Goal: Transaction & Acquisition: Purchase product/service

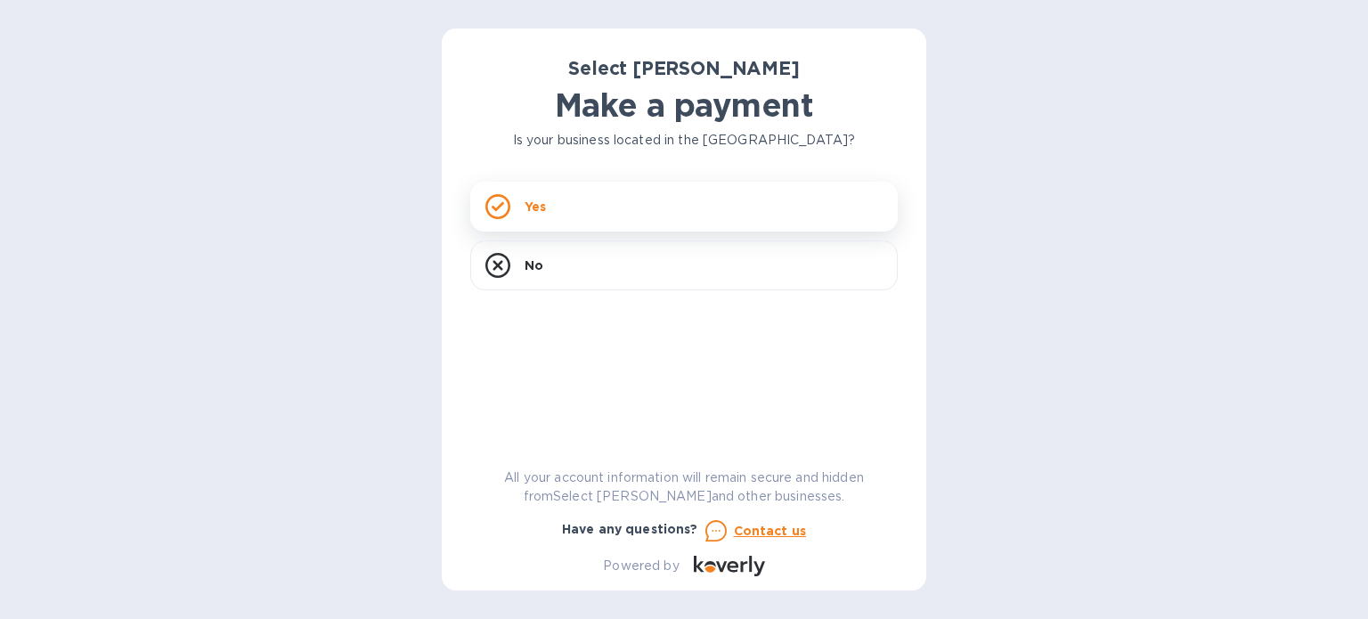
click at [638, 210] on div "Yes" at bounding box center [684, 207] width 428 height 50
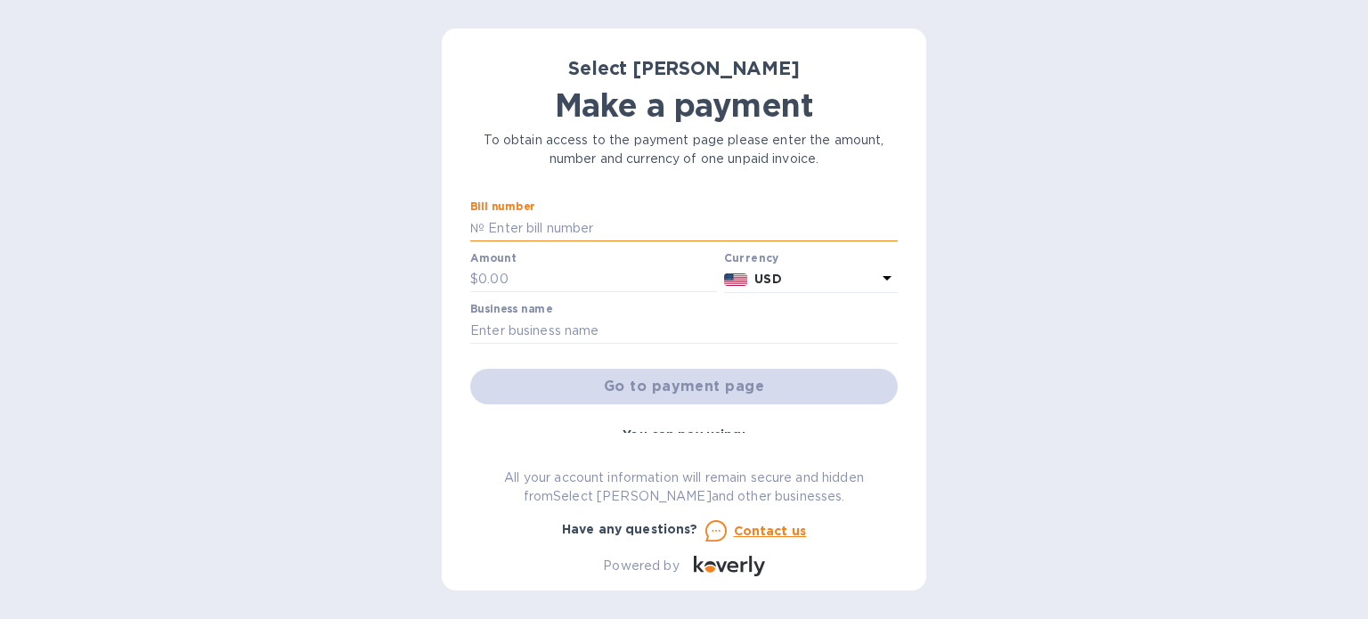
click at [624, 234] on input "text" at bounding box center [691, 228] width 413 height 27
click at [599, 327] on input "text" at bounding box center [684, 330] width 428 height 27
type input "House of Bridges"
click at [631, 229] on input "text" at bounding box center [691, 228] width 413 height 27
type input "ss-265491"
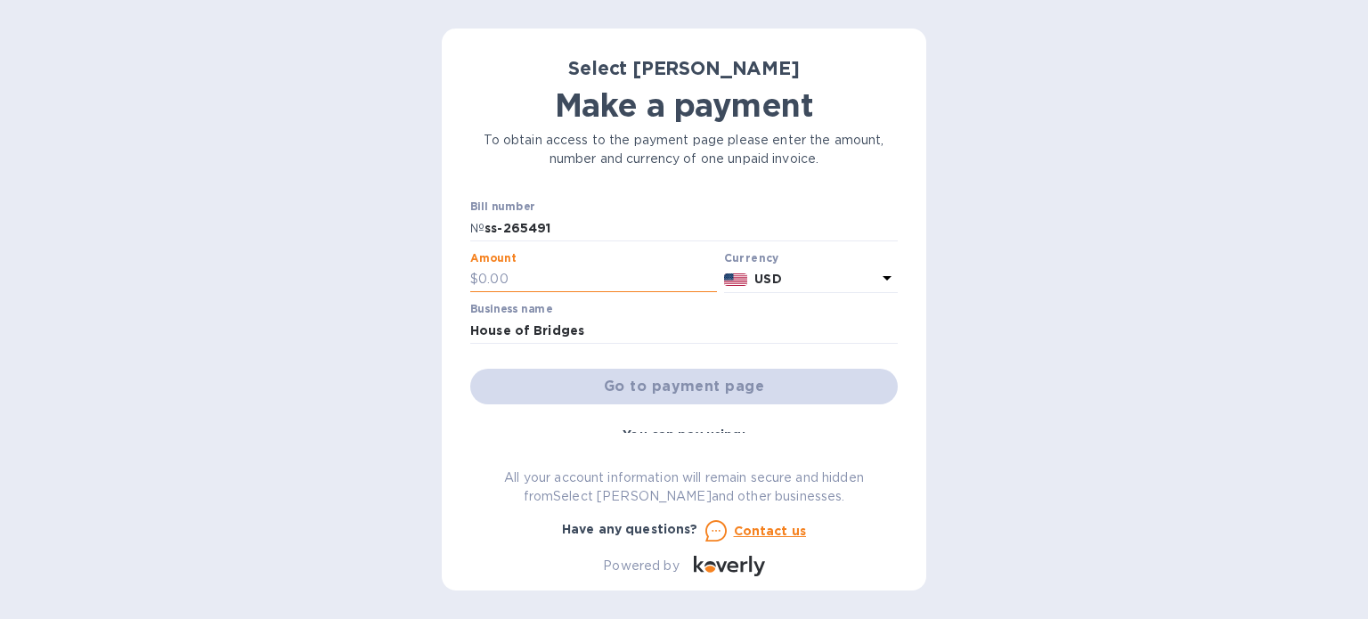
click at [654, 281] on input "text" at bounding box center [597, 279] width 239 height 27
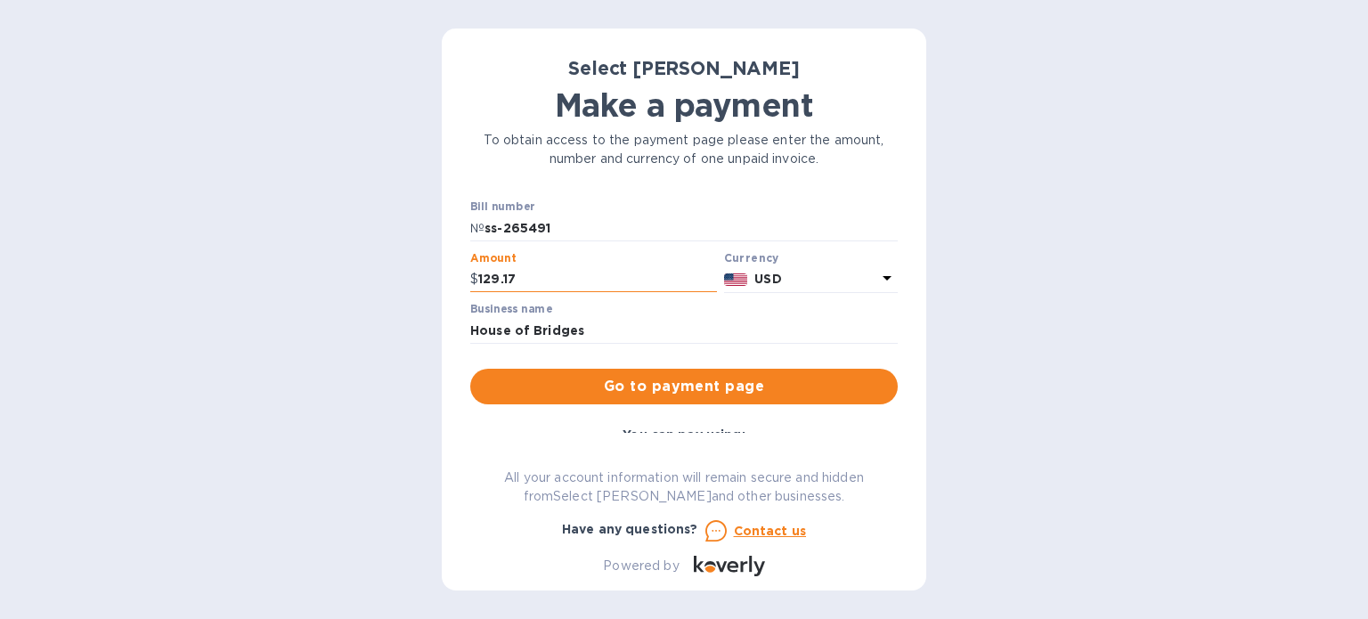
type input "129.17"
click at [470, 369] on button "Go to payment page" at bounding box center [684, 387] width 428 height 36
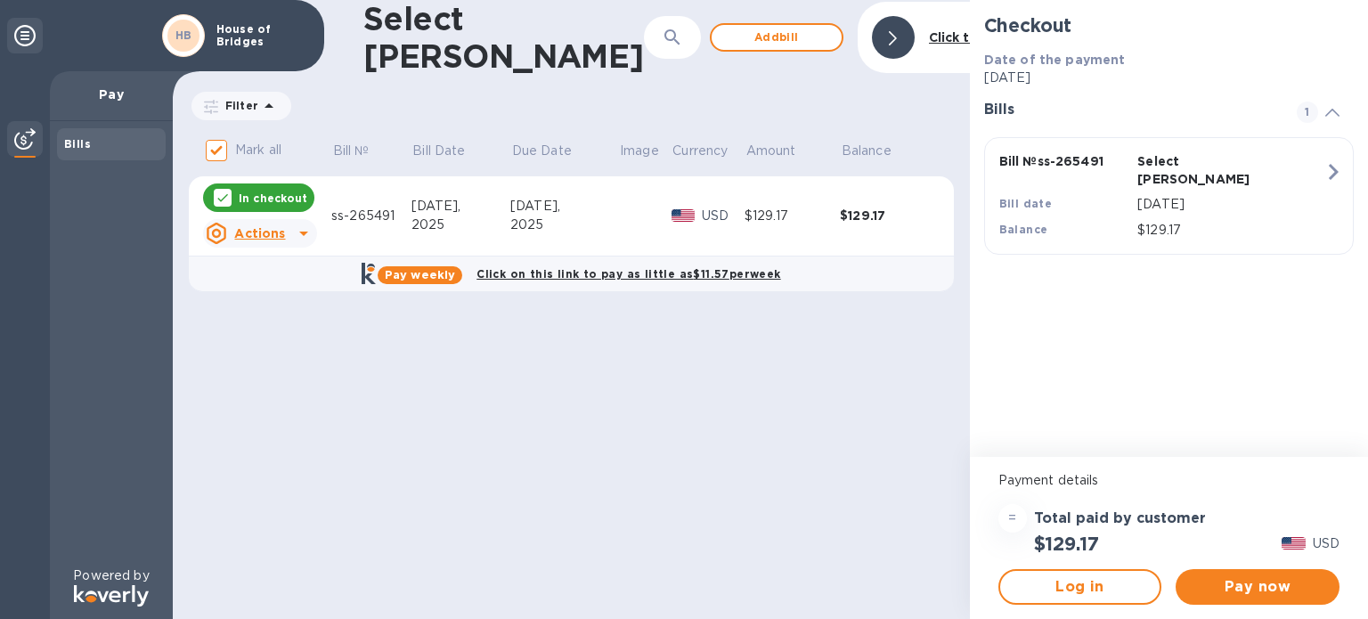
click at [504, 216] on div "2025" at bounding box center [460, 225] width 99 height 19
click at [214, 142] on input "Mark all" at bounding box center [216, 150] width 37 height 37
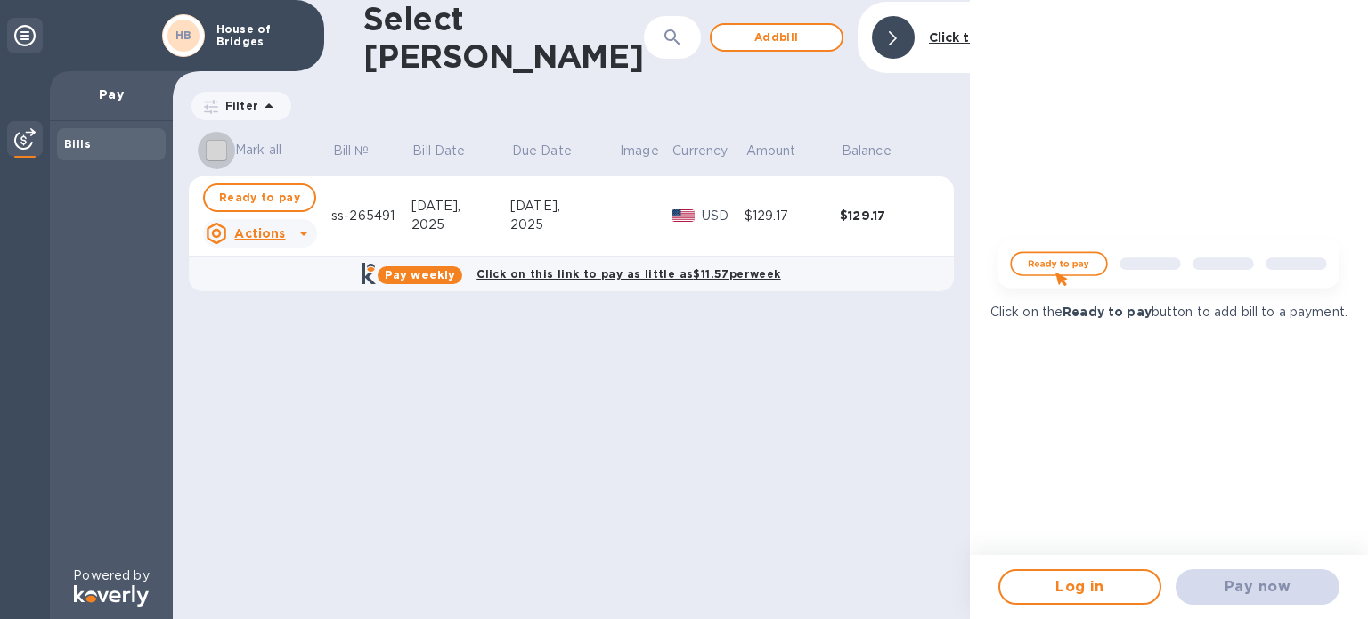
click at [214, 142] on input "Mark all" at bounding box center [216, 150] width 37 height 37
checkbox input "true"
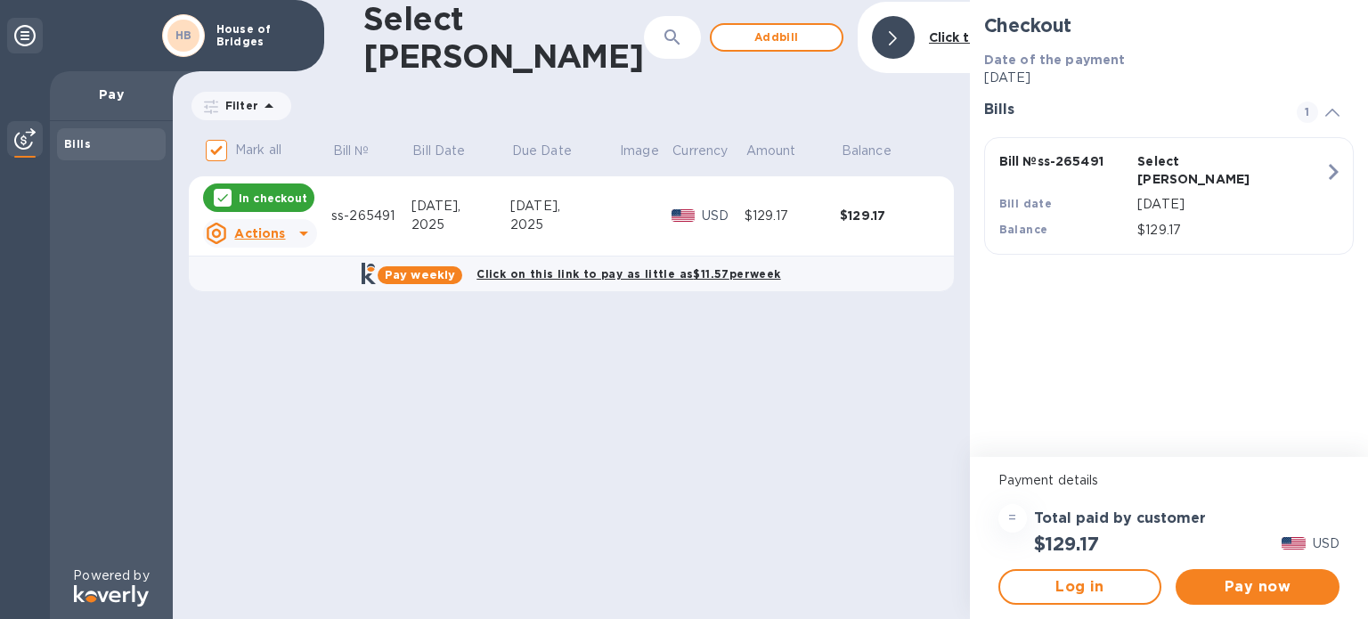
click at [27, 141] on img at bounding box center [24, 138] width 21 height 21
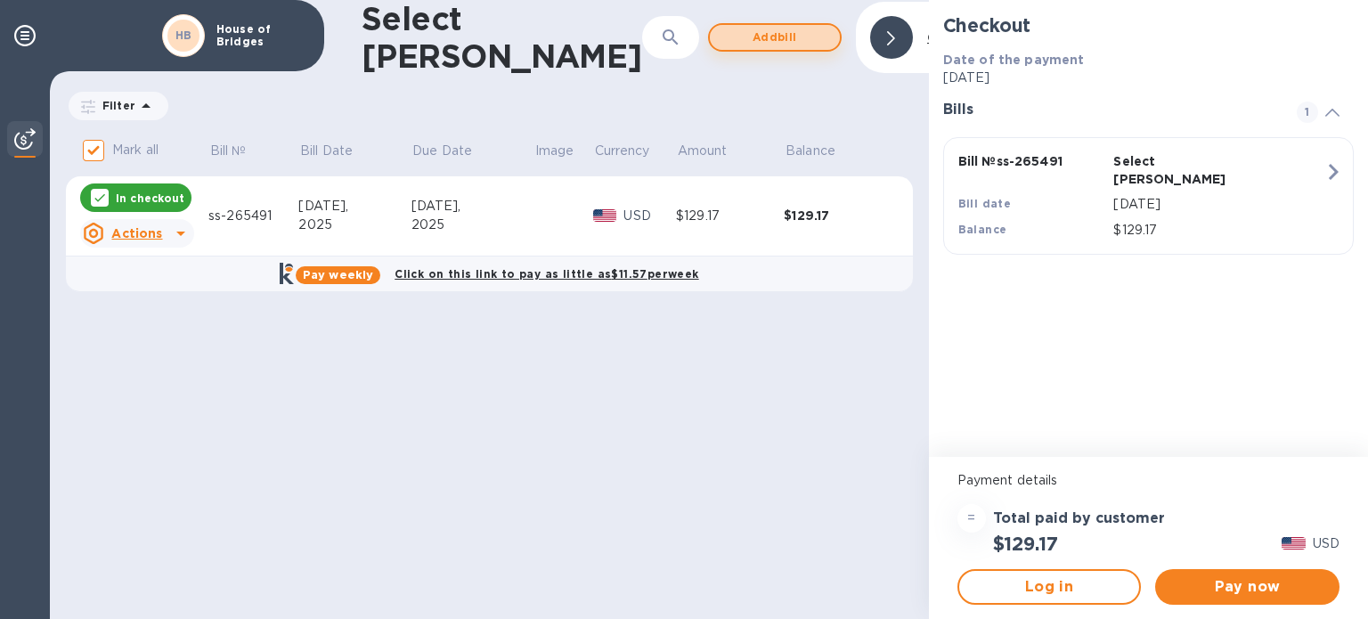
click at [724, 40] on span "Add bill" at bounding box center [775, 37] width 102 height 21
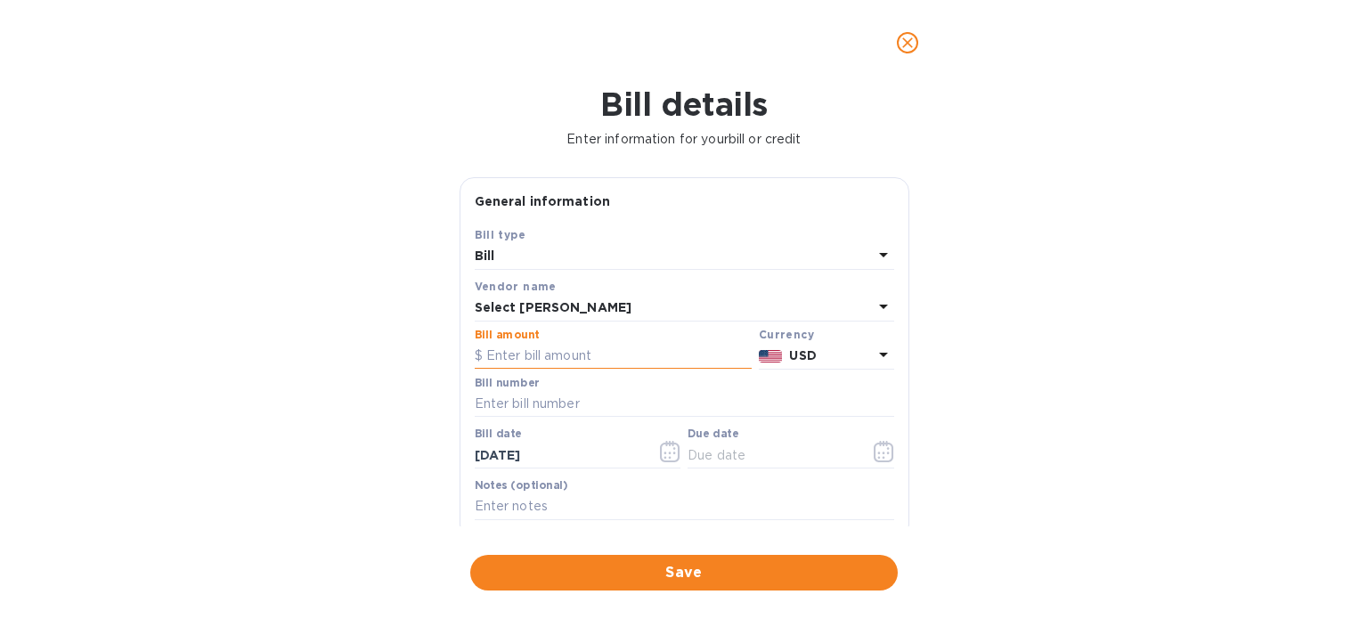
click at [603, 355] on input "text" at bounding box center [613, 356] width 277 height 27
type input "225.66"
click at [599, 403] on input "text" at bounding box center [685, 404] width 420 height 27
type input "ss-262349"
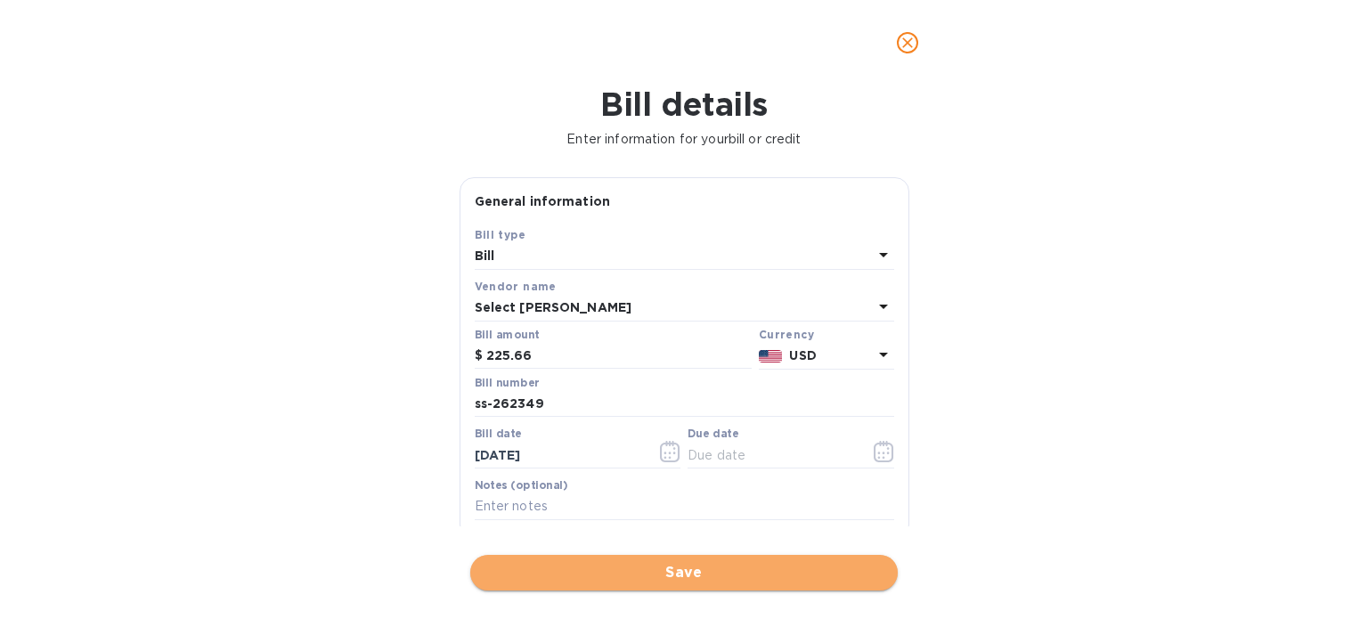
click at [641, 574] on span "Save" at bounding box center [684, 572] width 399 height 21
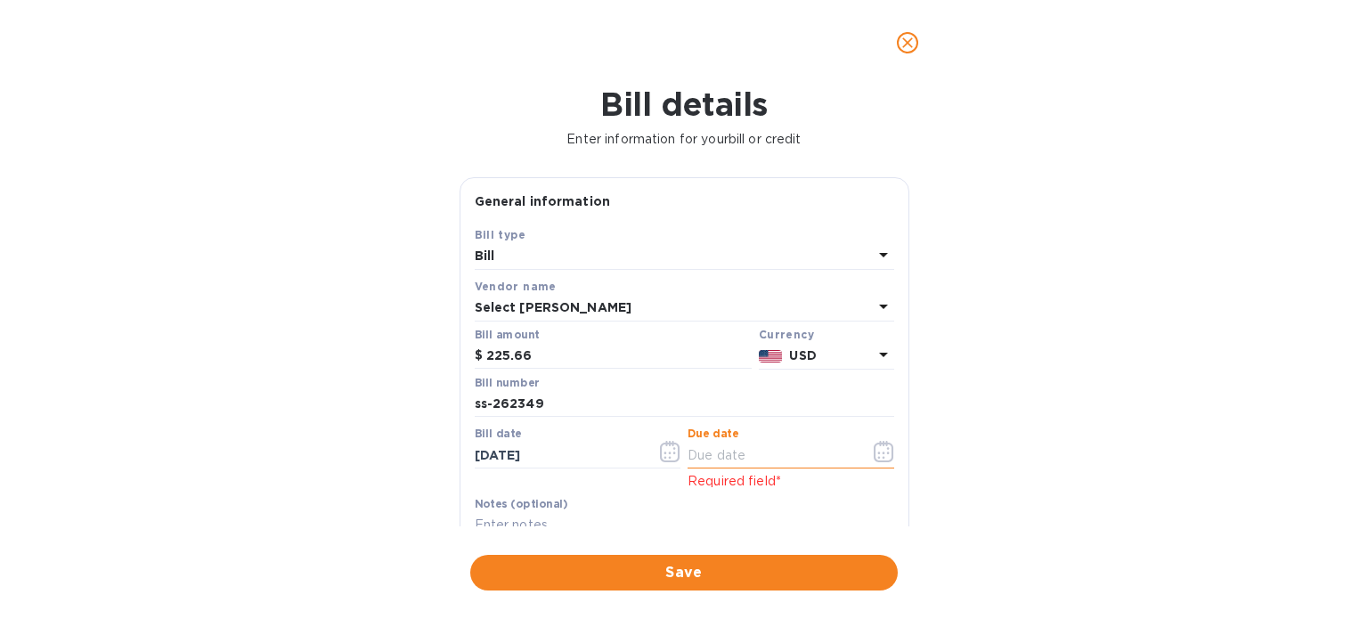
click at [743, 459] on input "text" at bounding box center [772, 455] width 168 height 27
type input "8_/__/____"
type input "[DATE]"
click button "Save" at bounding box center [0, 0] width 0 height 0
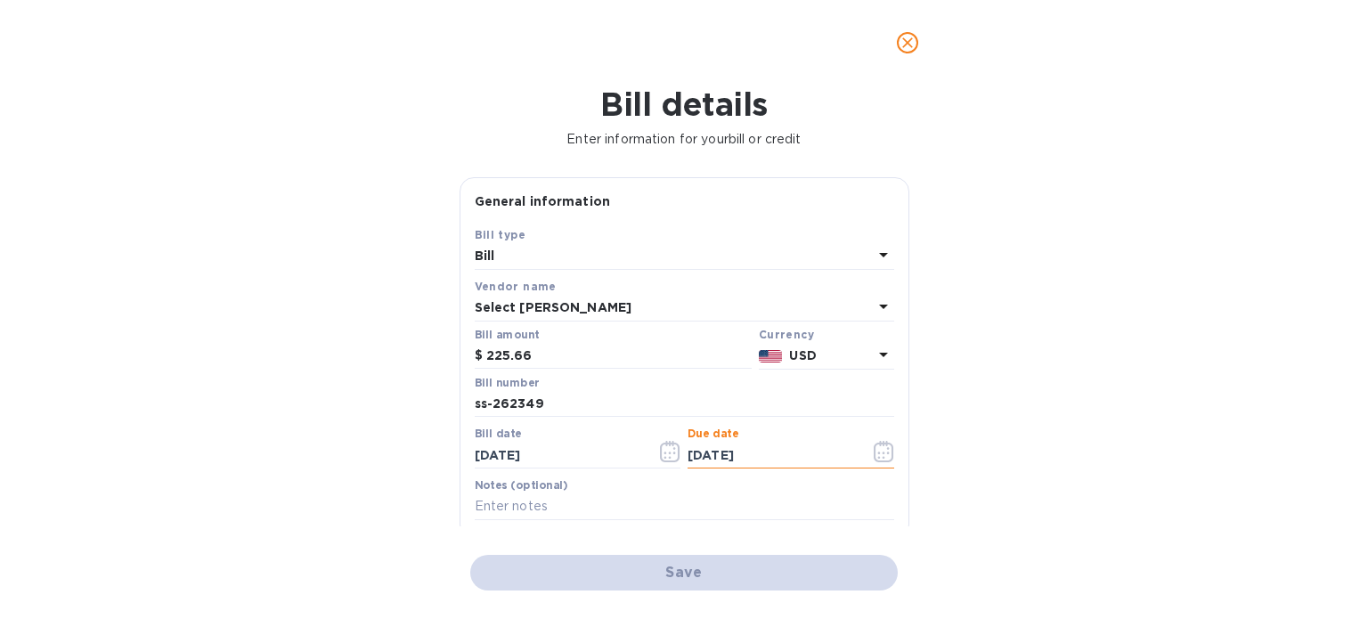
checkbox input "false"
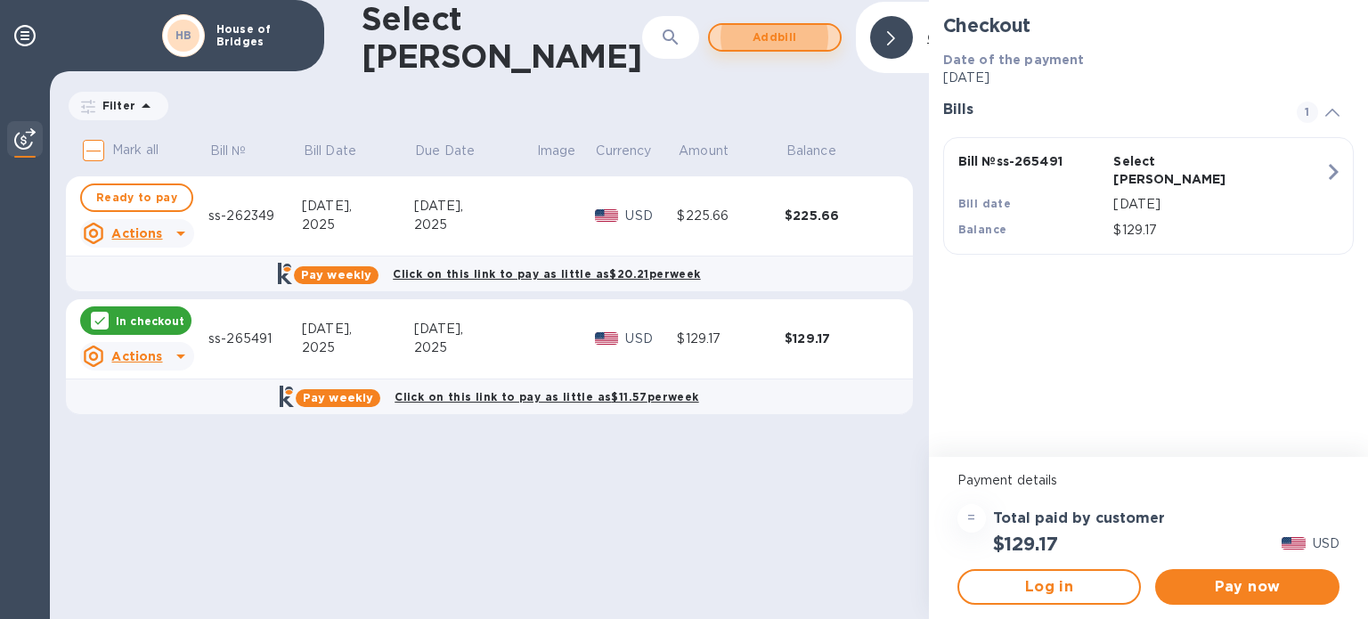
click at [724, 34] on span "Add bill" at bounding box center [775, 37] width 102 height 21
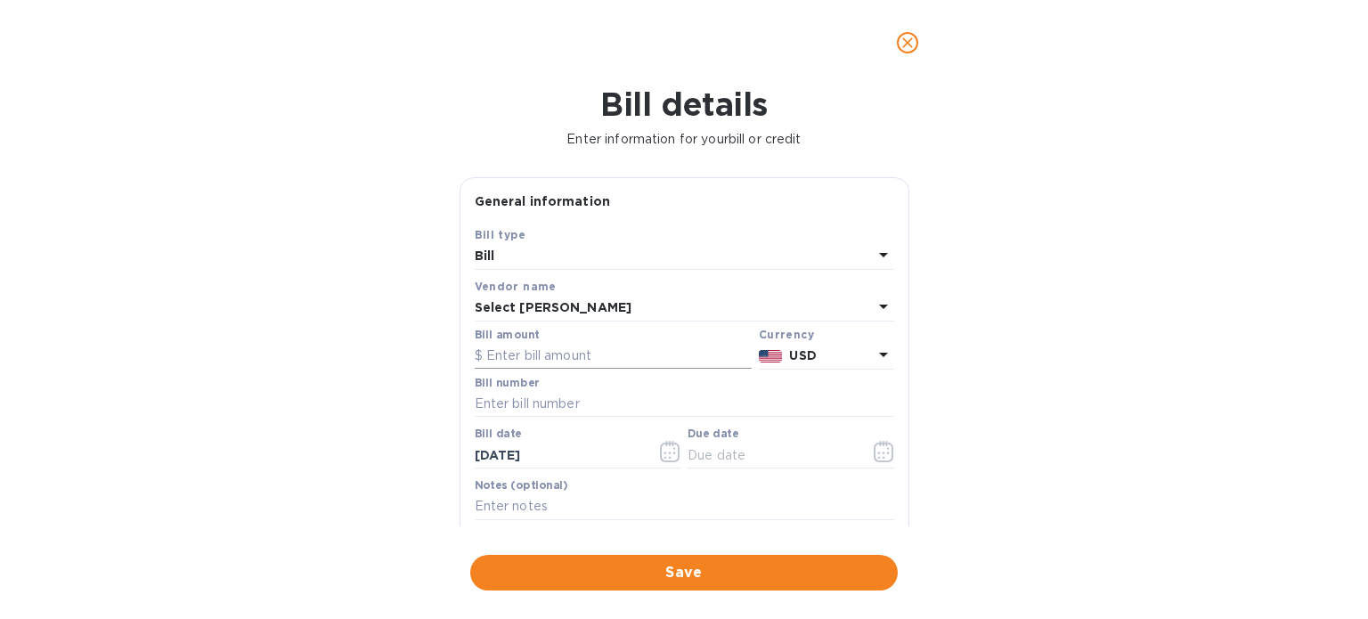
click at [570, 354] on input "text" at bounding box center [613, 356] width 277 height 27
type input "116.82"
click at [588, 403] on input "text" at bounding box center [685, 404] width 420 height 27
type input "ss-261662"
click at [748, 458] on input "text" at bounding box center [772, 455] width 168 height 27
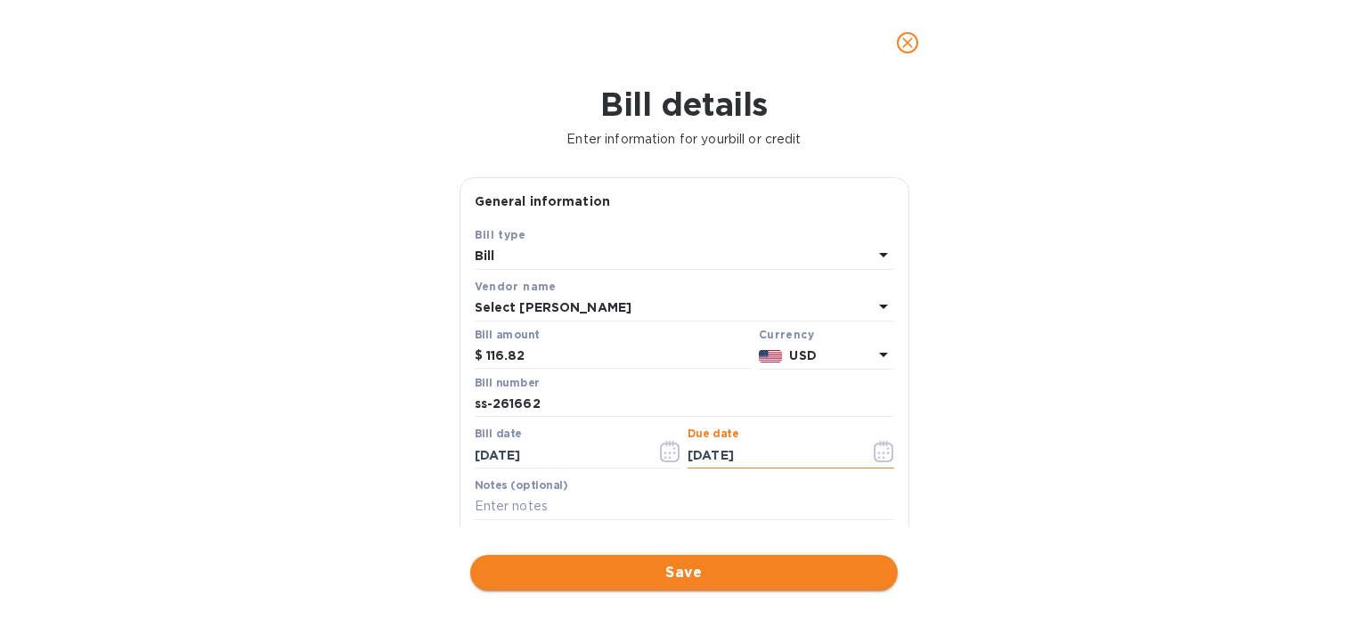
type input "[DATE]"
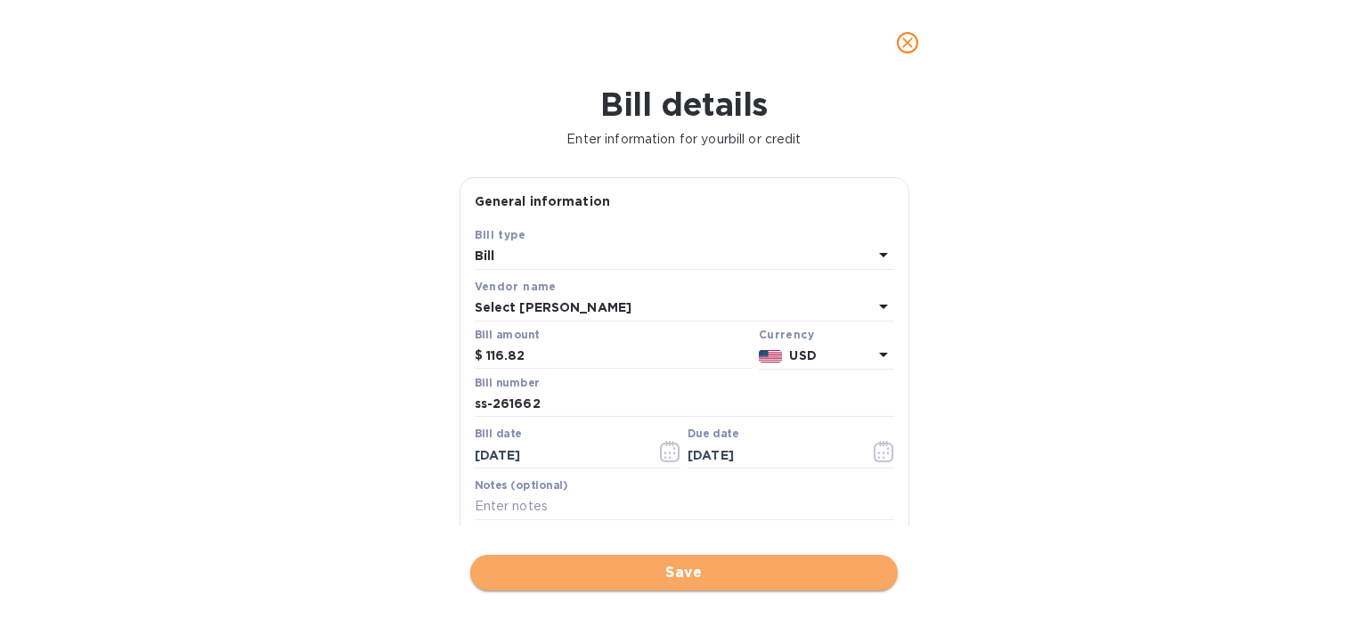
click at [711, 566] on span "Save" at bounding box center [684, 572] width 399 height 21
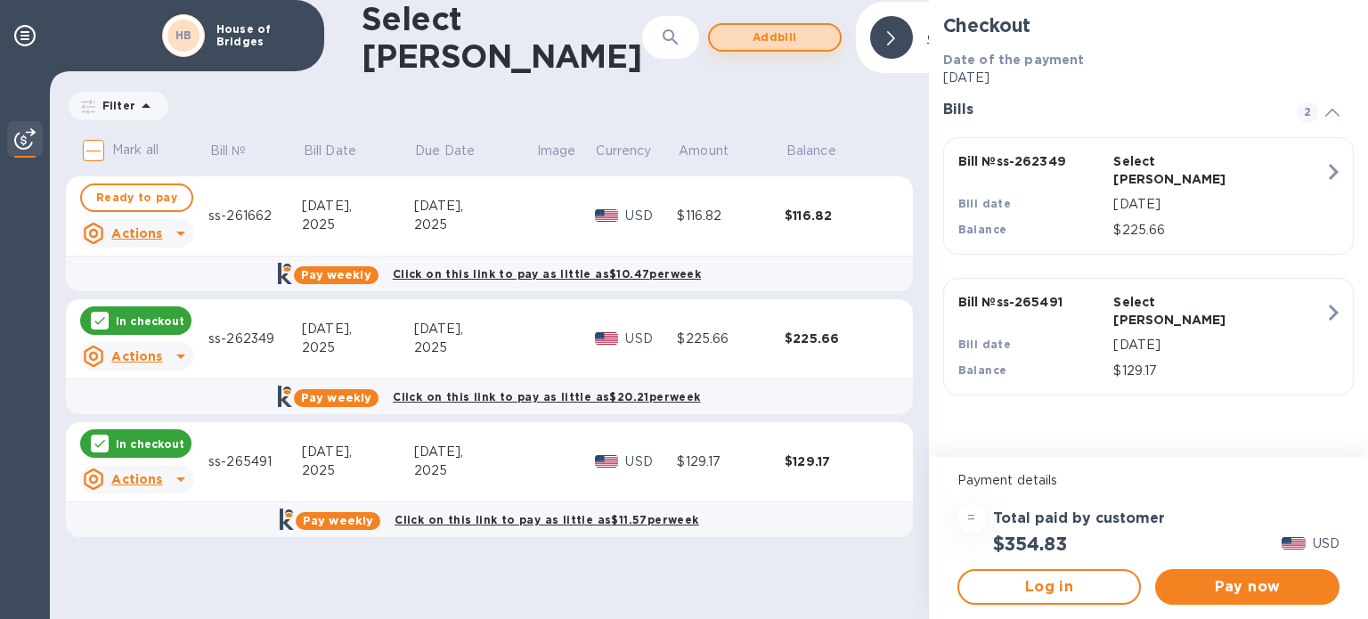
click at [724, 32] on span "Add bill" at bounding box center [775, 37] width 102 height 21
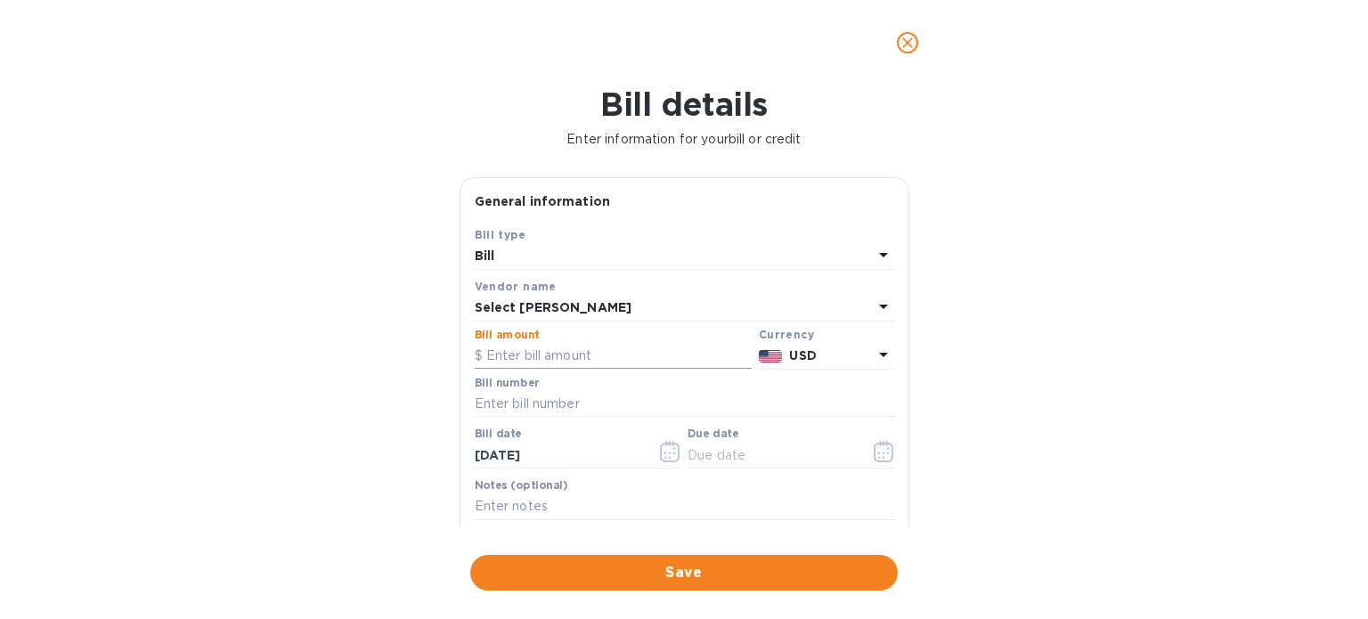
click at [647, 357] on input "text" at bounding box center [613, 356] width 277 height 27
type input "126"
click at [637, 403] on input "text" at bounding box center [685, 404] width 420 height 27
type input "ss-263167"
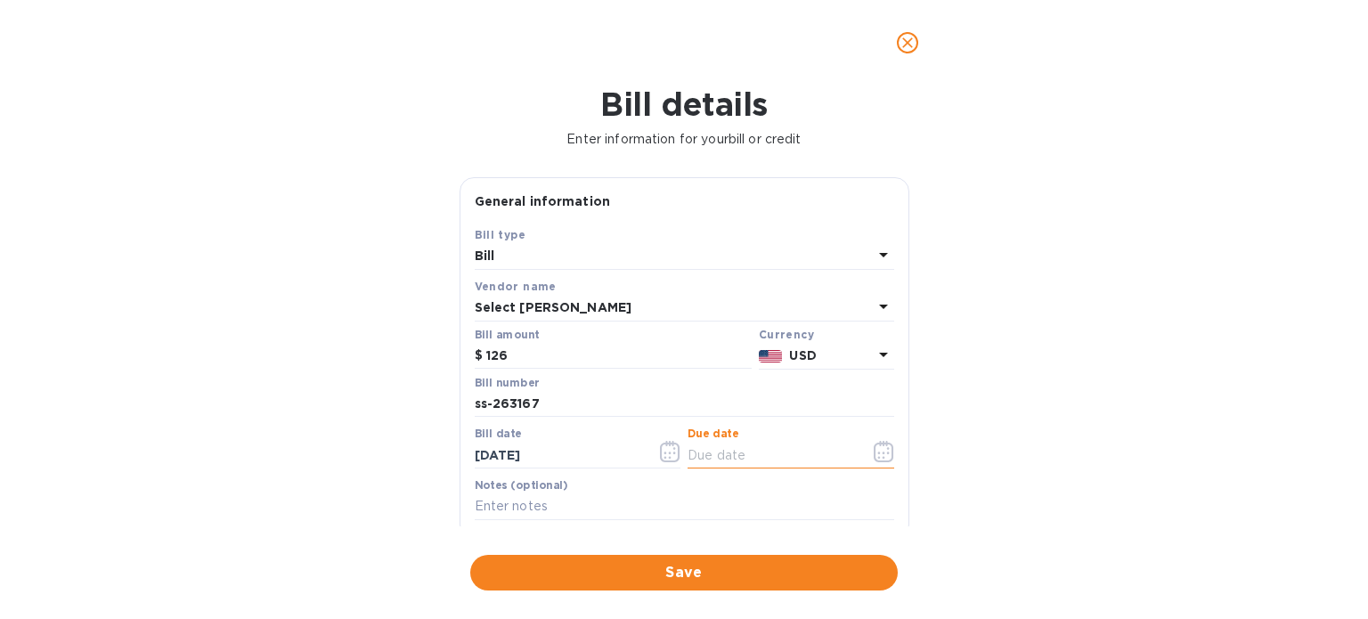
click at [770, 454] on input "text" at bounding box center [772, 455] width 168 height 27
type input "[DATE]"
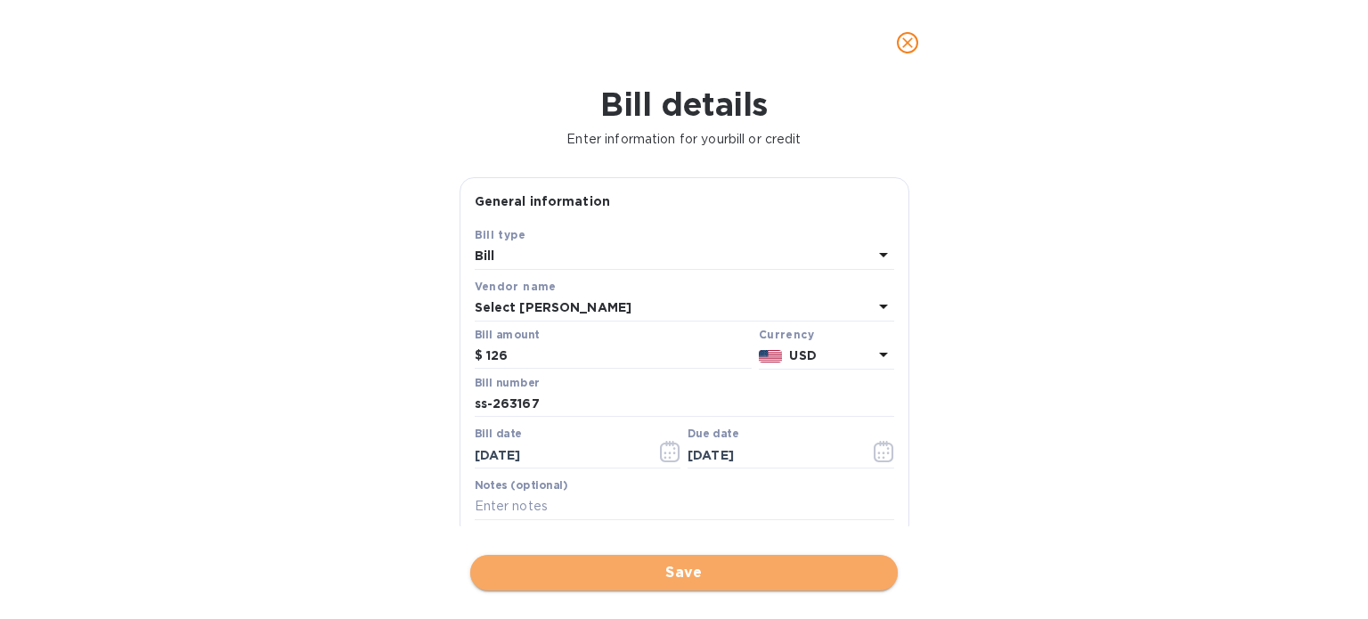
click at [695, 574] on span "Save" at bounding box center [684, 572] width 399 height 21
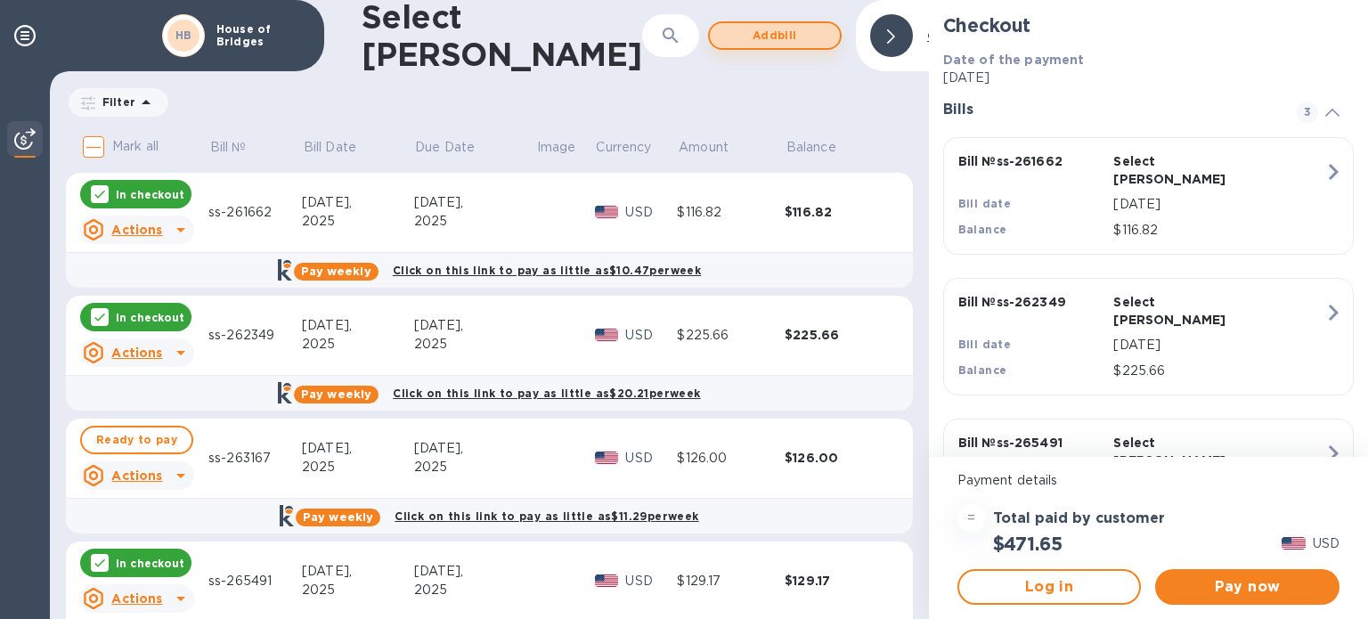
click at [724, 33] on span "Add bill" at bounding box center [775, 35] width 102 height 21
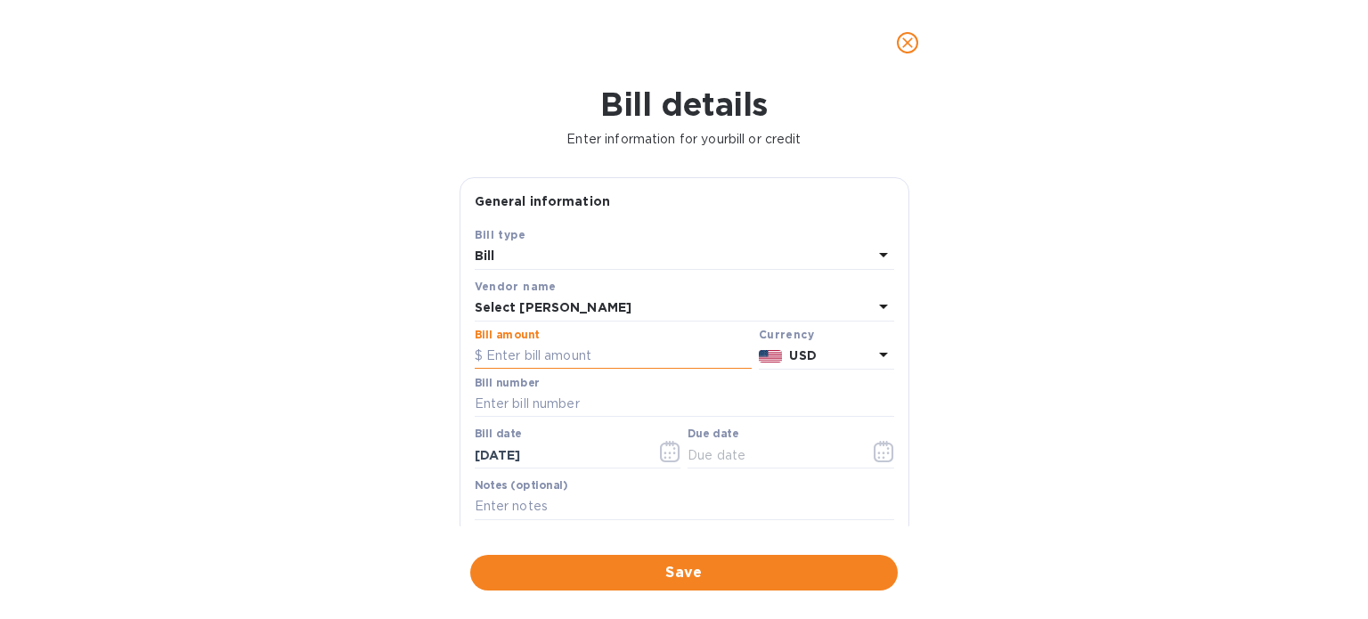
click at [584, 366] on input "text" at bounding box center [613, 356] width 277 height 27
type input "206.62"
click at [592, 395] on input "text" at bounding box center [685, 404] width 420 height 27
type input "ss-264608"
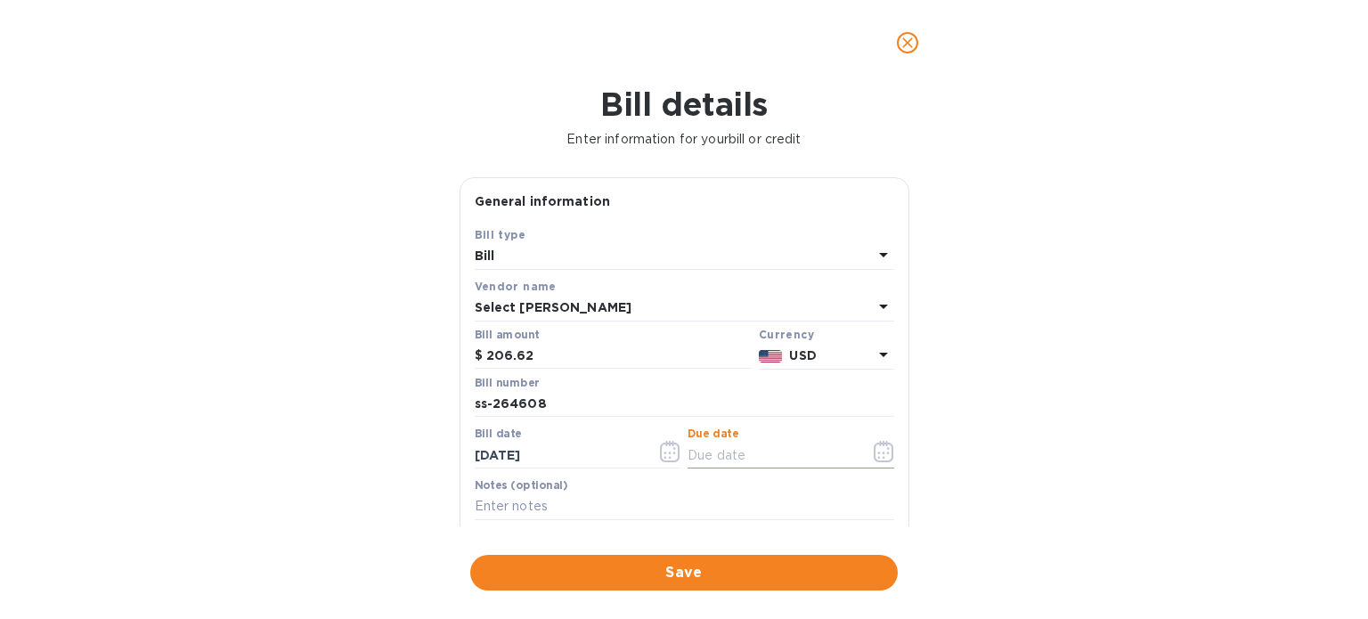
click at [725, 459] on input "text" at bounding box center [772, 455] width 168 height 27
type input "[DATE]"
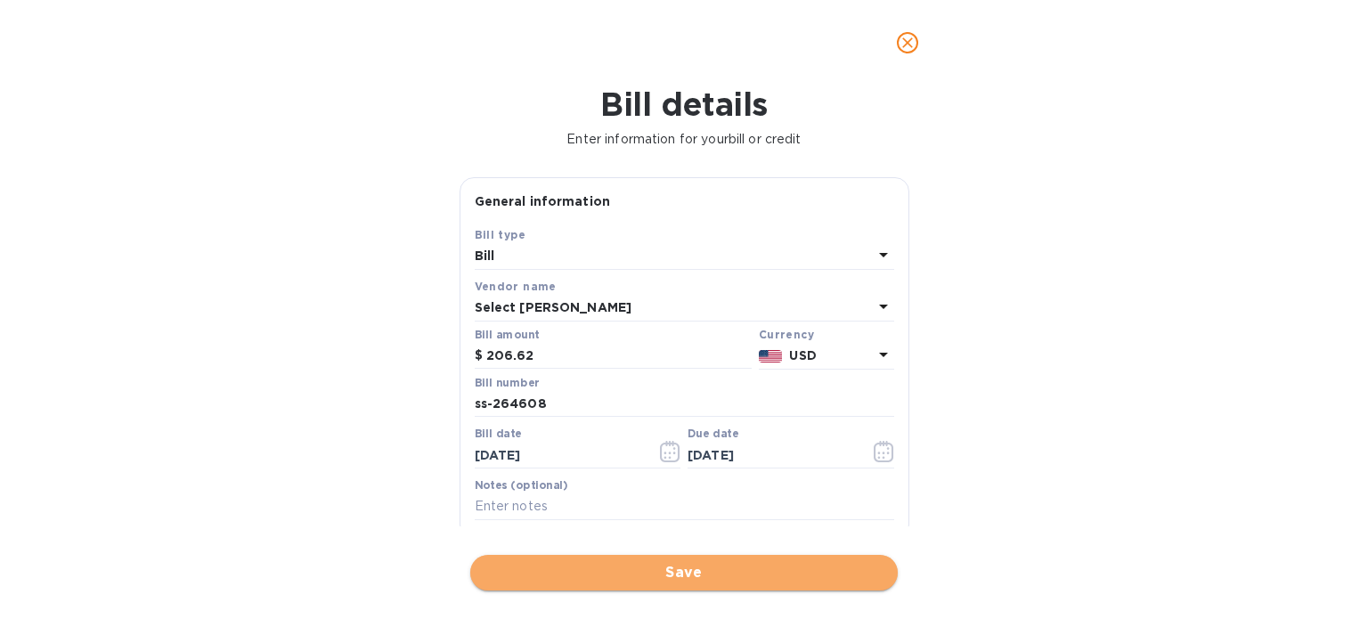
click at [691, 567] on span "Save" at bounding box center [684, 572] width 399 height 21
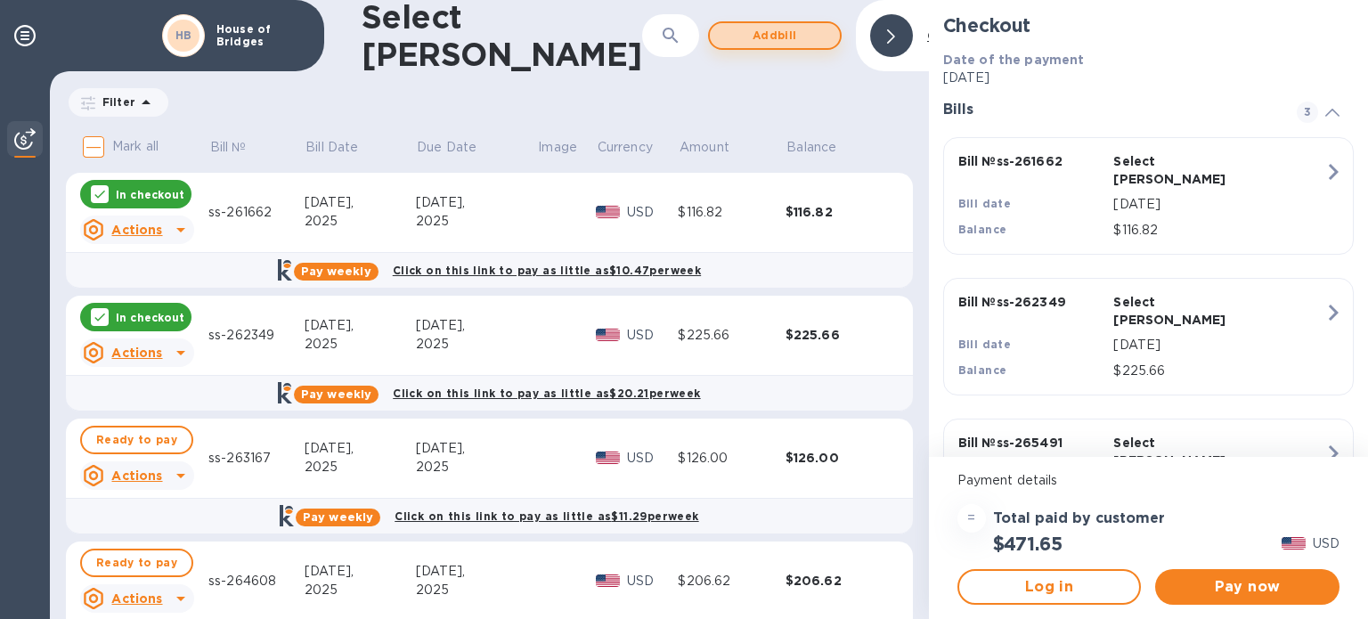
click at [724, 29] on span "Add bill" at bounding box center [775, 35] width 102 height 21
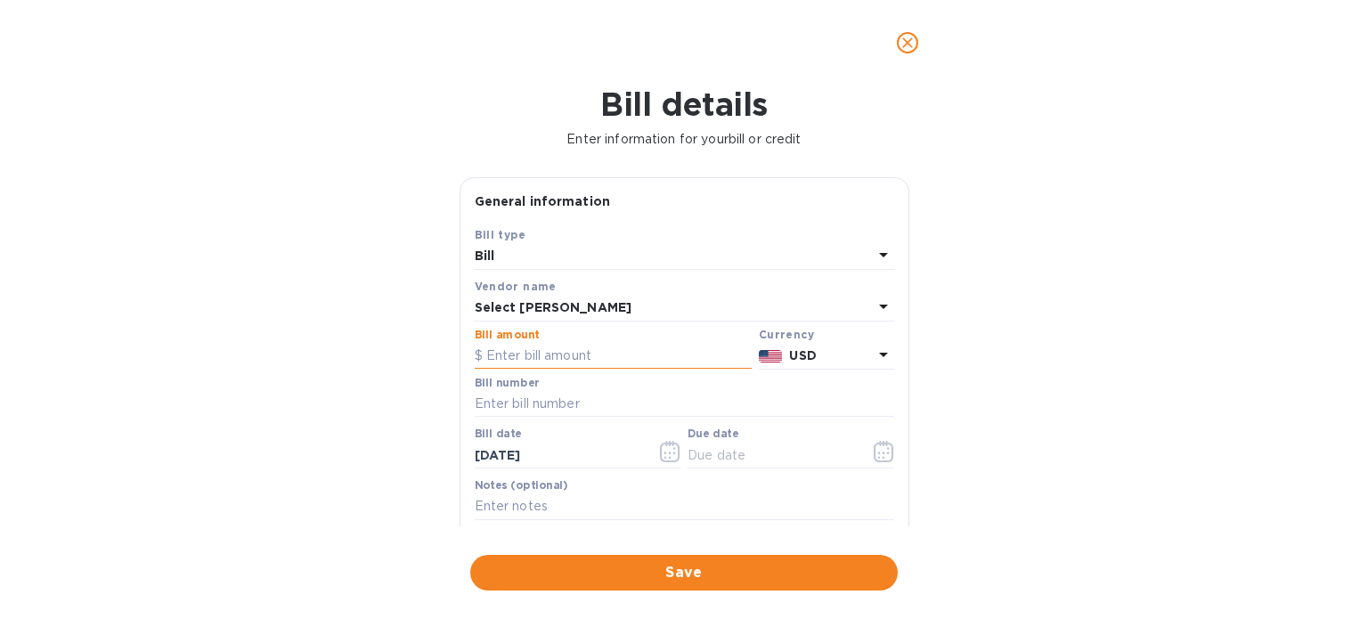
click at [599, 352] on input "text" at bounding box center [613, 356] width 277 height 27
type input "0"
type input "121.84"
click at [560, 416] on input "text" at bounding box center [685, 404] width 420 height 27
type input "ss-265070"
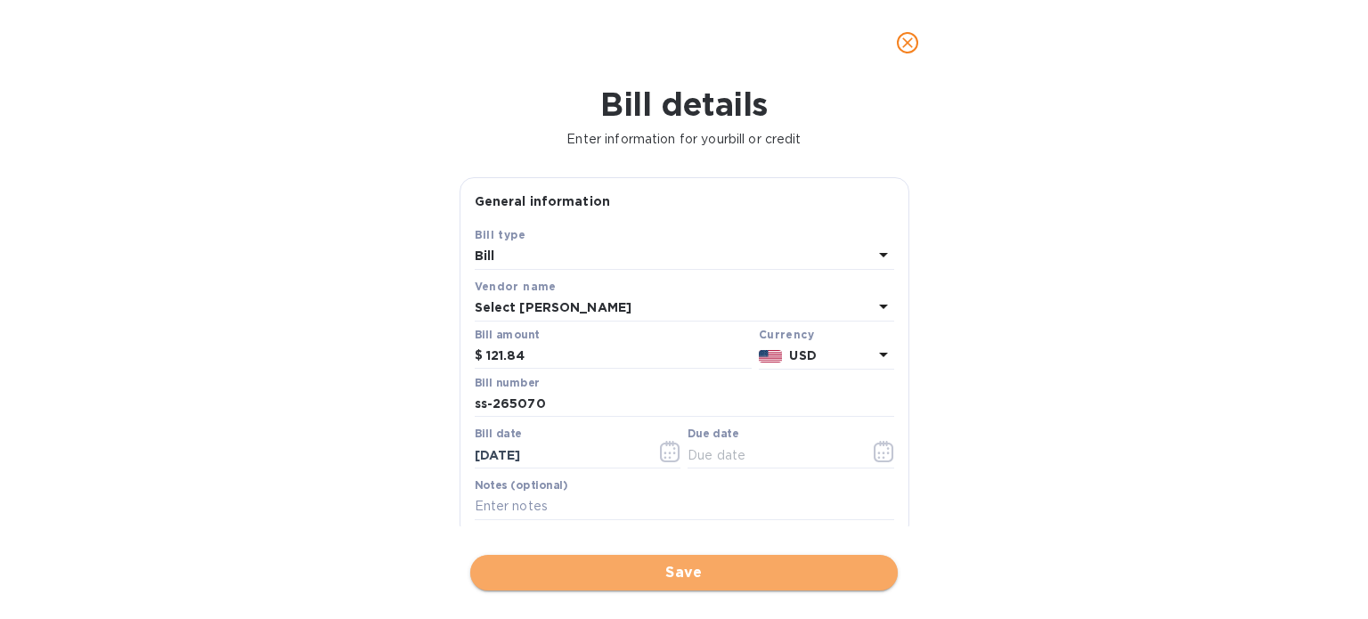
click at [647, 558] on button "Save" at bounding box center [684, 573] width 428 height 36
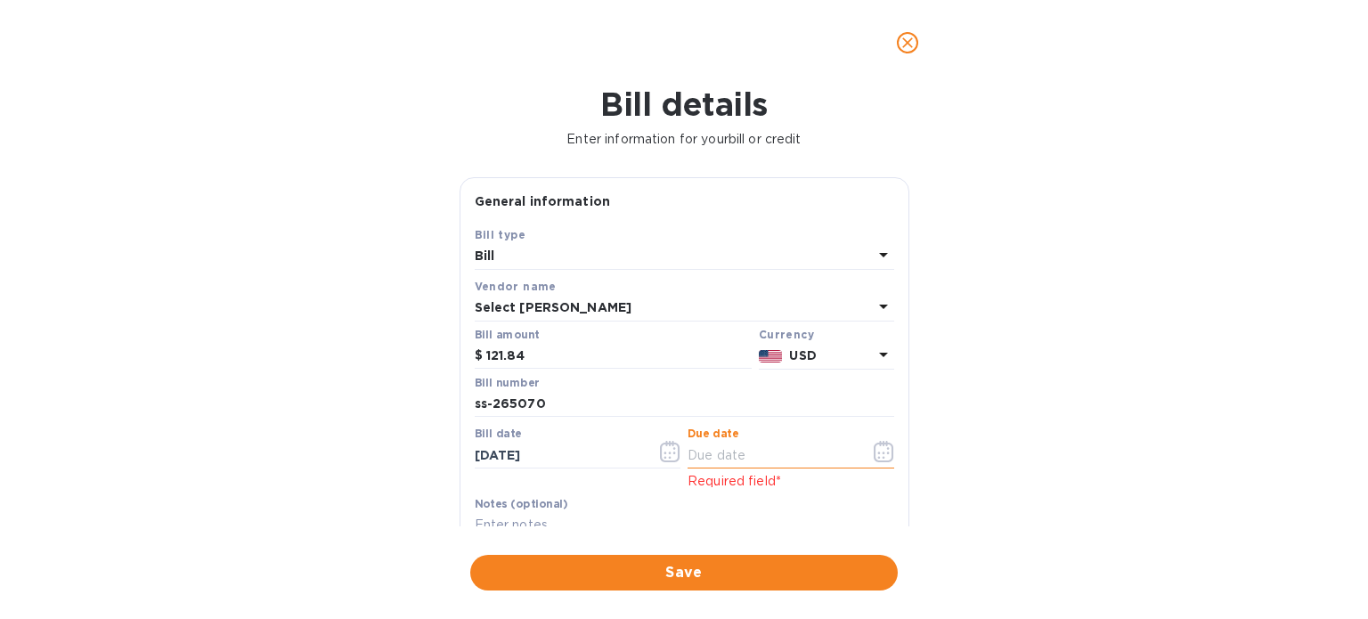
click at [769, 452] on input "text" at bounding box center [772, 455] width 168 height 27
type input "[DATE]"
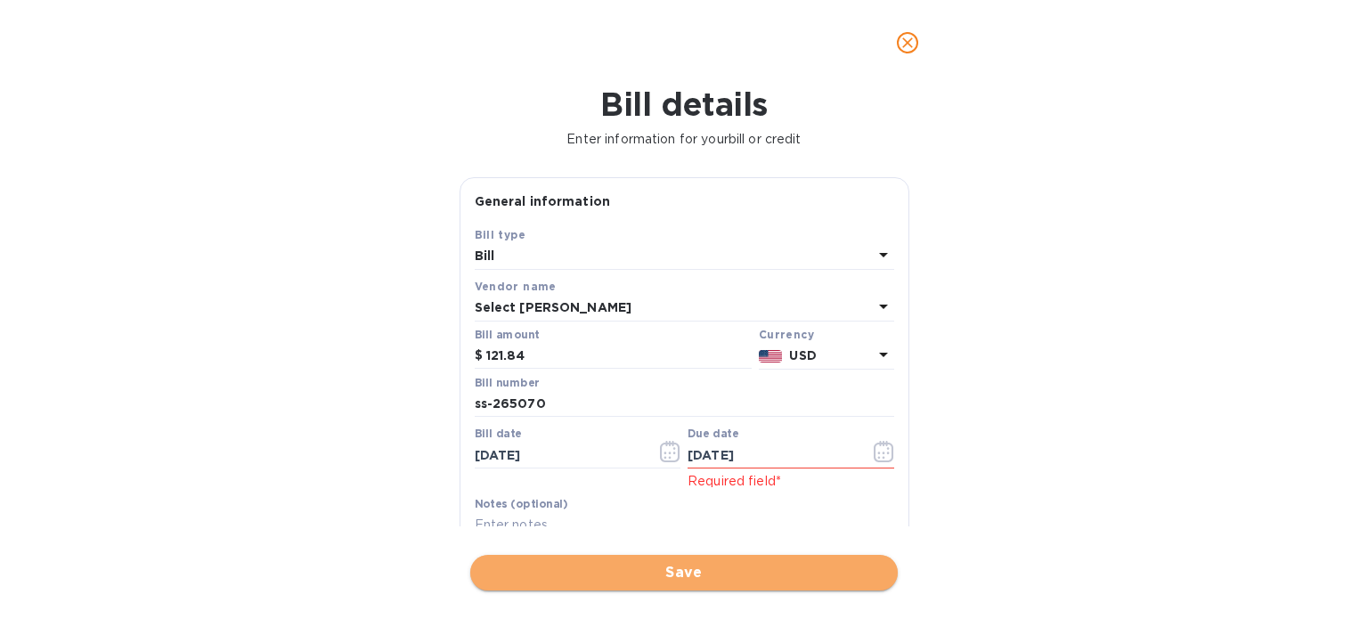
click at [716, 576] on span "Save" at bounding box center [684, 572] width 399 height 21
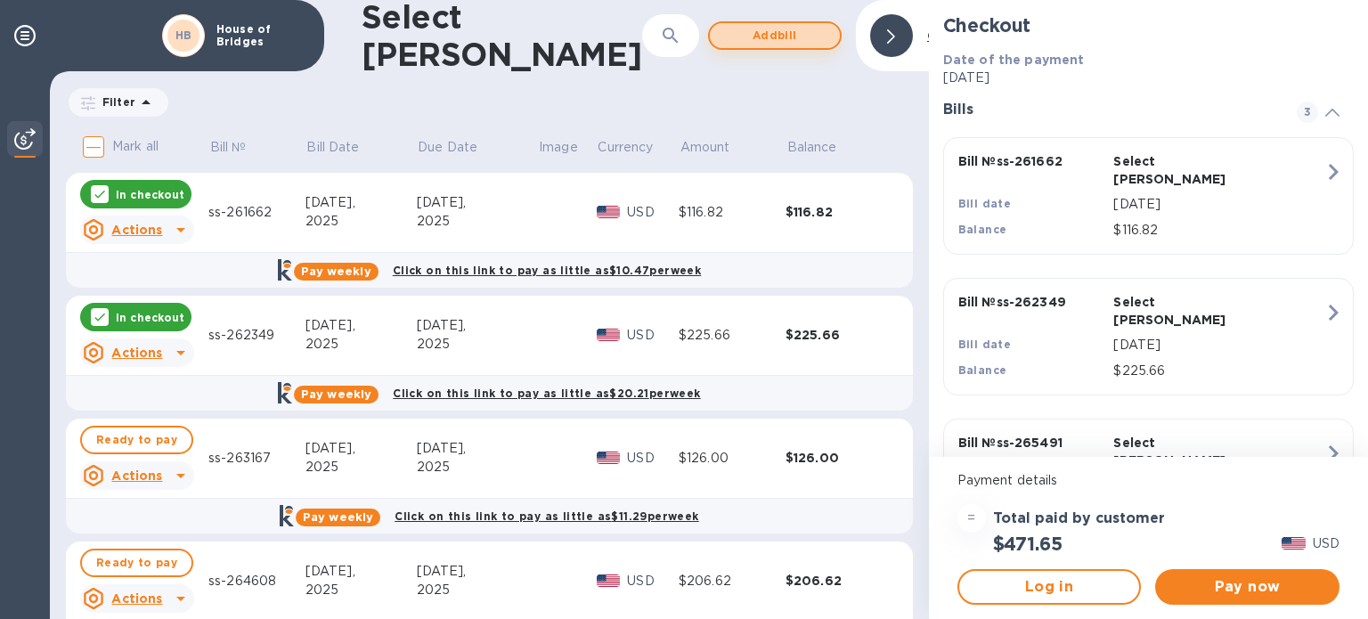
click at [724, 31] on span "Add bill" at bounding box center [775, 35] width 102 height 21
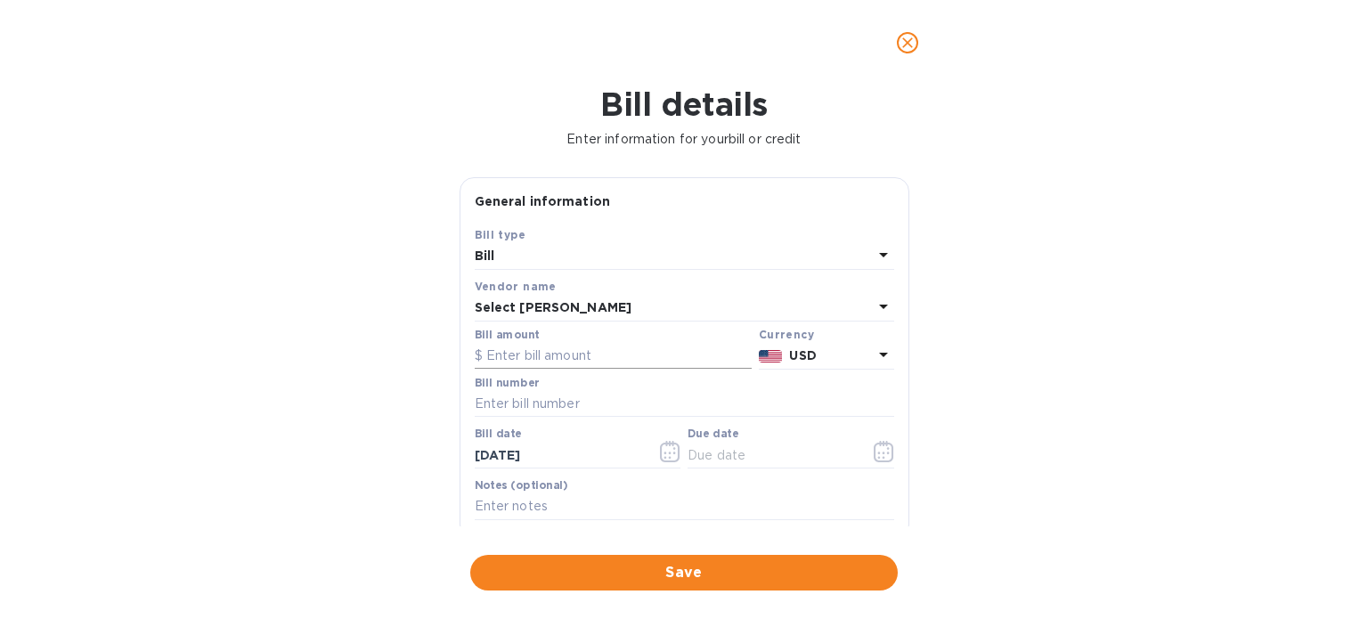
click at [621, 355] on input "text" at bounding box center [613, 356] width 277 height 27
type input "129.17"
click at [612, 401] on input "text" at bounding box center [685, 404] width 420 height 27
type input "ss-265491"
click at [787, 458] on input "text" at bounding box center [772, 455] width 168 height 27
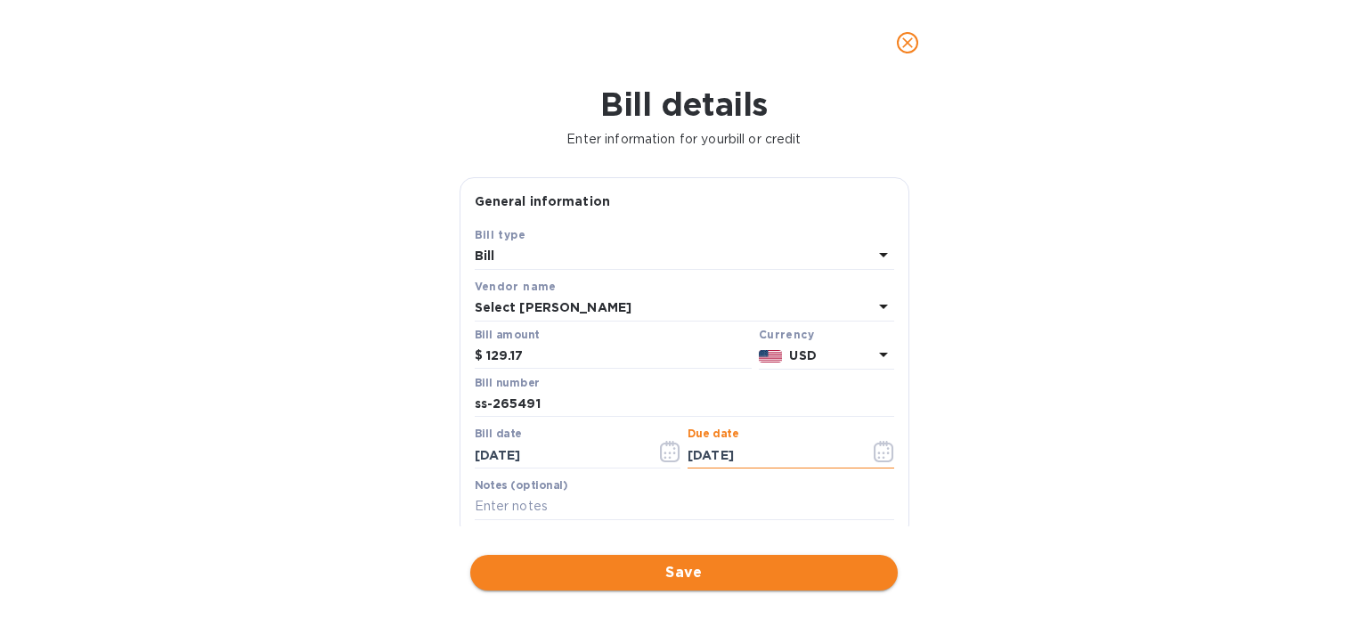
type input "[DATE]"
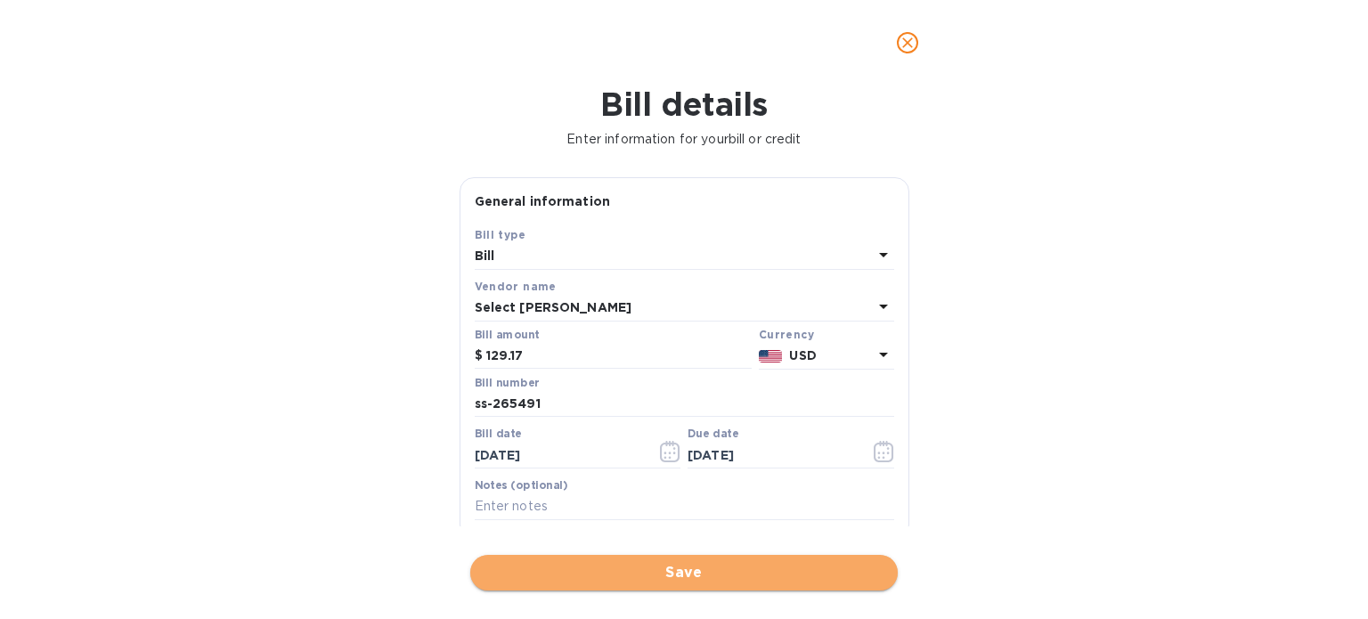
click at [713, 576] on span "Save" at bounding box center [684, 572] width 399 height 21
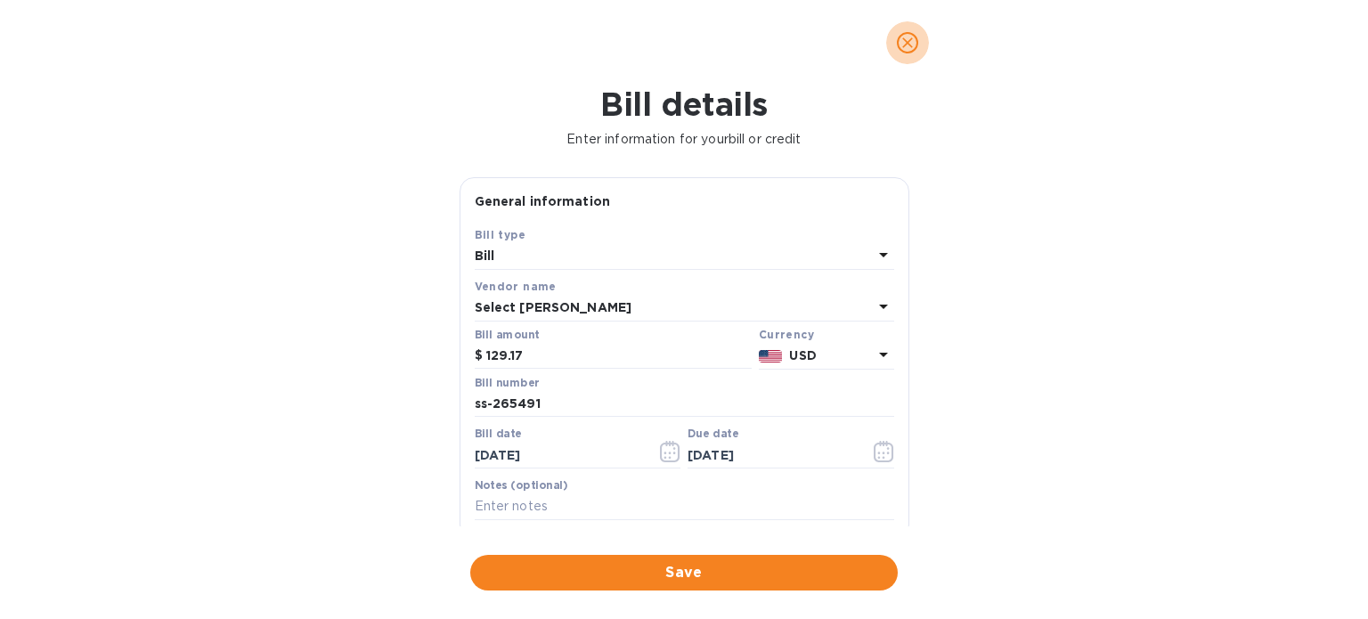
click at [905, 42] on icon "close" at bounding box center [908, 43] width 18 height 18
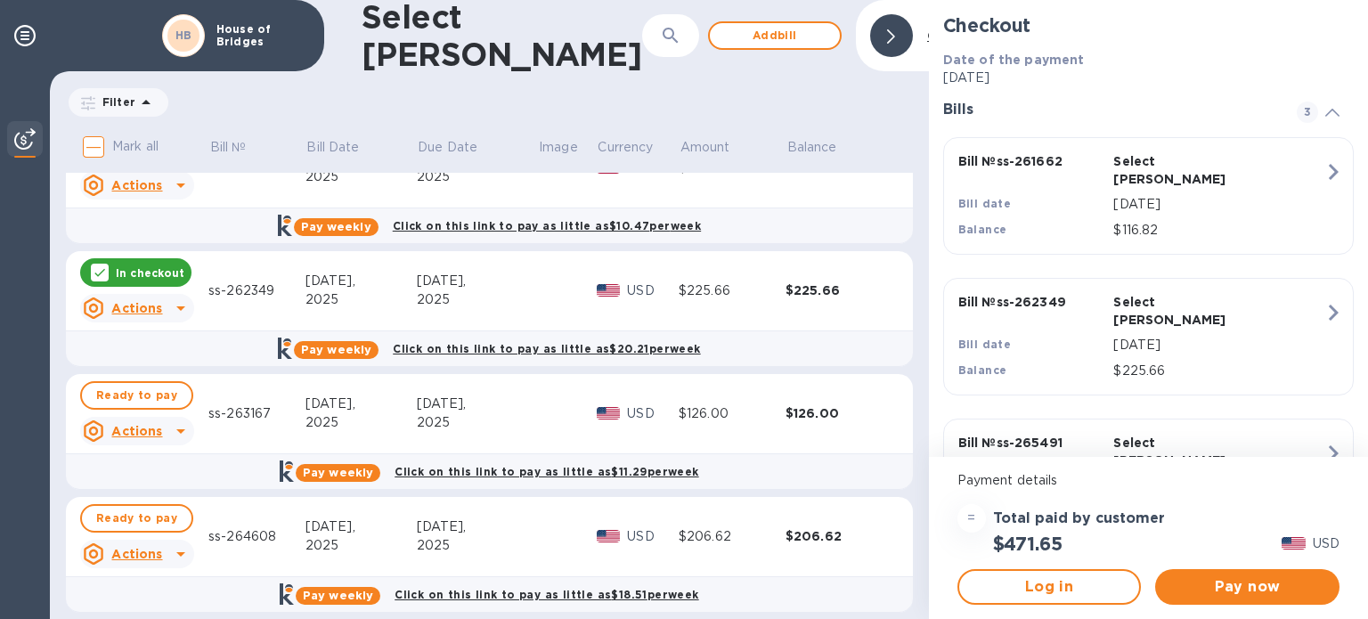
scroll to position [64, 0]
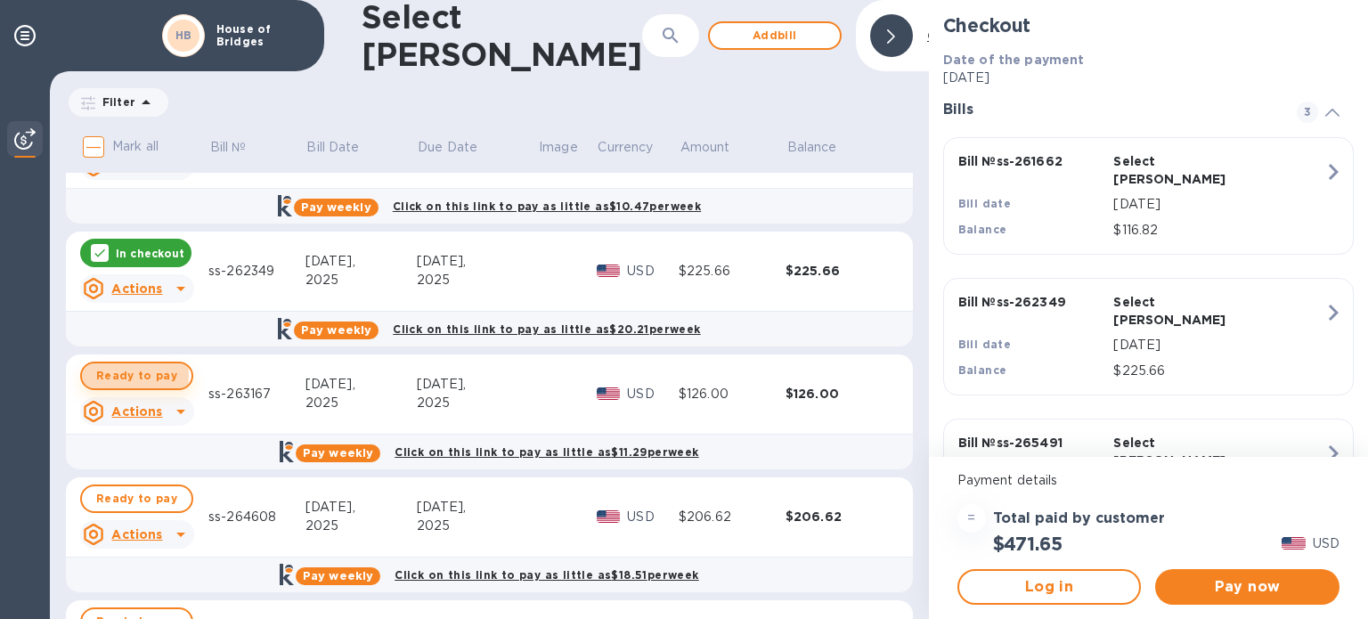
click at [102, 374] on span "Ready to pay" at bounding box center [136, 375] width 81 height 21
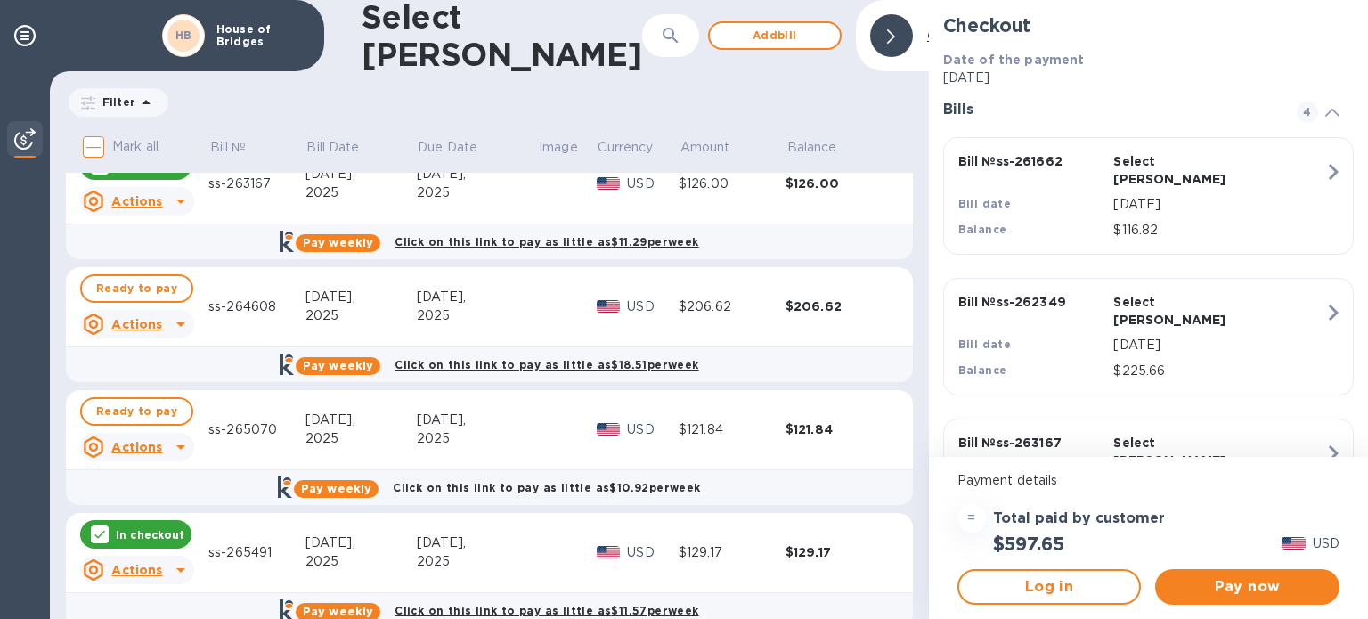
scroll to position [306, 0]
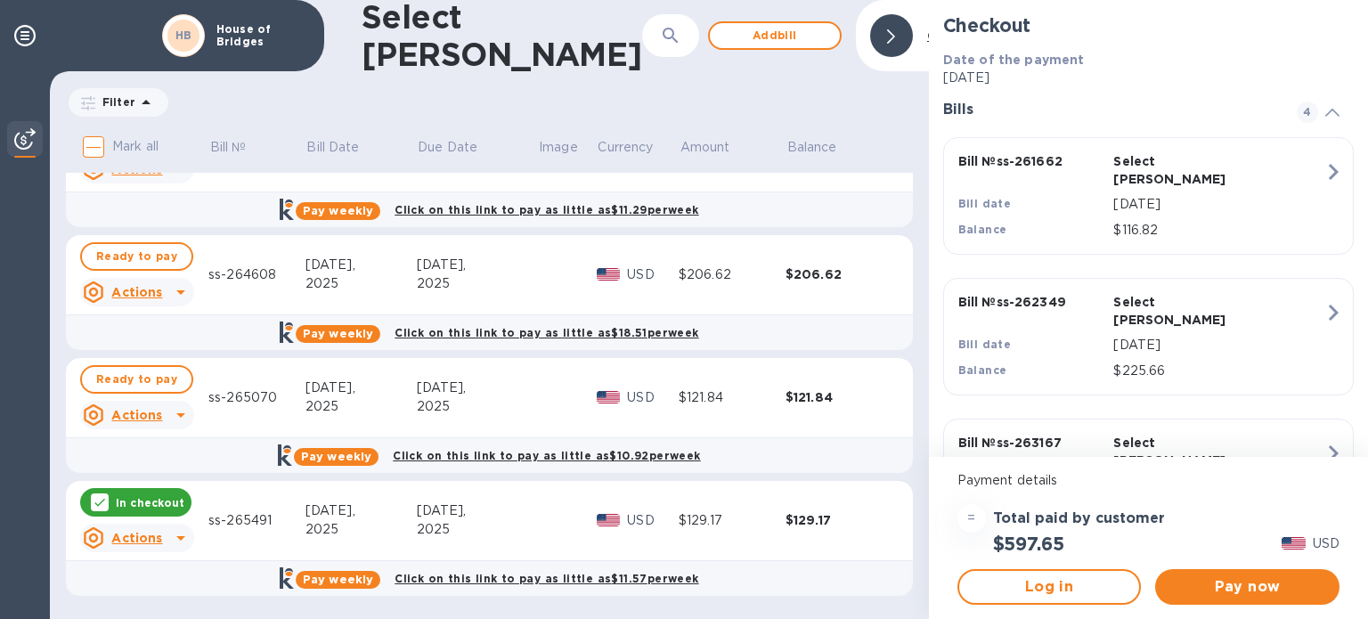
click at [178, 537] on icon at bounding box center [180, 538] width 9 height 4
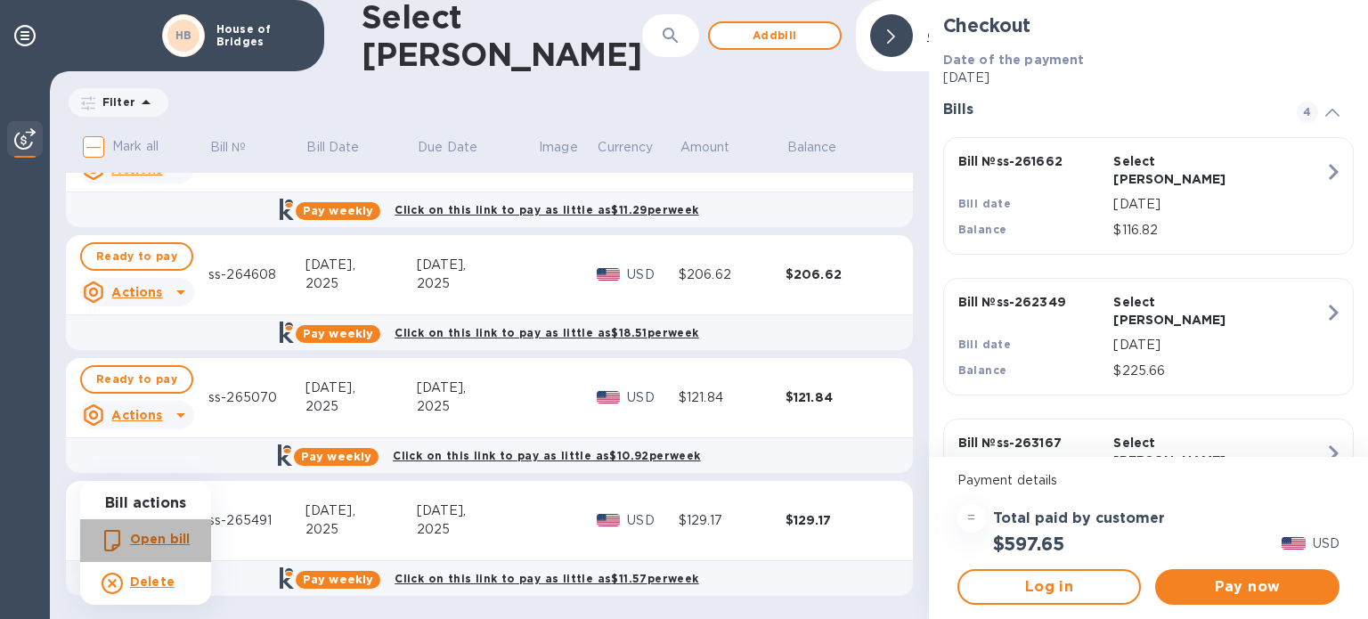
click at [178, 537] on b "Open bill" at bounding box center [160, 539] width 60 height 14
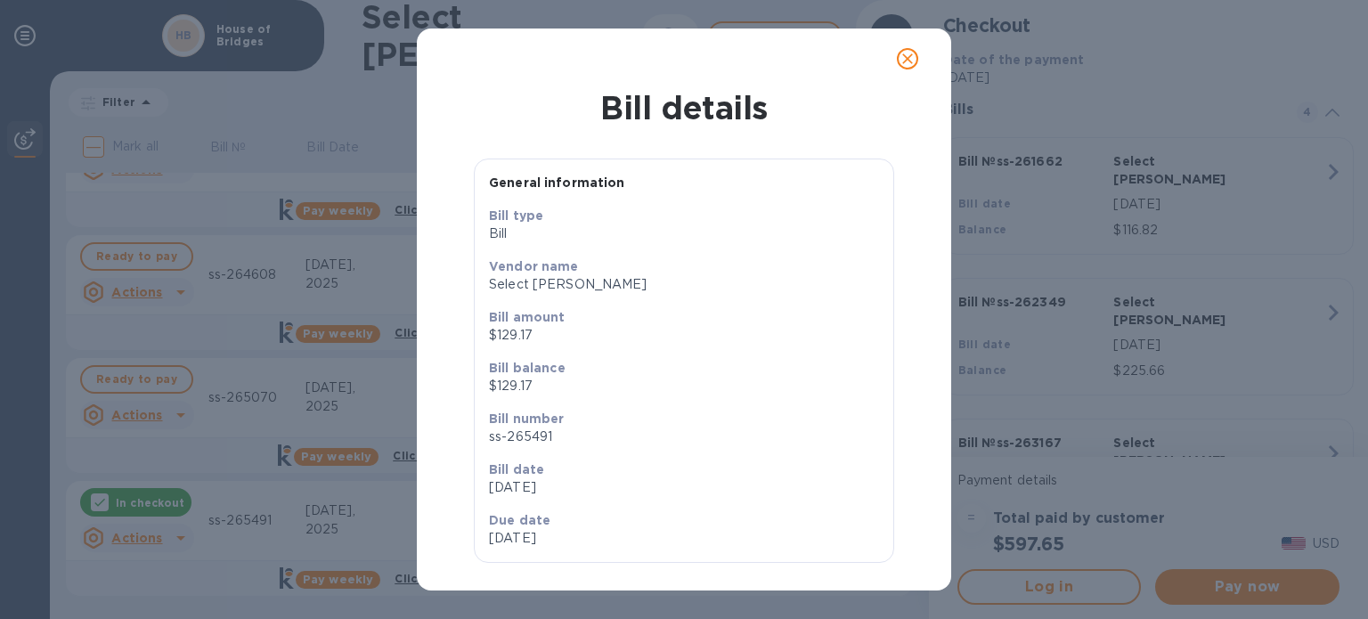
scroll to position [14, 0]
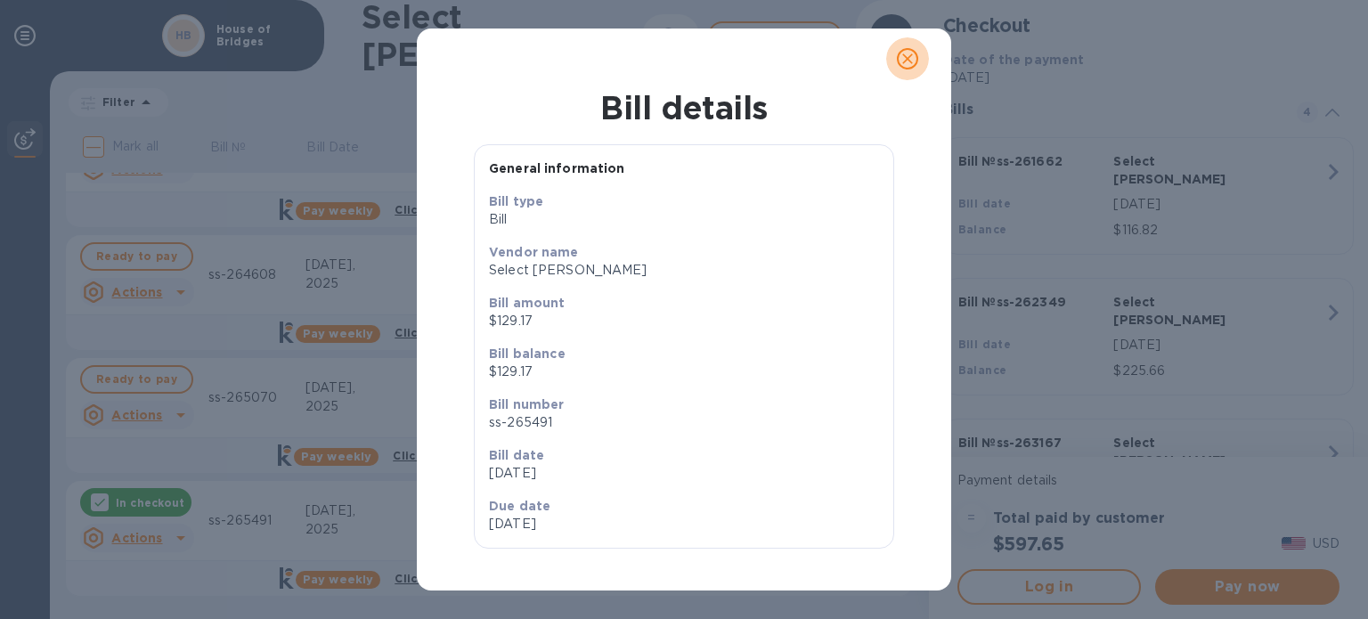
click at [909, 61] on icon "close" at bounding box center [908, 59] width 18 height 18
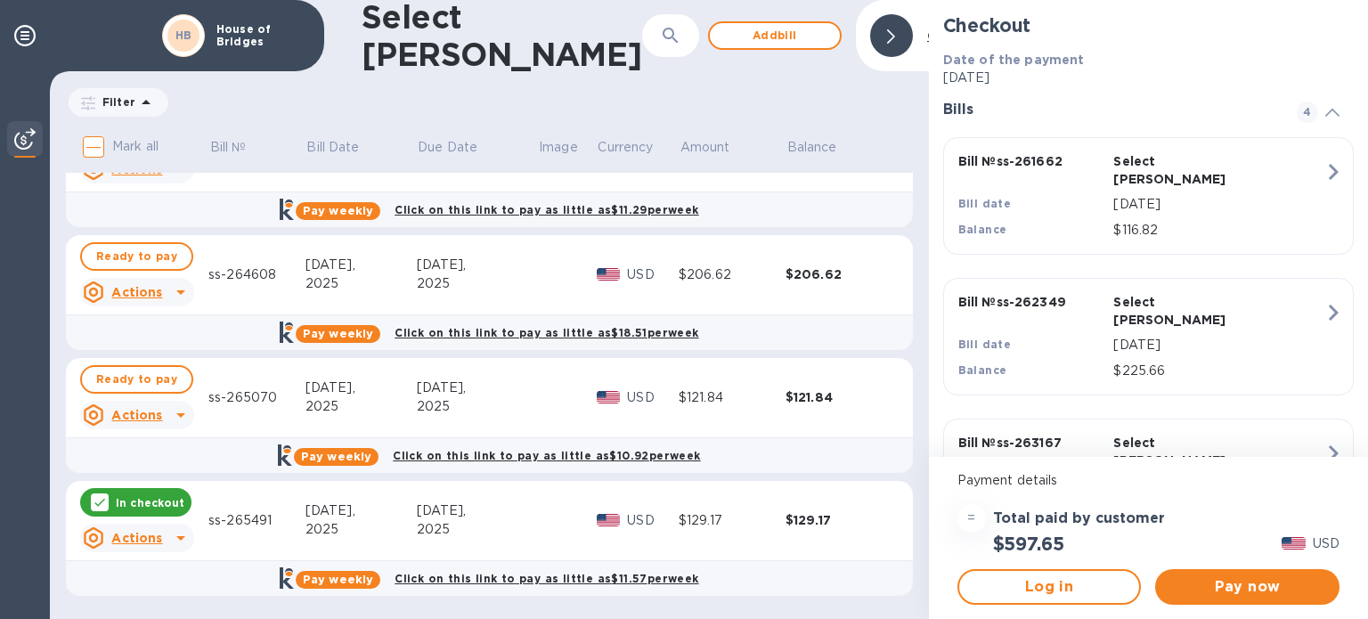
scroll to position [0, 0]
click at [178, 537] on icon at bounding box center [180, 538] width 9 height 4
click at [153, 587] on b "Delete" at bounding box center [152, 581] width 45 height 14
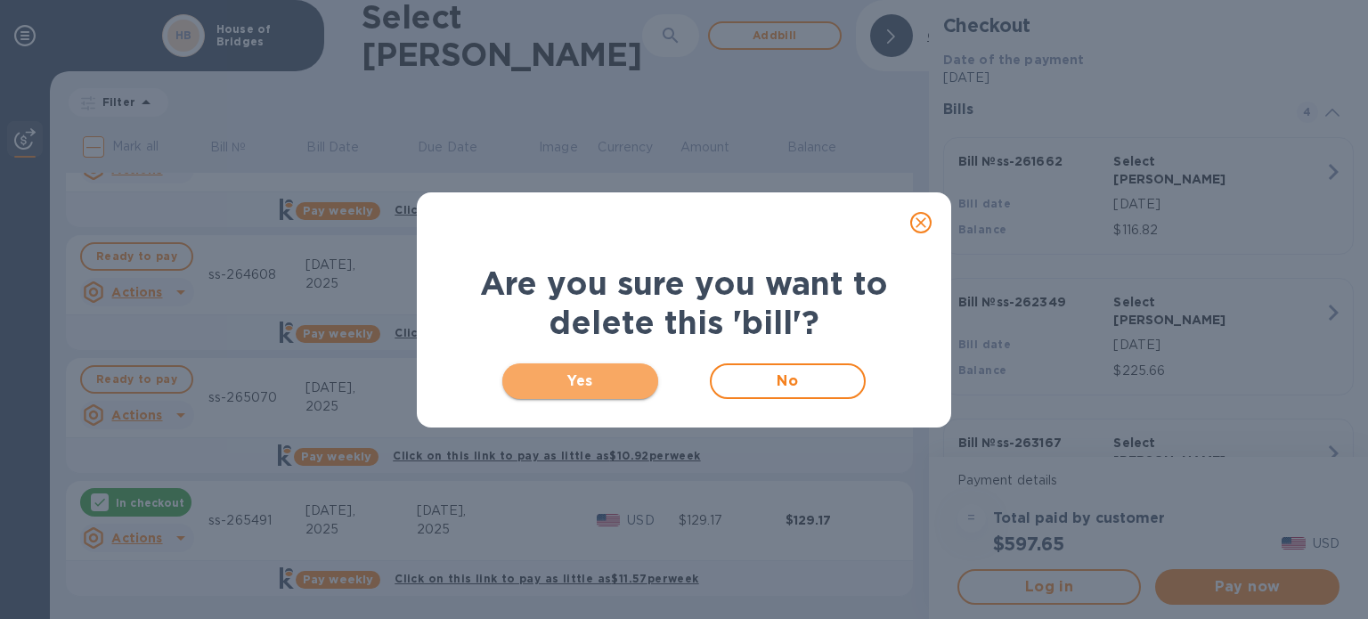
click at [603, 377] on span "Yes" at bounding box center [580, 381] width 127 height 21
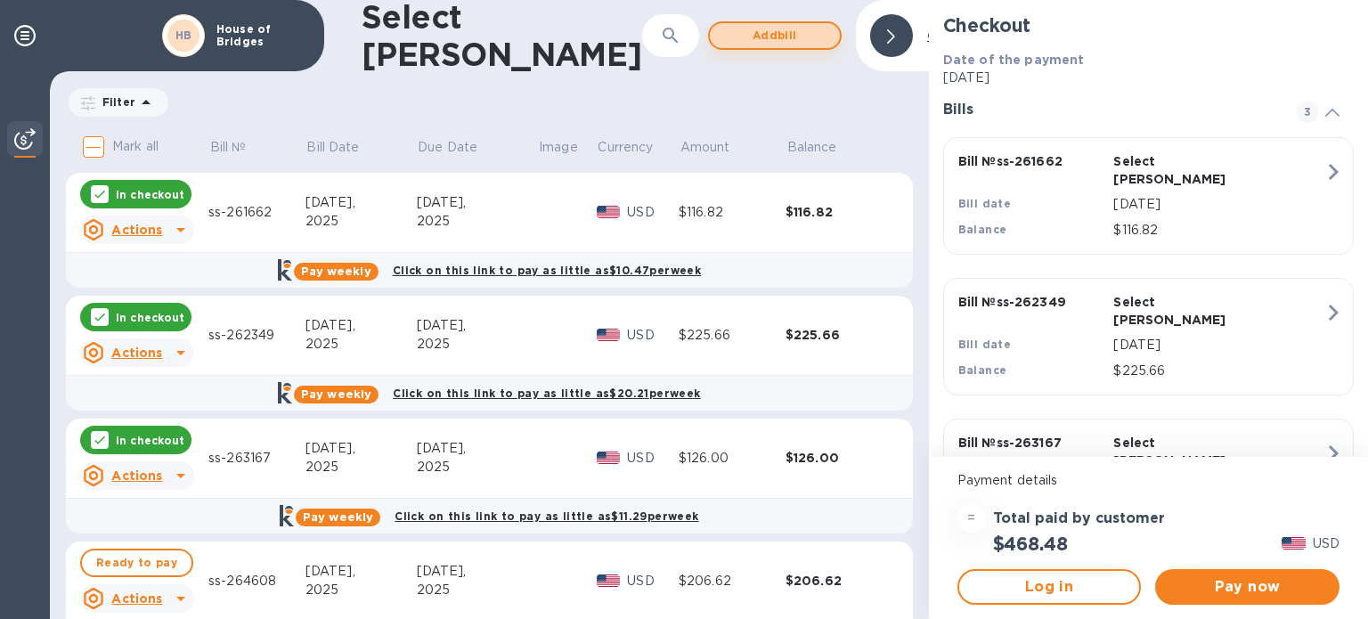
click at [724, 40] on span "Add bill" at bounding box center [775, 35] width 102 height 21
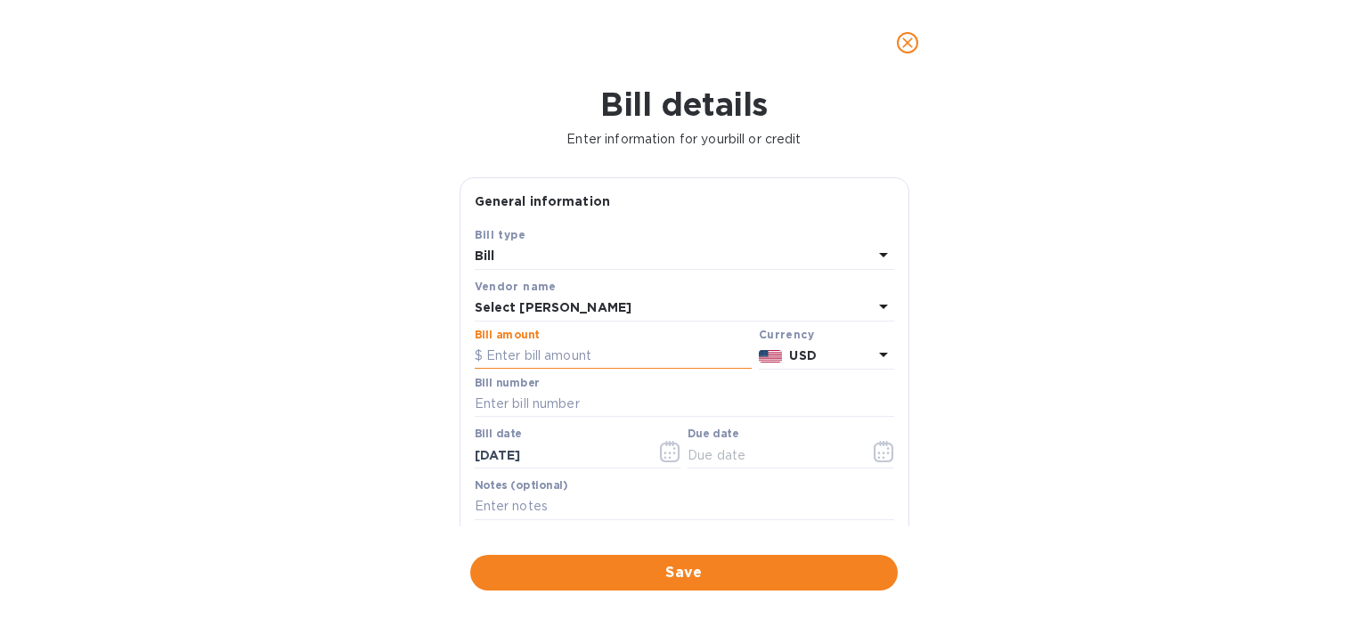
click at [570, 360] on input "text" at bounding box center [613, 356] width 277 height 27
type input "129.17"
click at [604, 395] on input "text" at bounding box center [685, 404] width 420 height 27
type input "ss-265491"
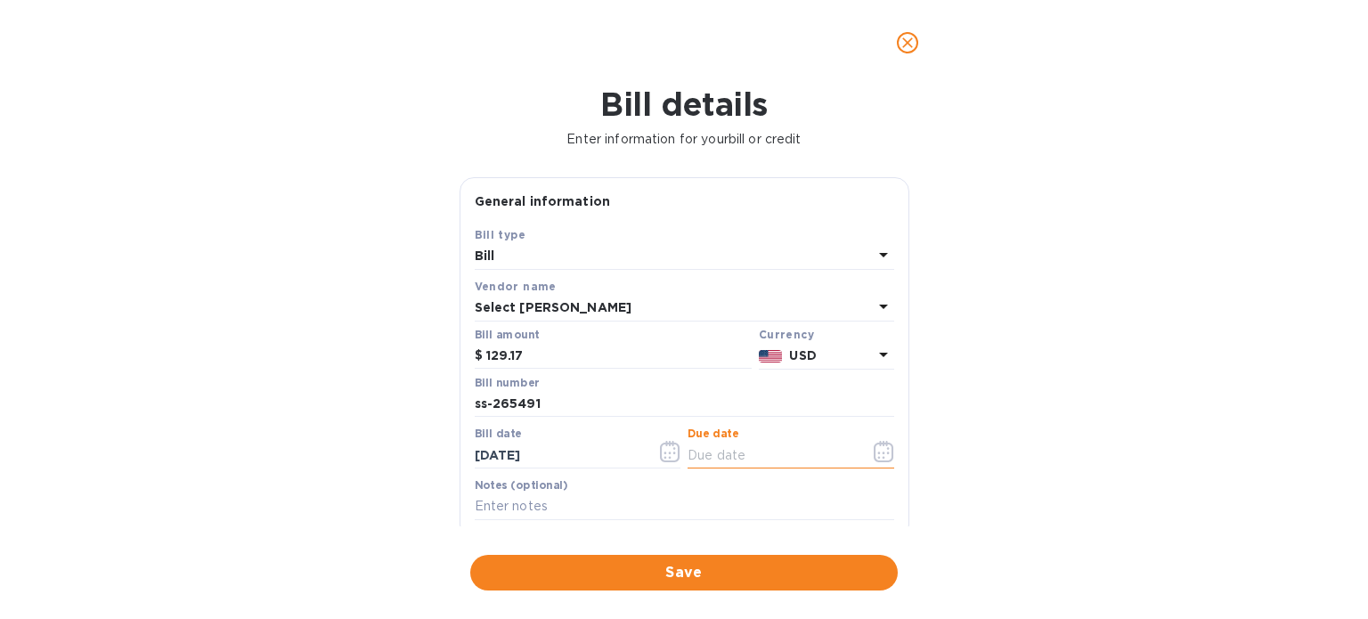
click at [740, 451] on input "text" at bounding box center [772, 455] width 168 height 27
type input "[DATE]"
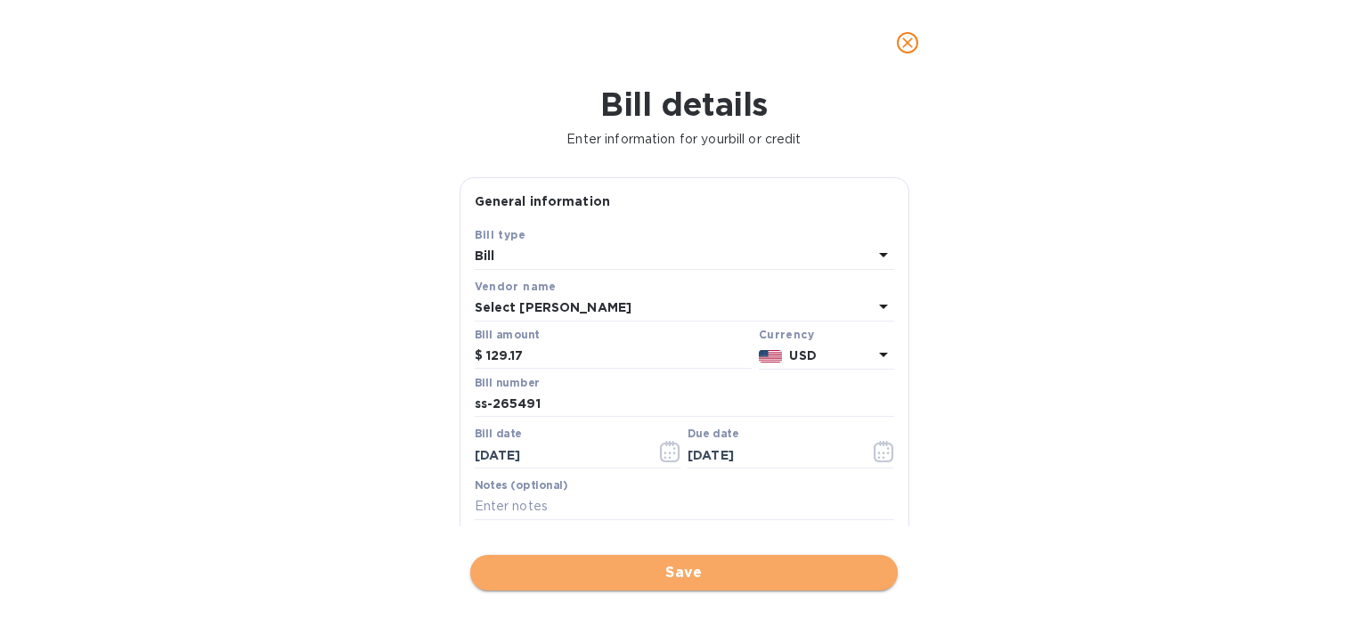
click at [731, 578] on span "Save" at bounding box center [684, 572] width 399 height 21
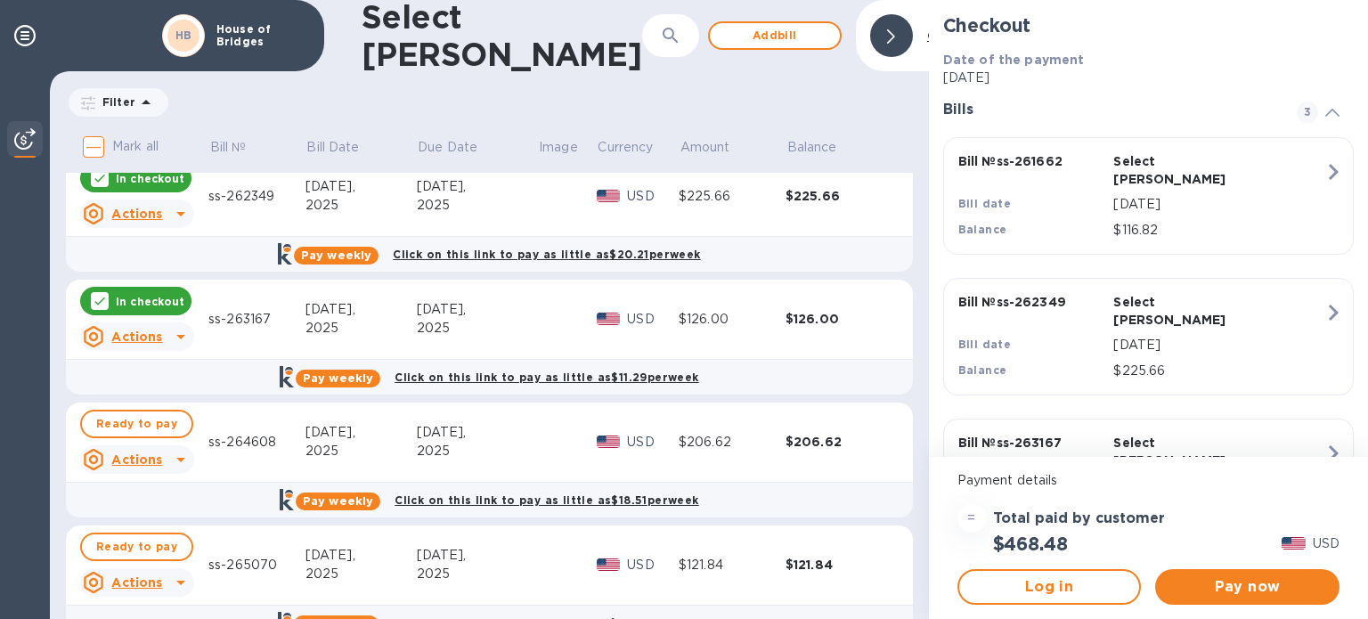
scroll to position [139, 0]
click at [1211, 597] on span "Pay now" at bounding box center [1247, 586] width 156 height 21
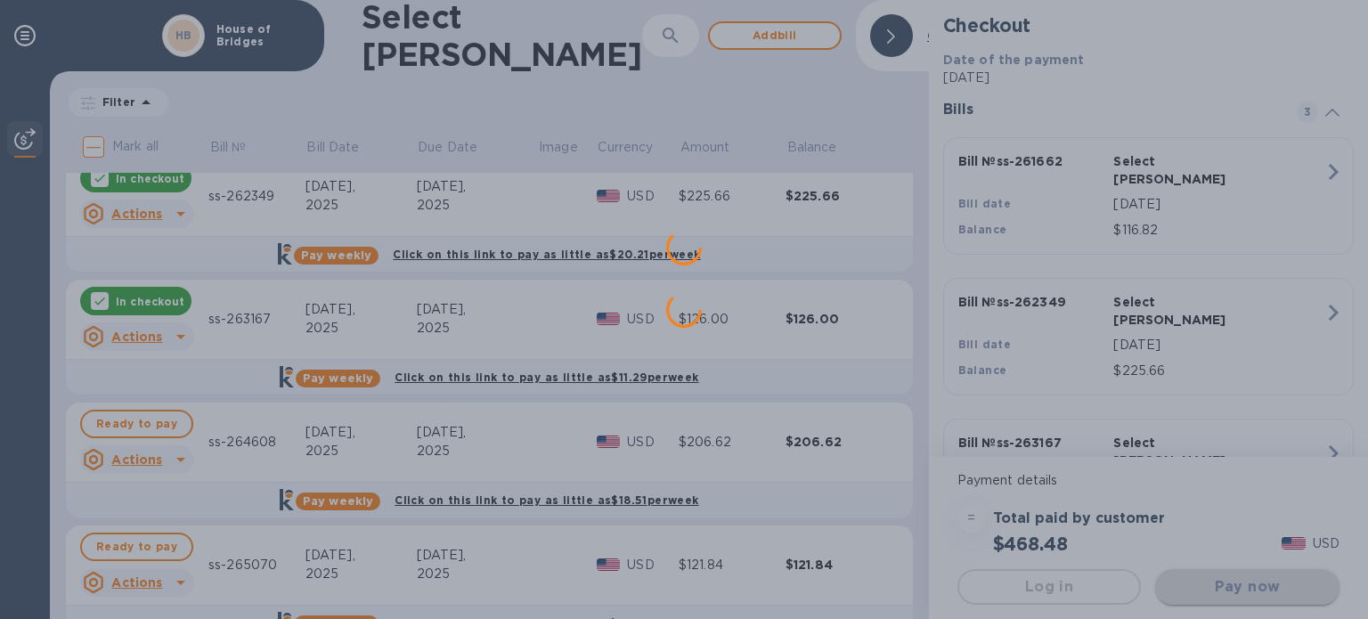
scroll to position [0, 0]
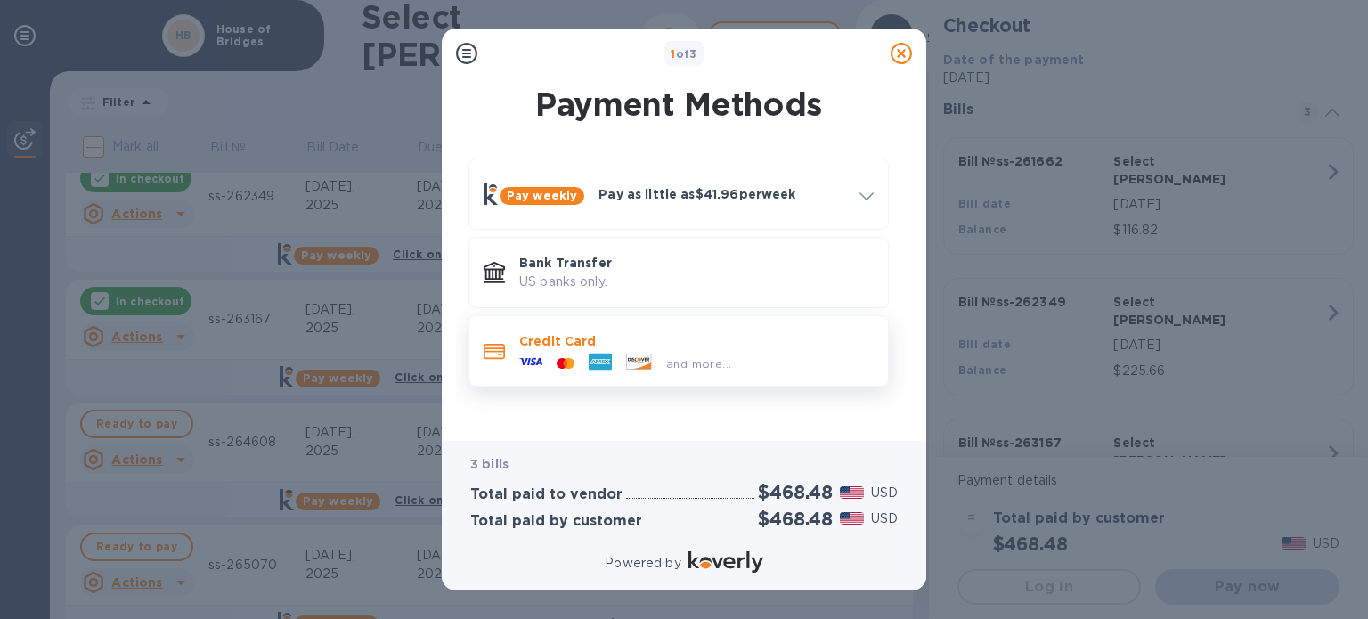
click at [733, 362] on div "and more..." at bounding box center [698, 363] width 79 height 19
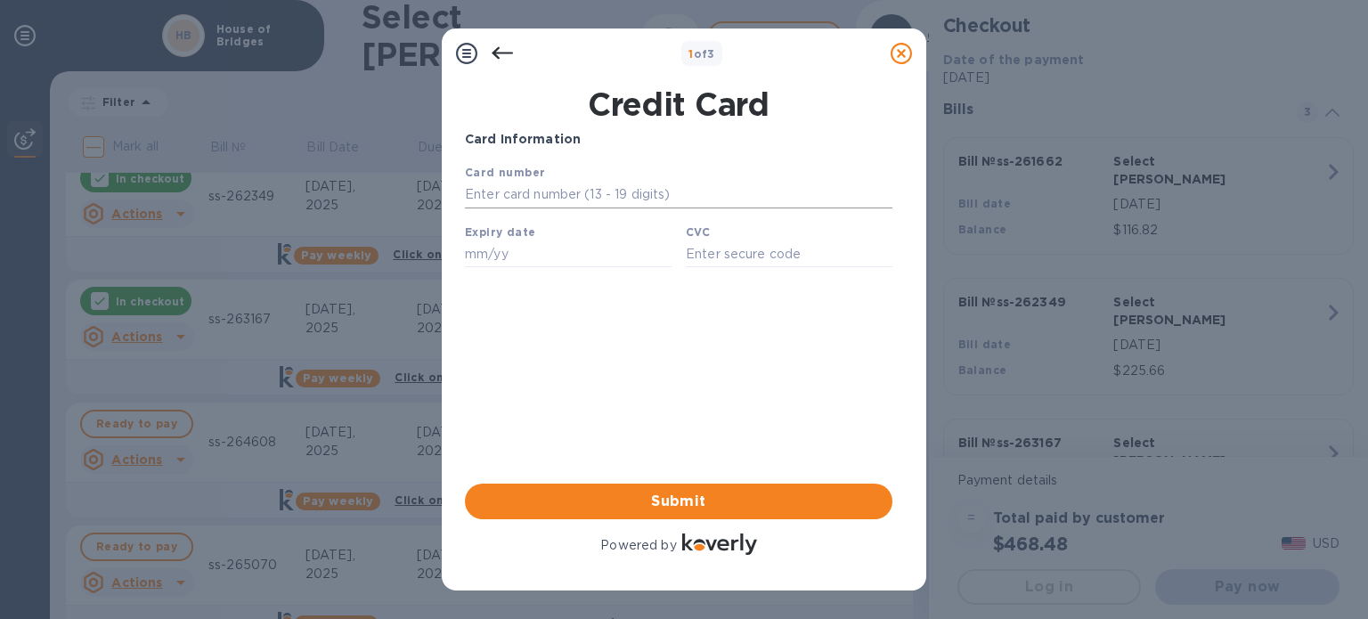
click at [684, 198] on input "text" at bounding box center [679, 195] width 428 height 27
type input "[CREDIT_CARD_NUMBER]"
type input "06/27"
click at [835, 95] on h1 "Credit Card" at bounding box center [679, 104] width 442 height 37
click at [677, 196] on input "[CREDIT_CARD_NUMBER]" at bounding box center [679, 195] width 428 height 27
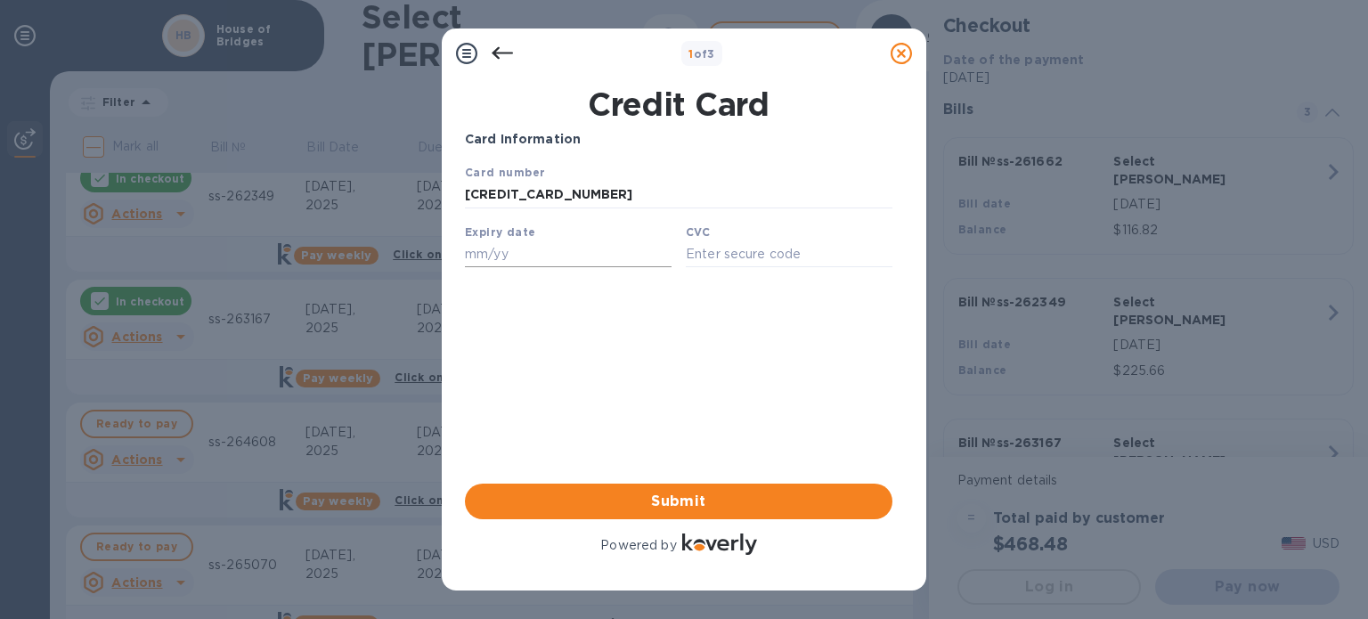
type input "[CREDIT_CARD_NUMBER]"
click at [509, 267] on input "text" at bounding box center [568, 253] width 207 height 27
type input "03/30"
click at [762, 256] on input "text" at bounding box center [789, 253] width 207 height 27
type input "698"
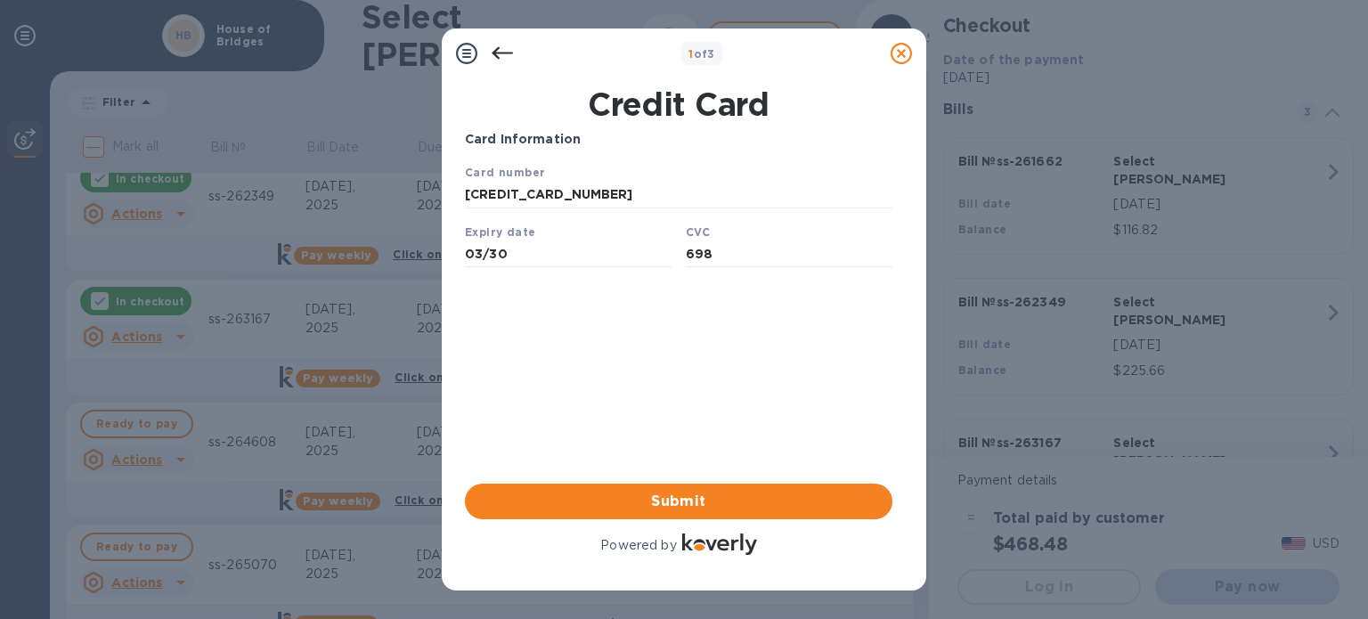
click at [664, 310] on div "Card Information Your browser does not support iframes Submit Powered by" at bounding box center [679, 344] width 428 height 428
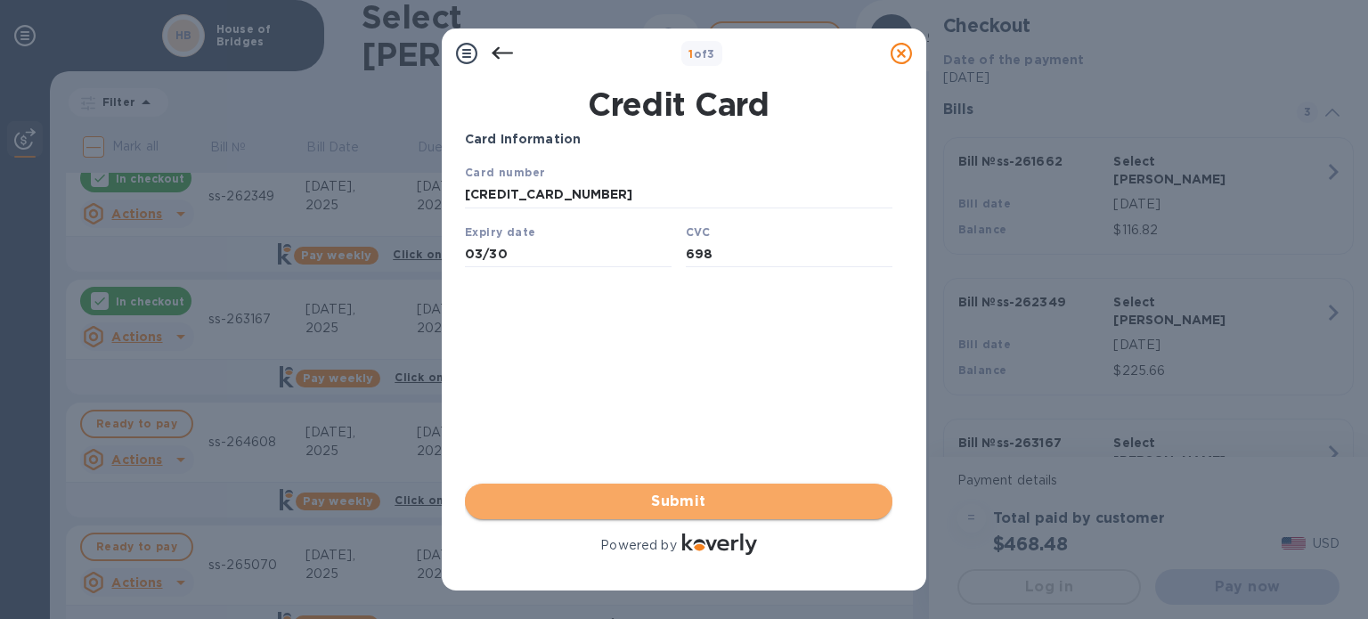
click at [683, 511] on span "Submit" at bounding box center [678, 501] width 399 height 21
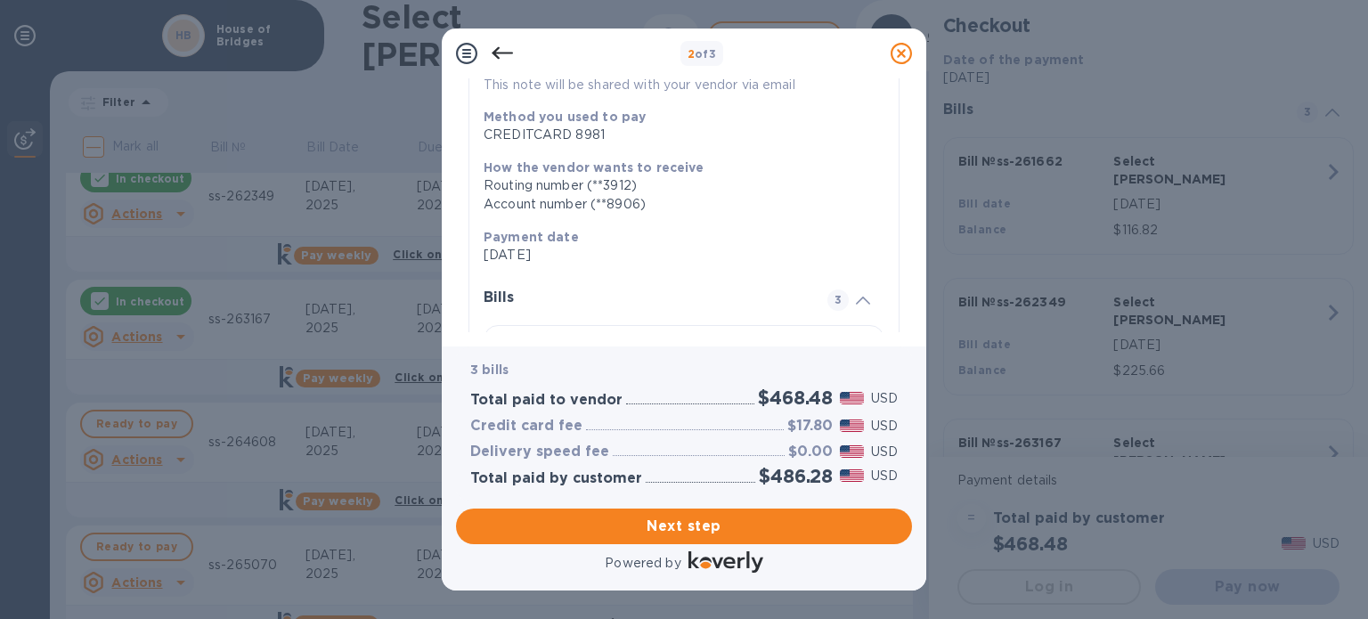
scroll to position [200, 0]
click at [708, 527] on span "Next step" at bounding box center [684, 526] width 428 height 21
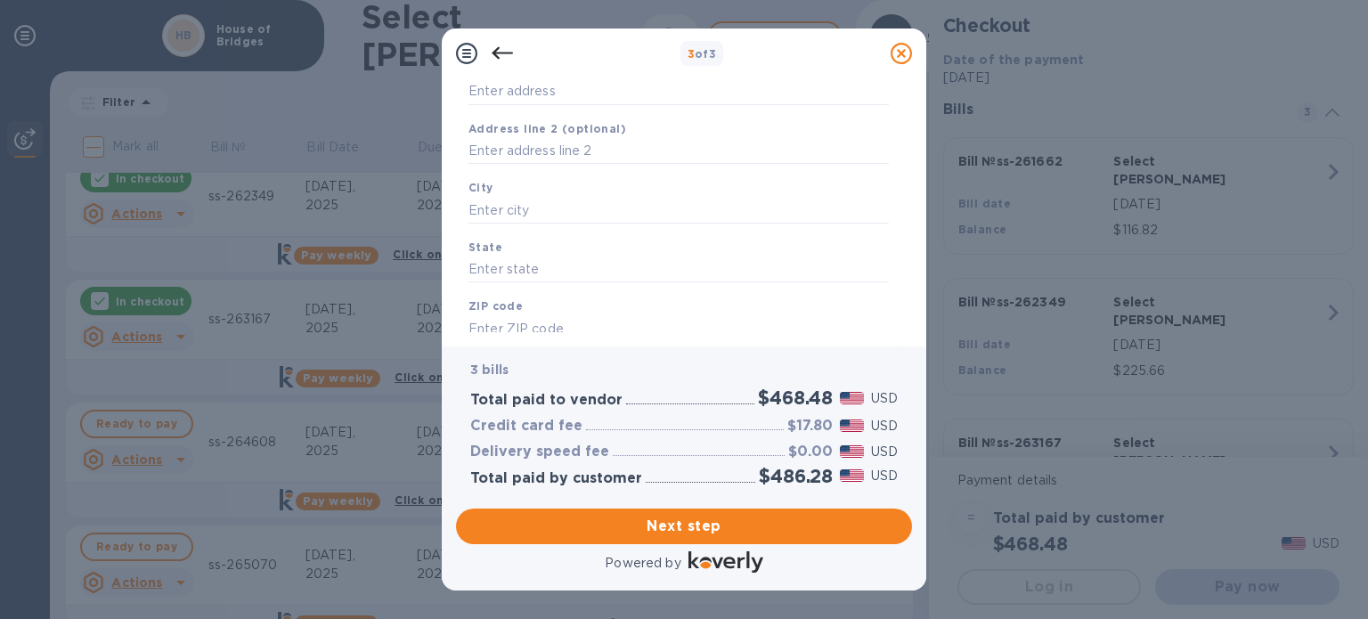
click at [506, 47] on icon at bounding box center [502, 53] width 21 height 21
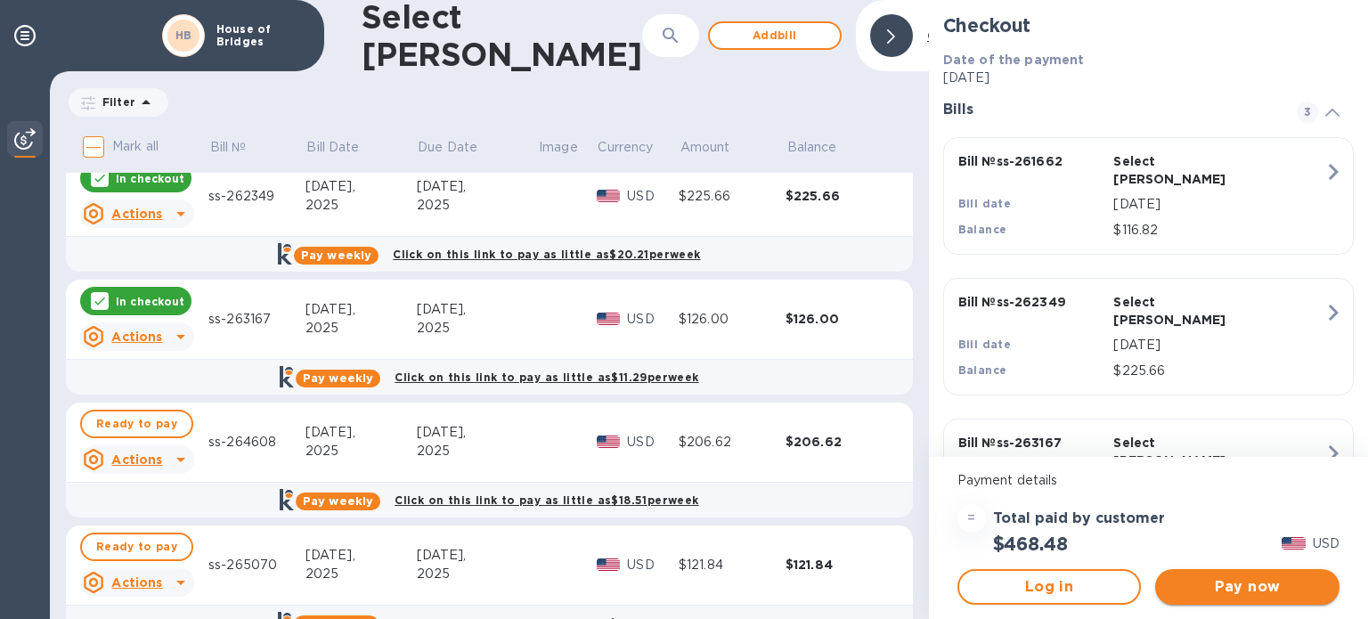
click at [1246, 576] on span "Pay now" at bounding box center [1247, 586] width 156 height 21
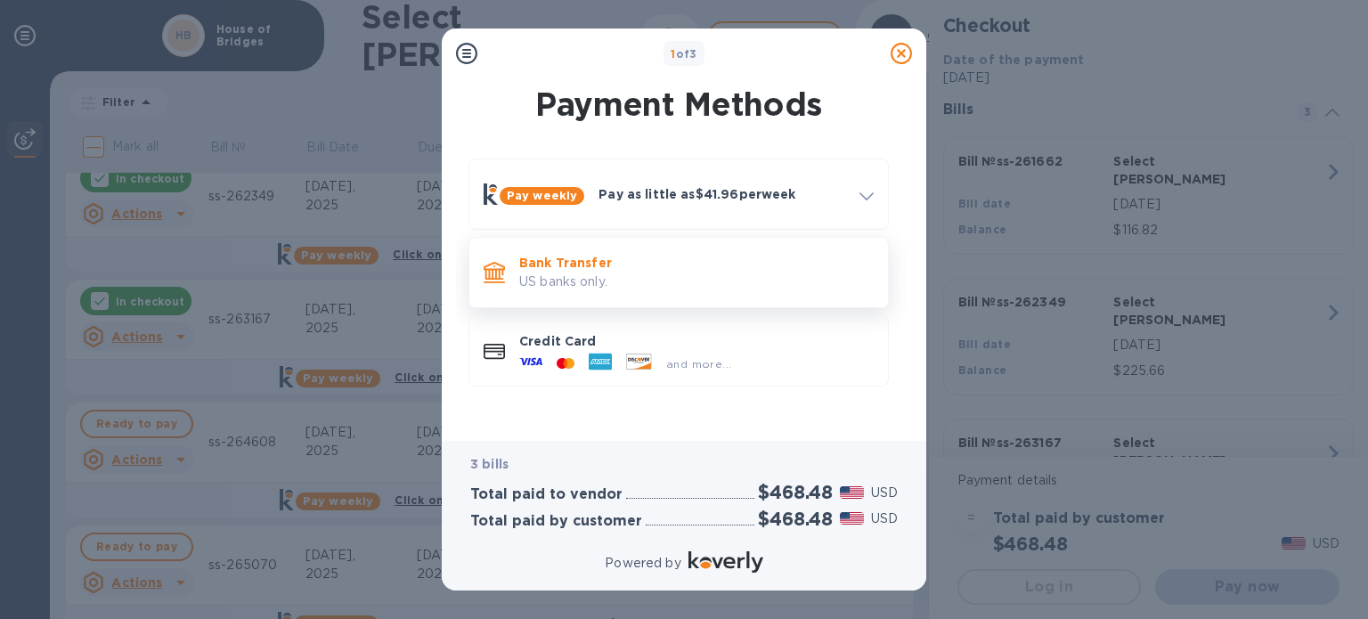
click at [564, 273] on p "US banks only." at bounding box center [696, 282] width 354 height 19
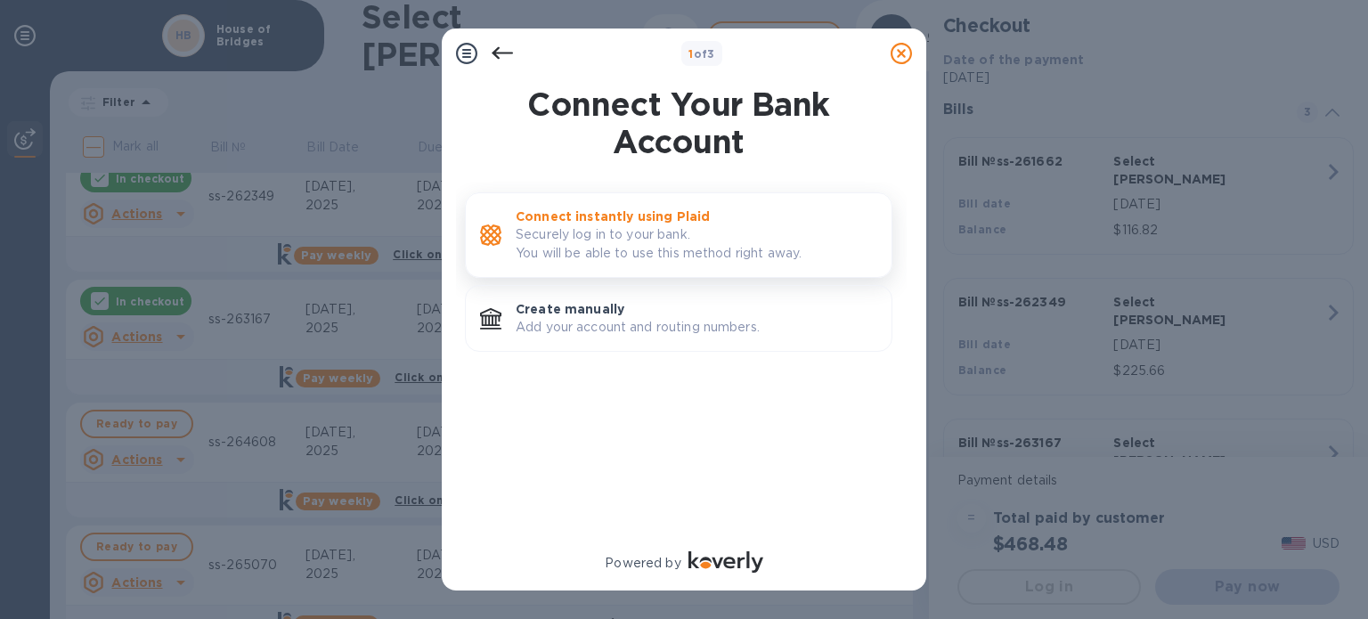
click at [609, 249] on p "Securely log in to your bank. You will be able to use this method right away." at bounding box center [697, 243] width 362 height 37
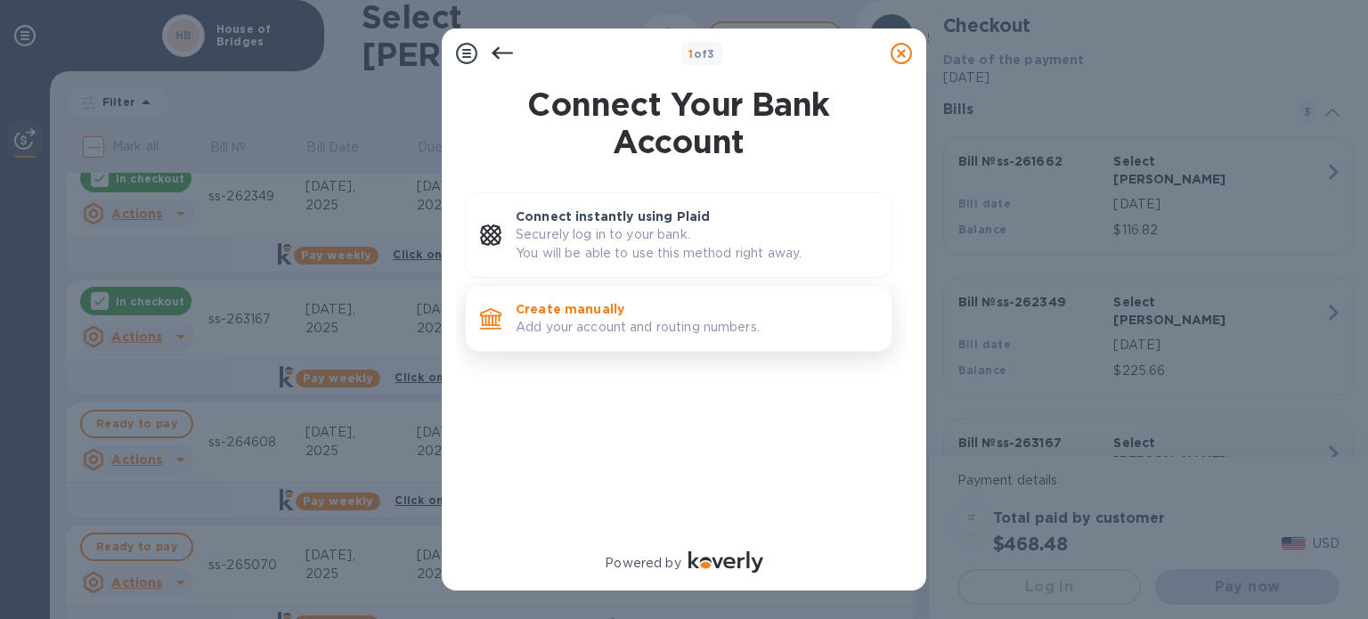
click at [662, 313] on p "Create manually" at bounding box center [697, 309] width 362 height 18
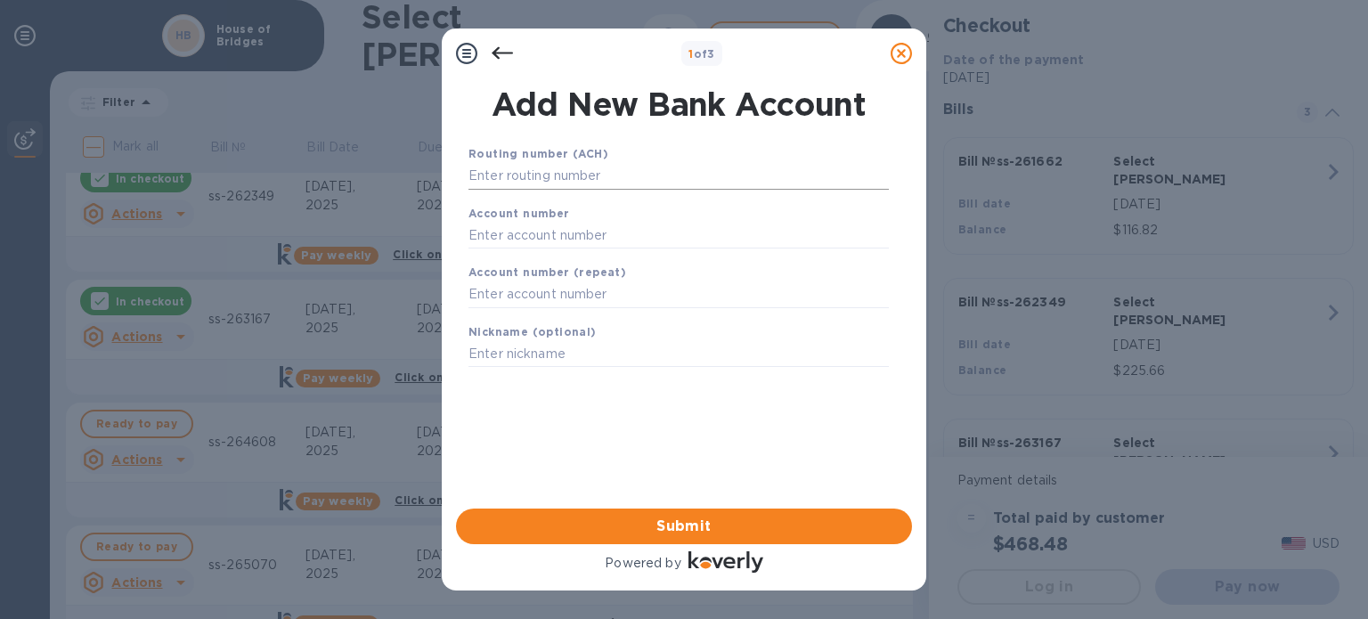
click at [645, 177] on input "text" at bounding box center [679, 176] width 420 height 27
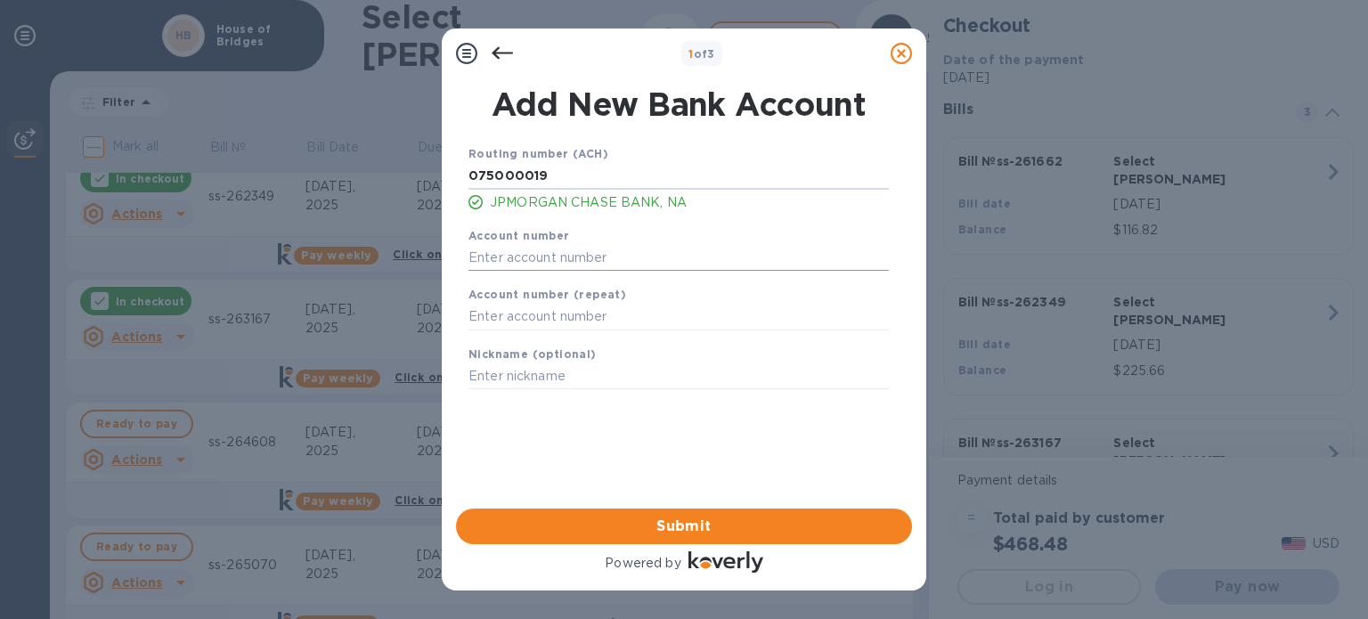
type input "075000019"
click at [641, 260] on input "text" at bounding box center [679, 257] width 420 height 27
type input "698685131"
click at [636, 330] on input "text" at bounding box center [679, 317] width 420 height 27
type input "698685131"
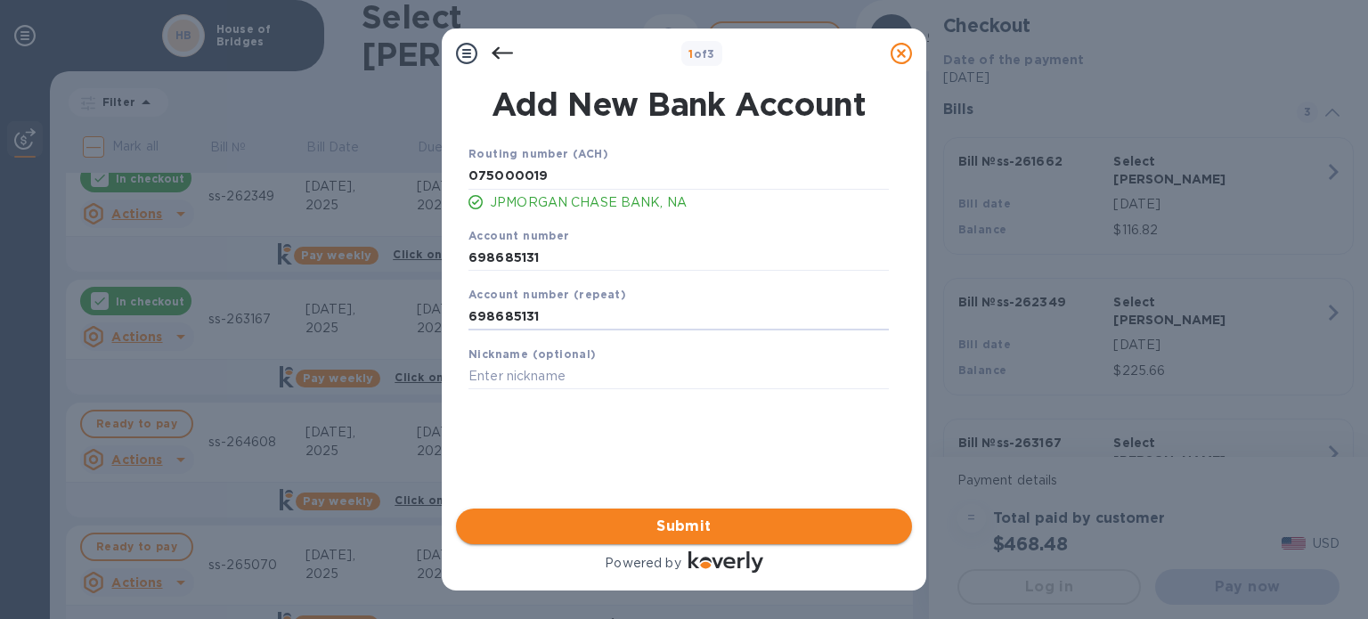
click at [664, 525] on span "Submit" at bounding box center [684, 526] width 428 height 21
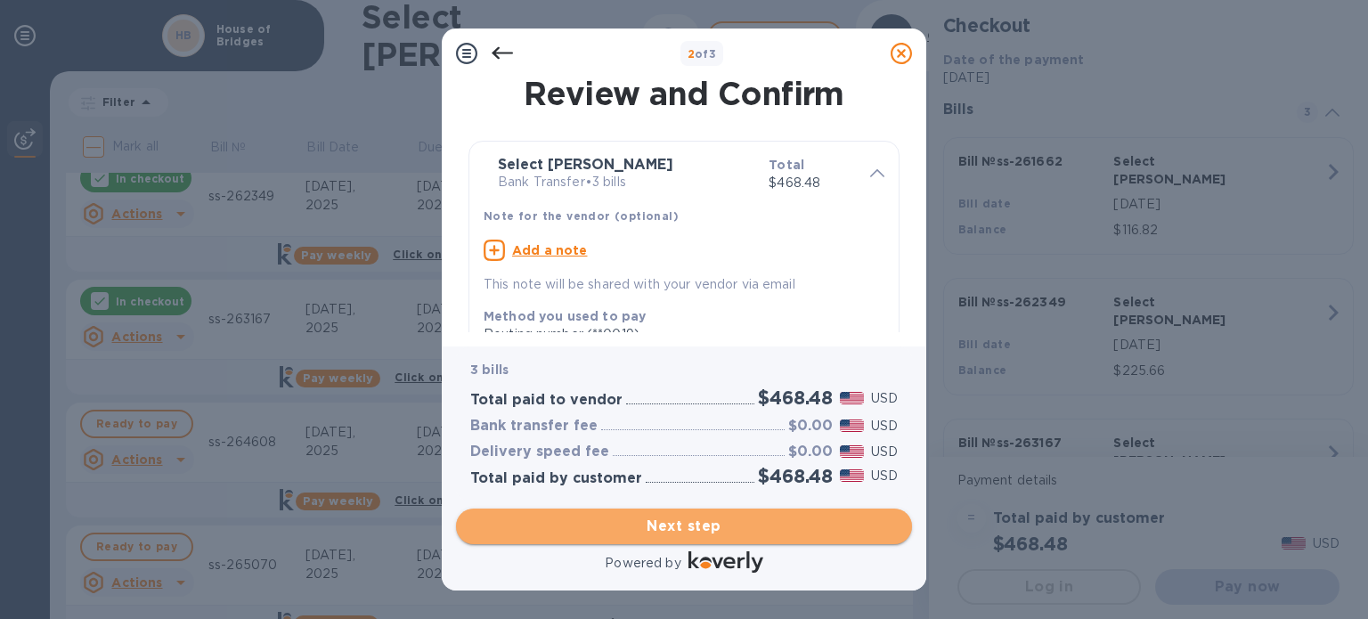
click at [664, 525] on span "Next step" at bounding box center [684, 526] width 428 height 21
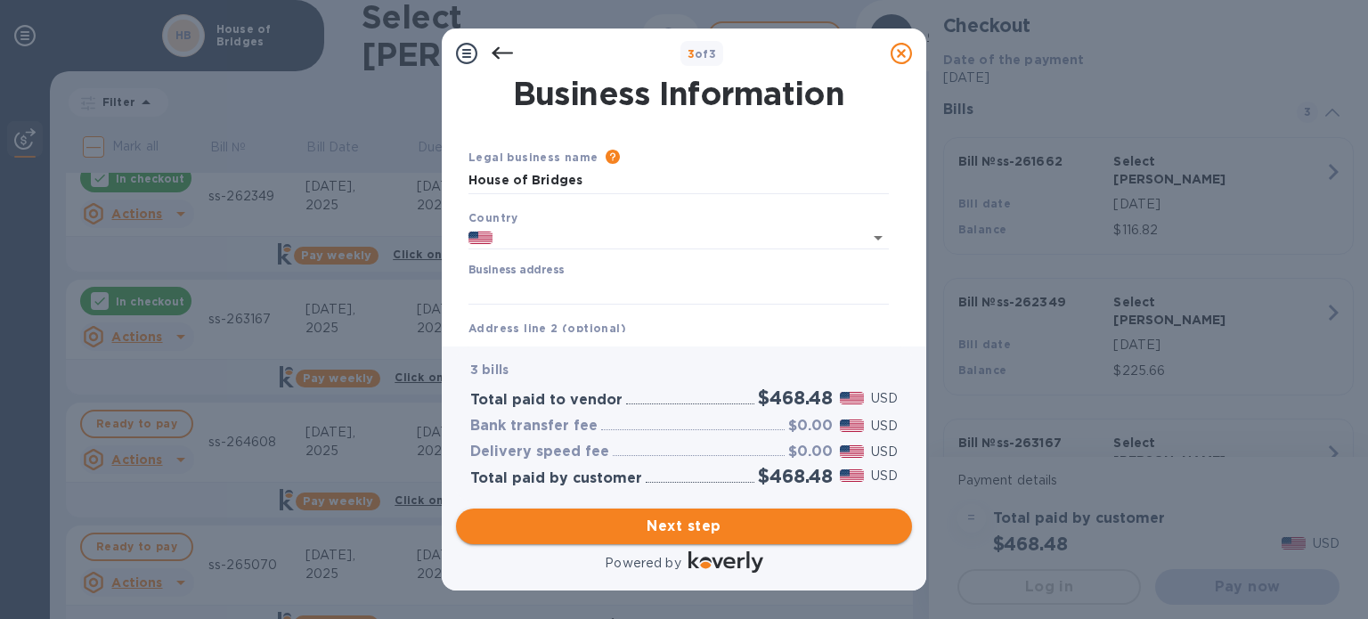
type input "[GEOGRAPHIC_DATA]"
click at [693, 297] on input "Business address" at bounding box center [679, 291] width 420 height 27
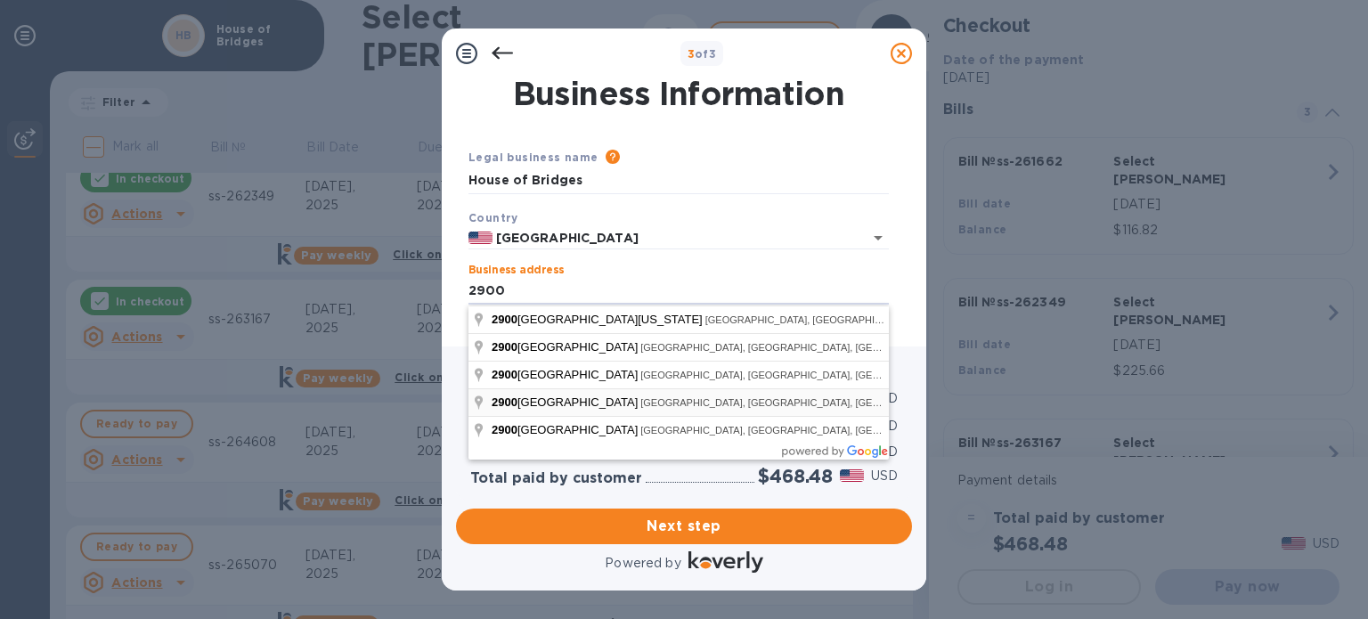
type input "[STREET_ADDRESS]"
type input "[GEOGRAPHIC_DATA]"
type input "WI"
type input "53207"
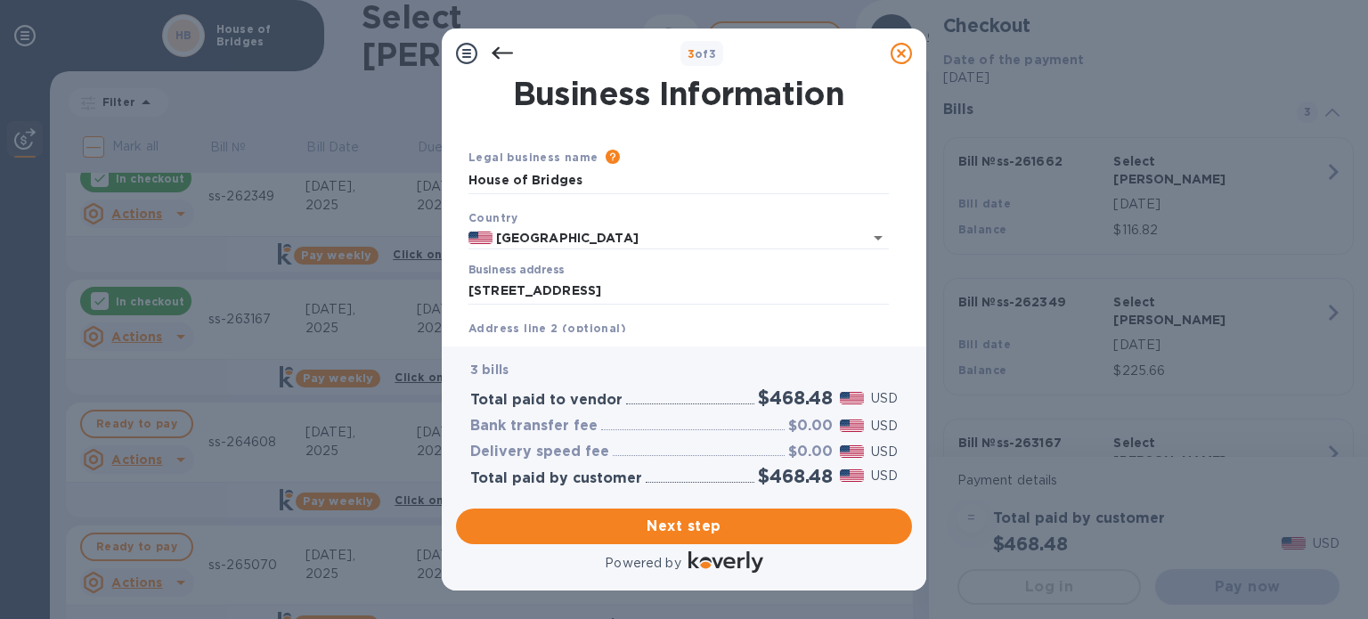
click at [719, 322] on div "Address line 2 (optional)" at bounding box center [678, 342] width 435 height 60
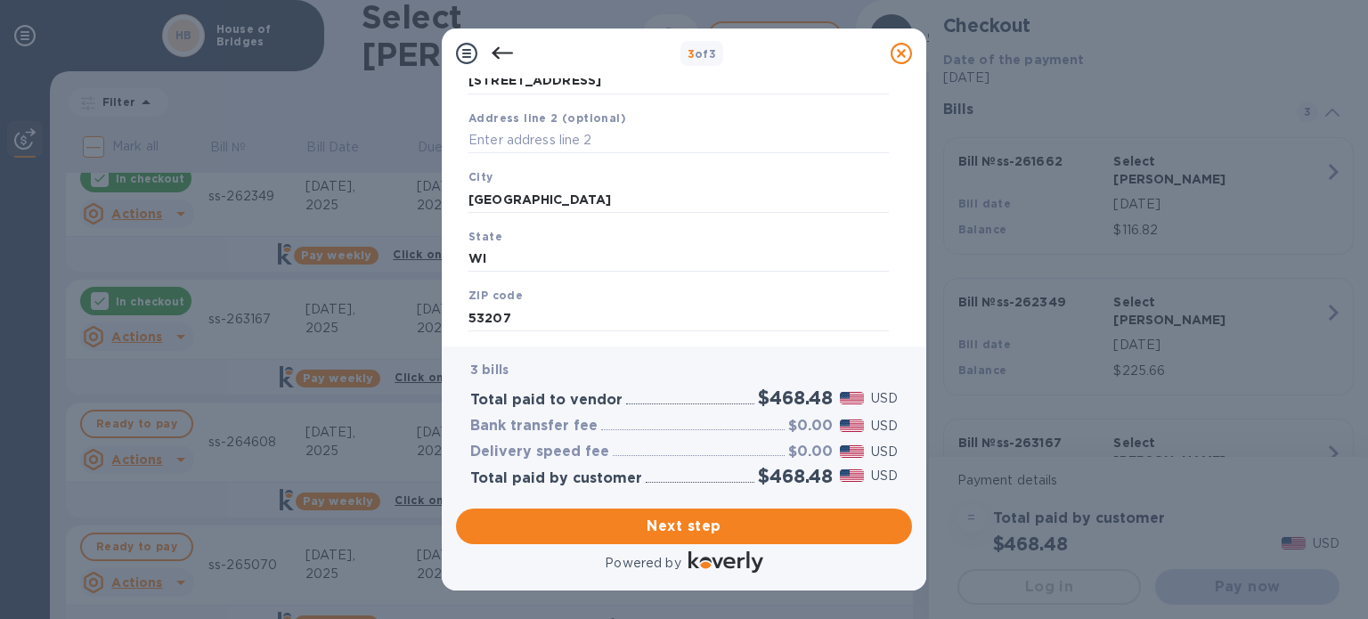
scroll to position [254, 0]
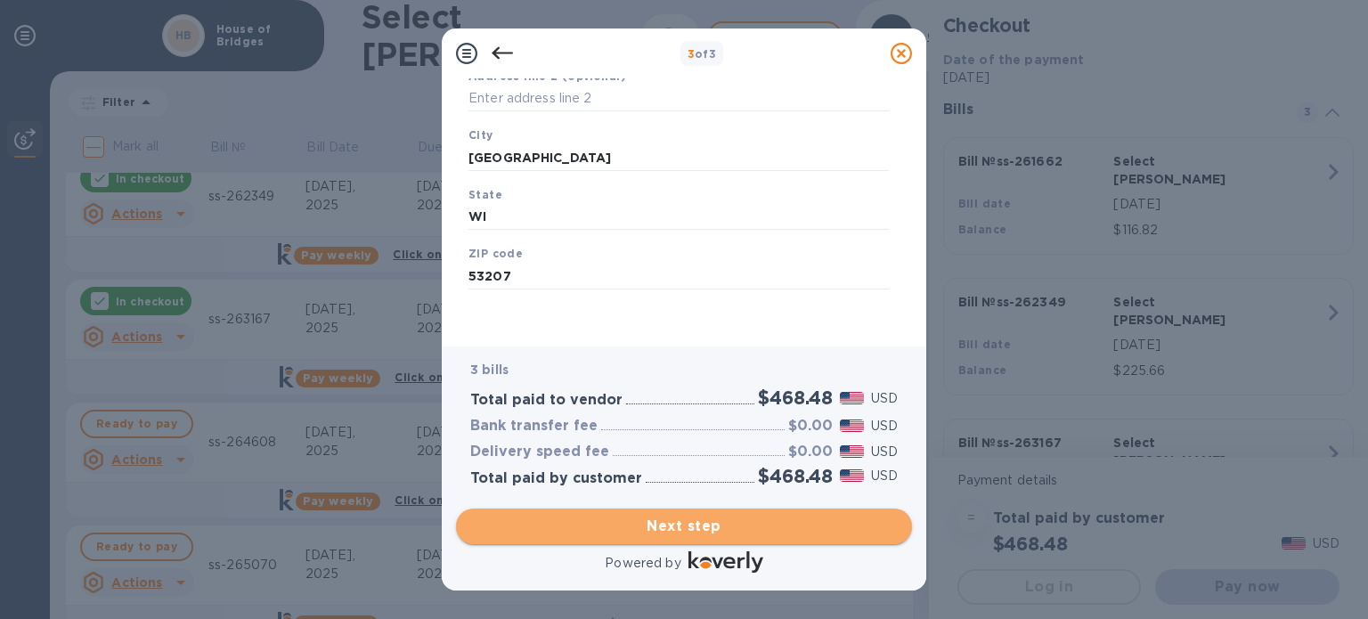
click at [708, 521] on span "Next step" at bounding box center [684, 526] width 428 height 21
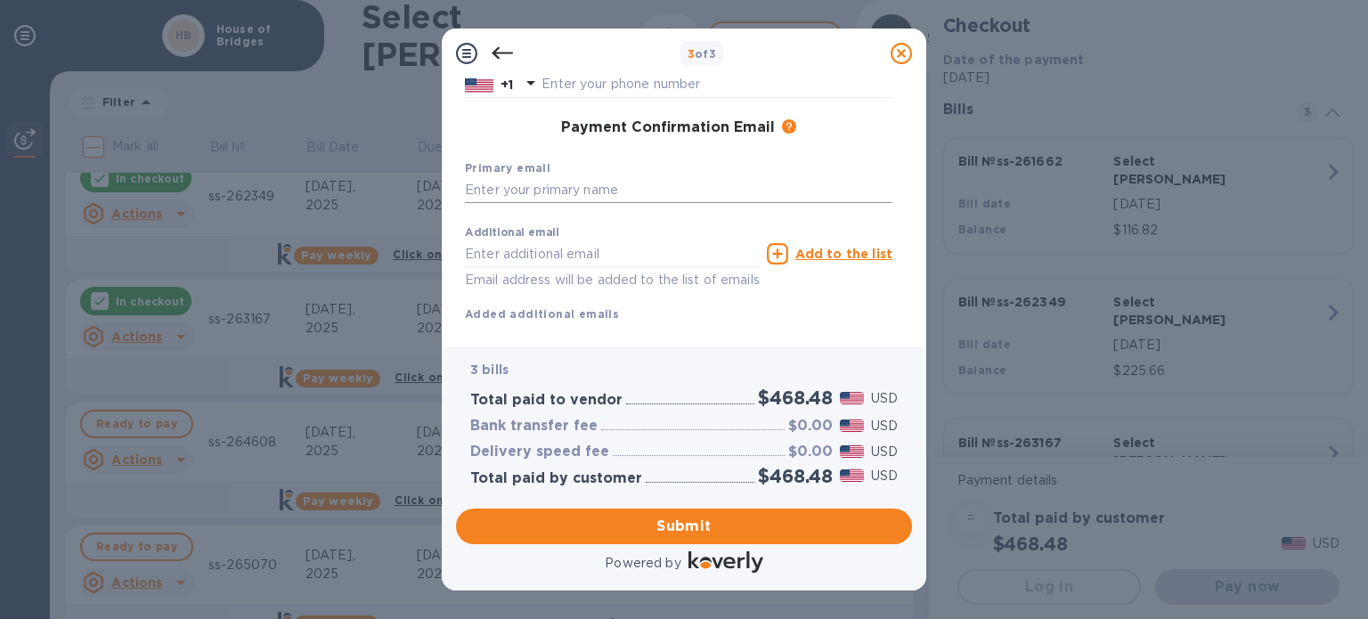
click at [627, 177] on div "Primary email" at bounding box center [679, 181] width 442 height 60
click at [634, 191] on input "text" at bounding box center [679, 190] width 428 height 27
type input ","
type input "[EMAIL_ADDRESS][DOMAIN_NAME]"
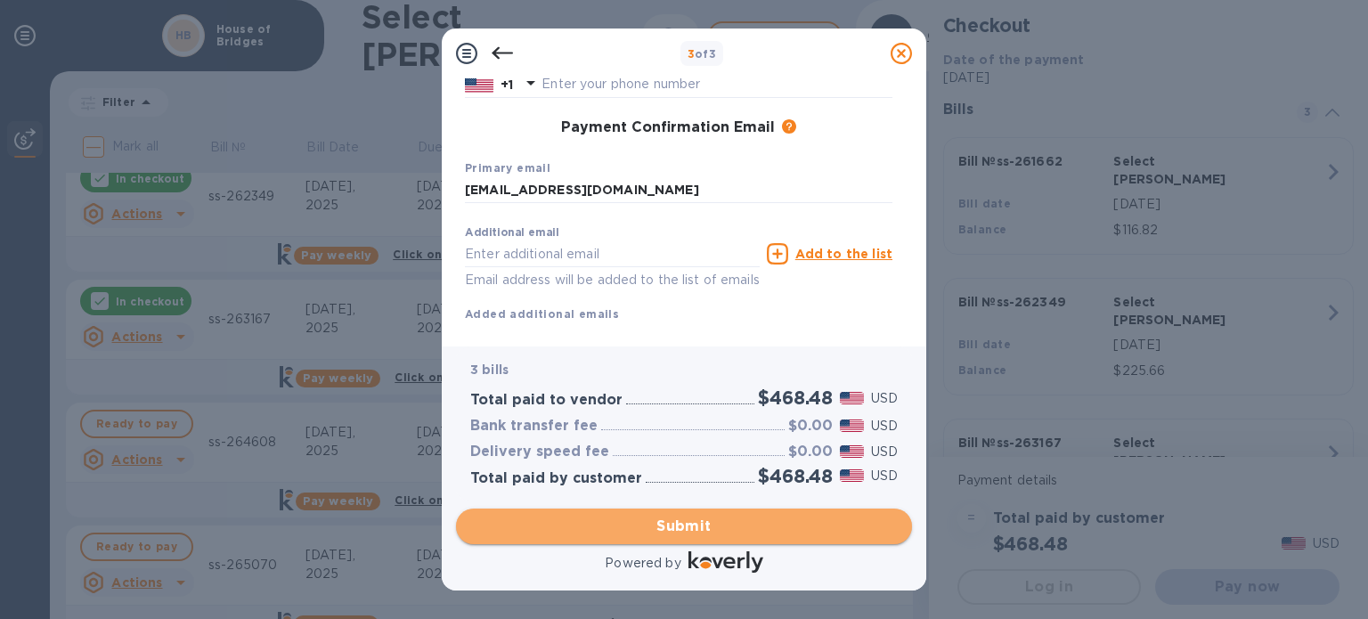
click at [713, 534] on span "Submit" at bounding box center [684, 526] width 428 height 21
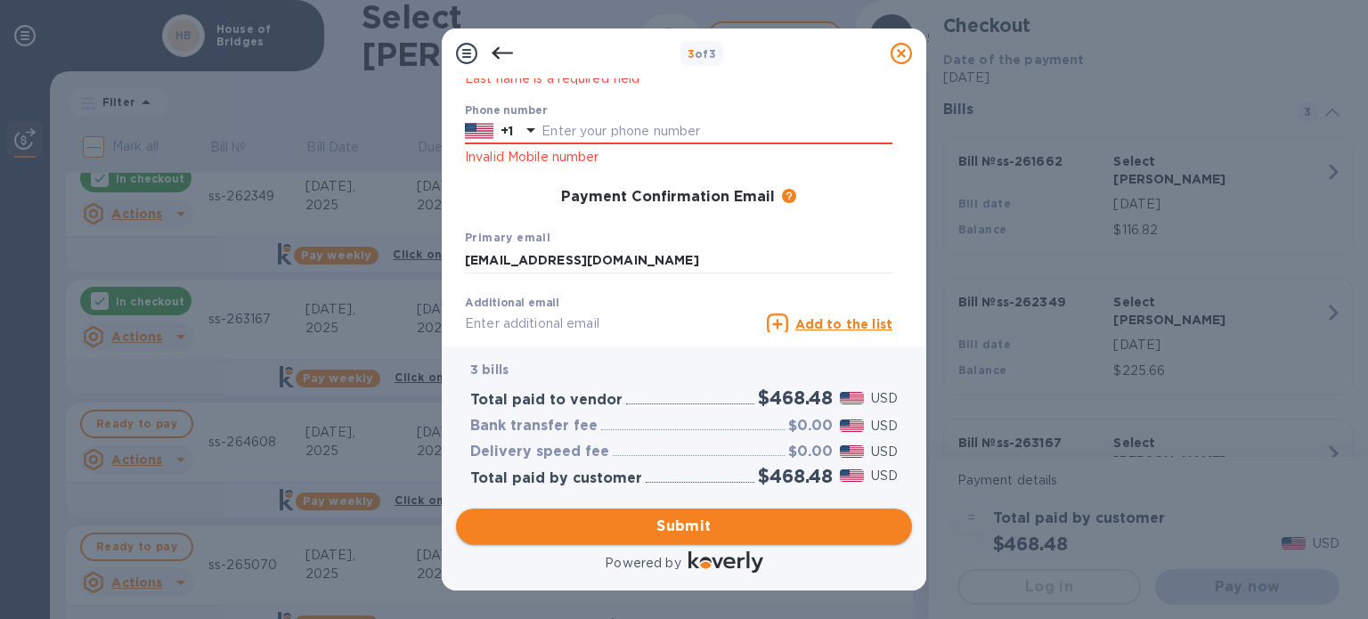
scroll to position [301, 0]
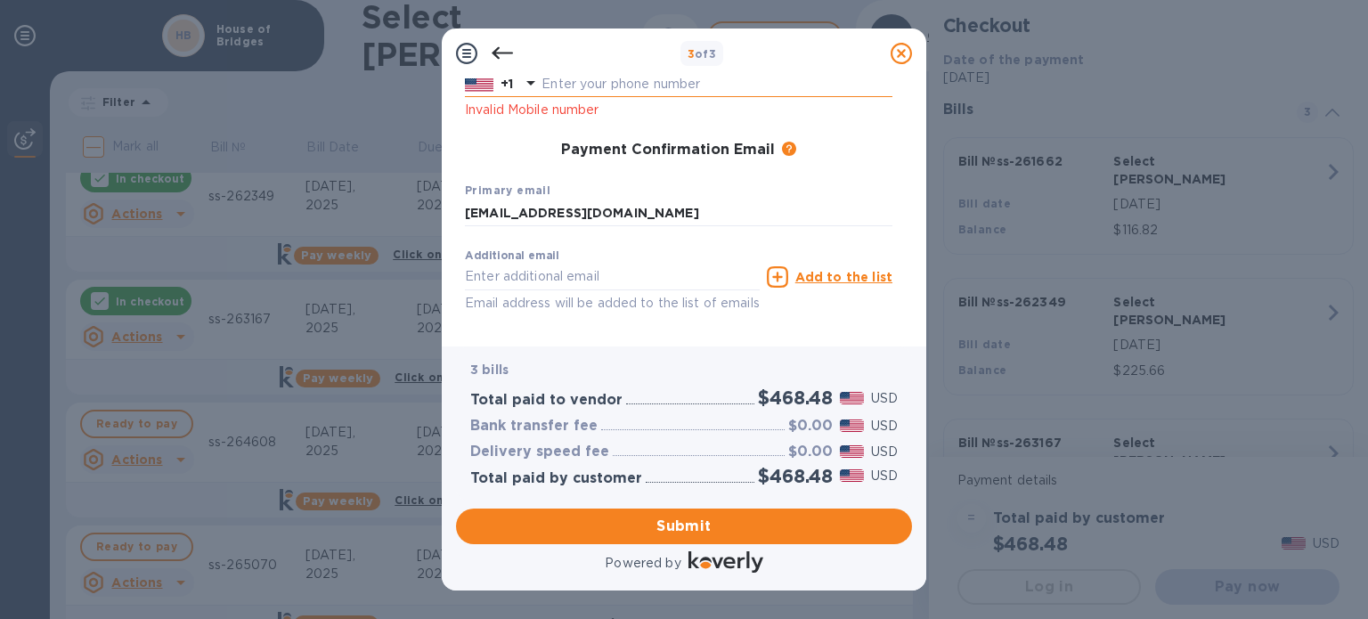
click at [632, 87] on input "text" at bounding box center [717, 84] width 351 height 27
type input "4149141025"
click button "Submit" at bounding box center [0, 0] width 0 height 0
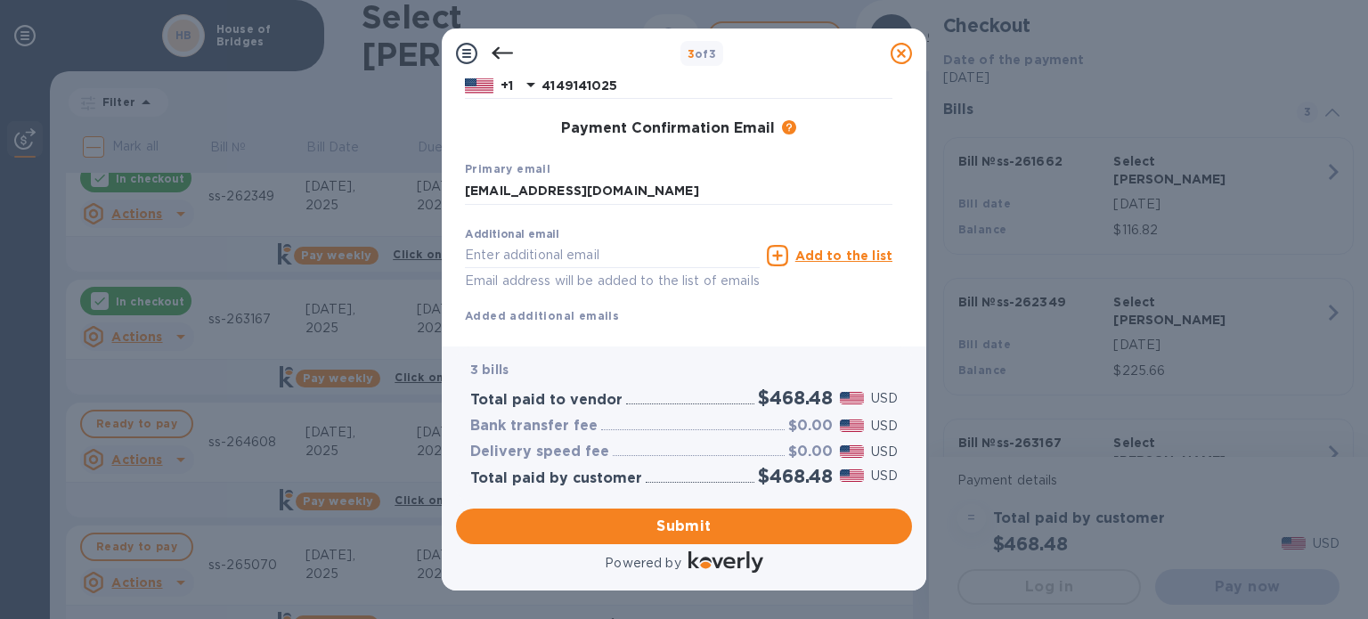
click at [527, 138] on div "Payment Confirmation Email The added email addresses will be used to send the p…" at bounding box center [679, 129] width 428 height 18
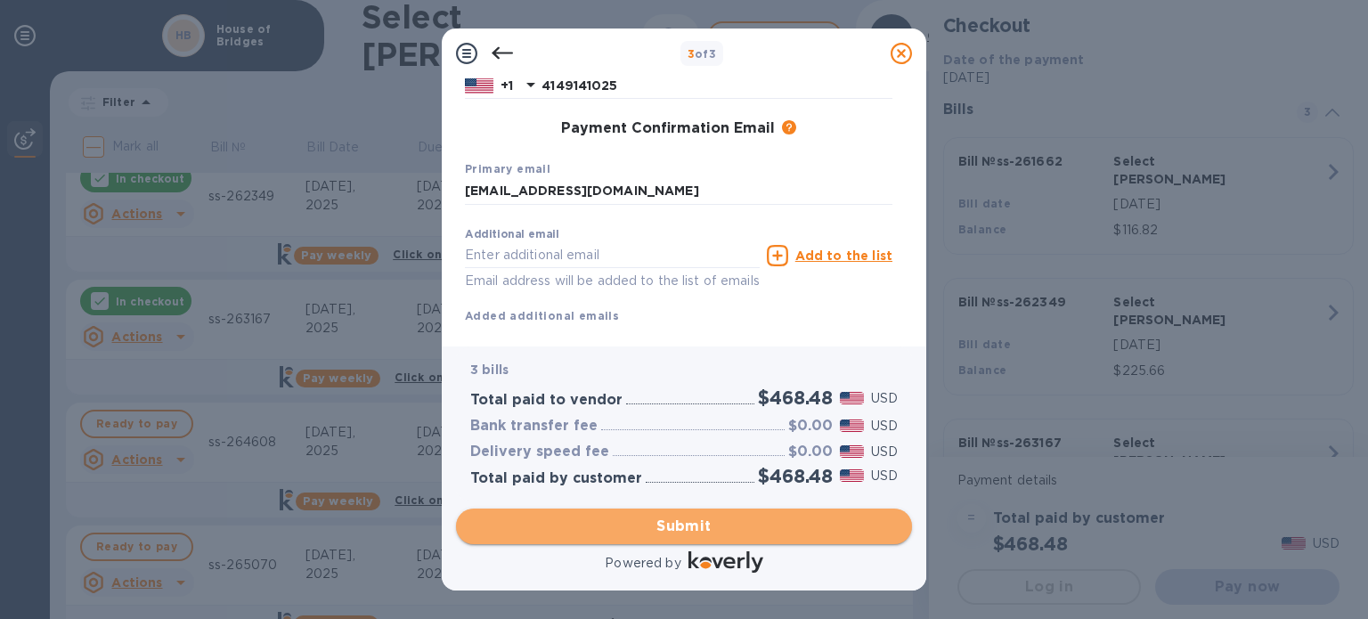
click at [671, 526] on span "Submit" at bounding box center [684, 526] width 428 height 21
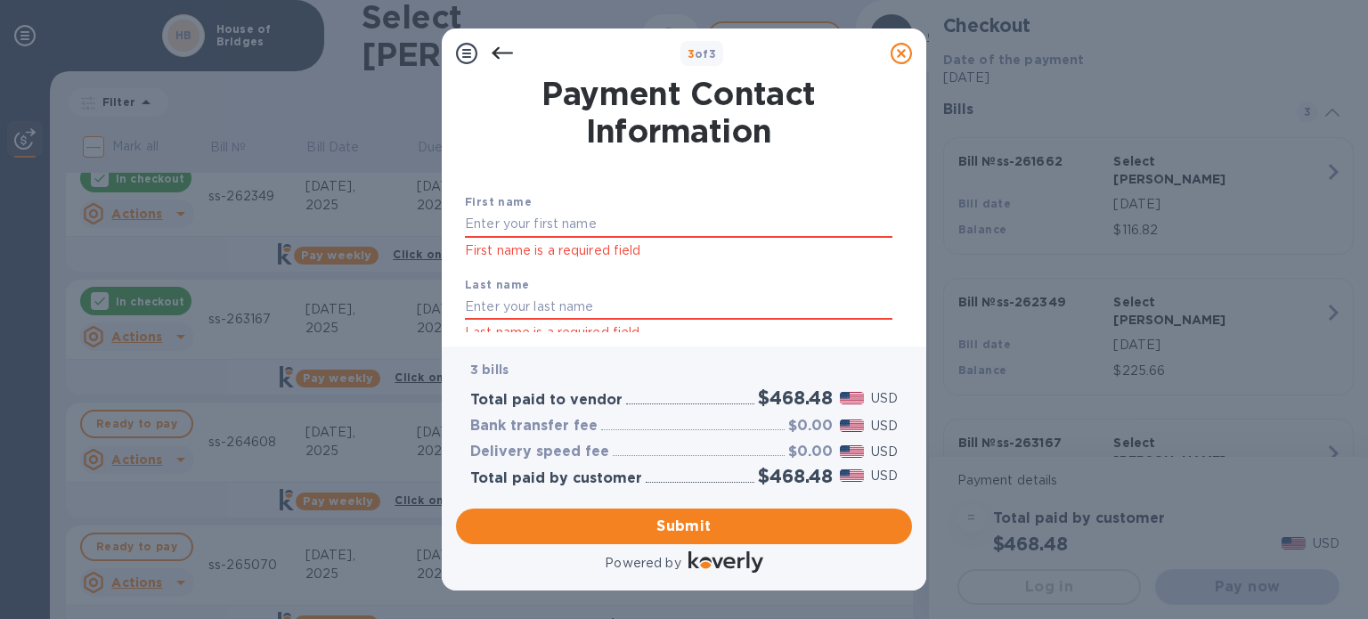
scroll to position [0, 0]
click at [635, 218] on input "text" at bounding box center [679, 224] width 428 height 27
type input "[PERSON_NAME]"
click at [512, 308] on input "text" at bounding box center [679, 307] width 428 height 27
type input "Rose"
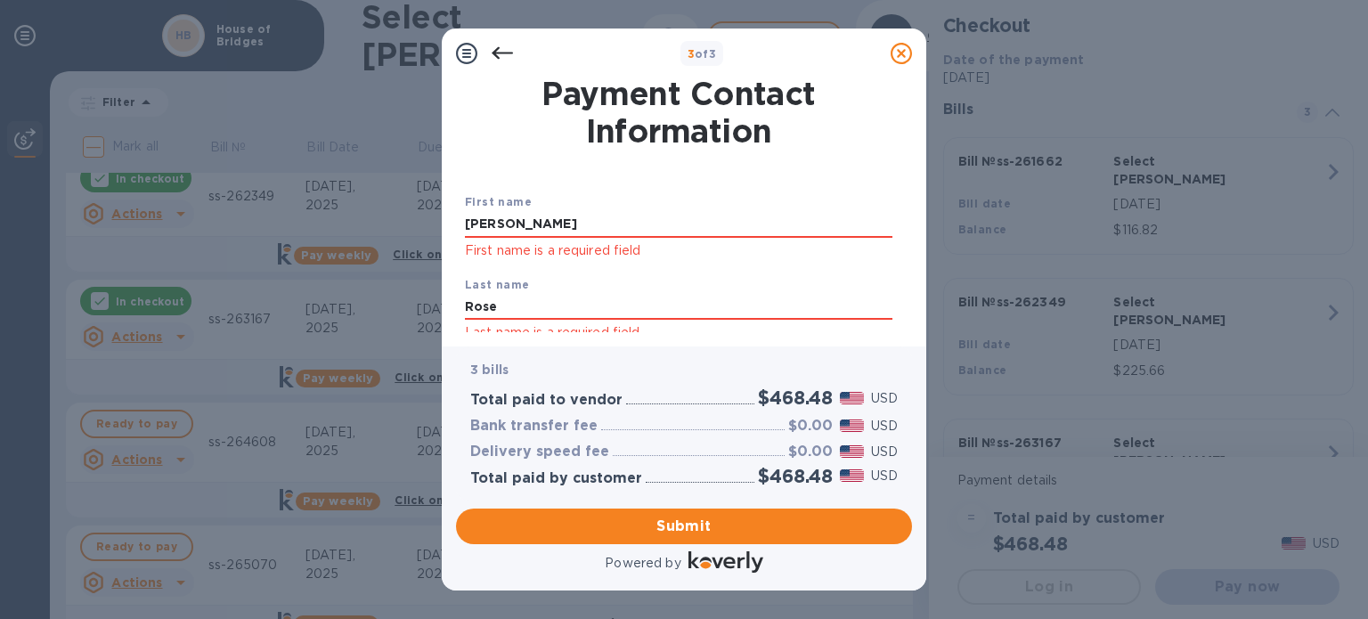
click at [631, 176] on div "First name [PERSON_NAME] First name is a required field Last name [PERSON_NAME]…" at bounding box center [678, 393] width 435 height 467
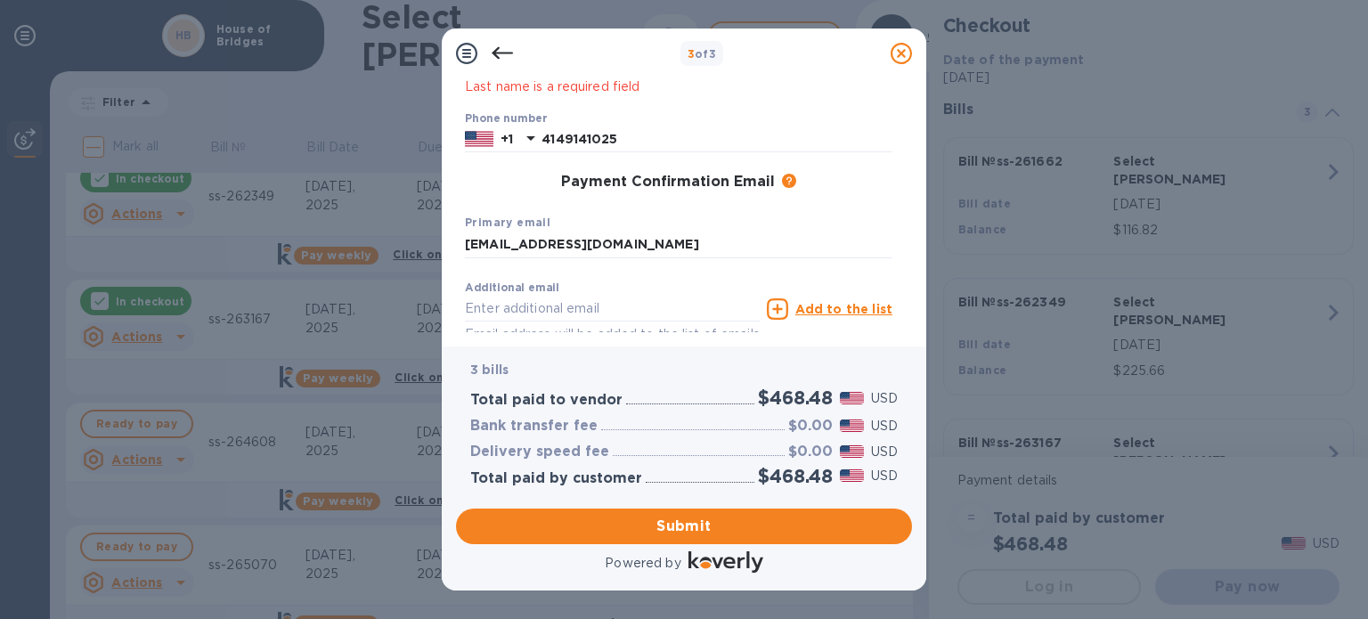
scroll to position [342, 0]
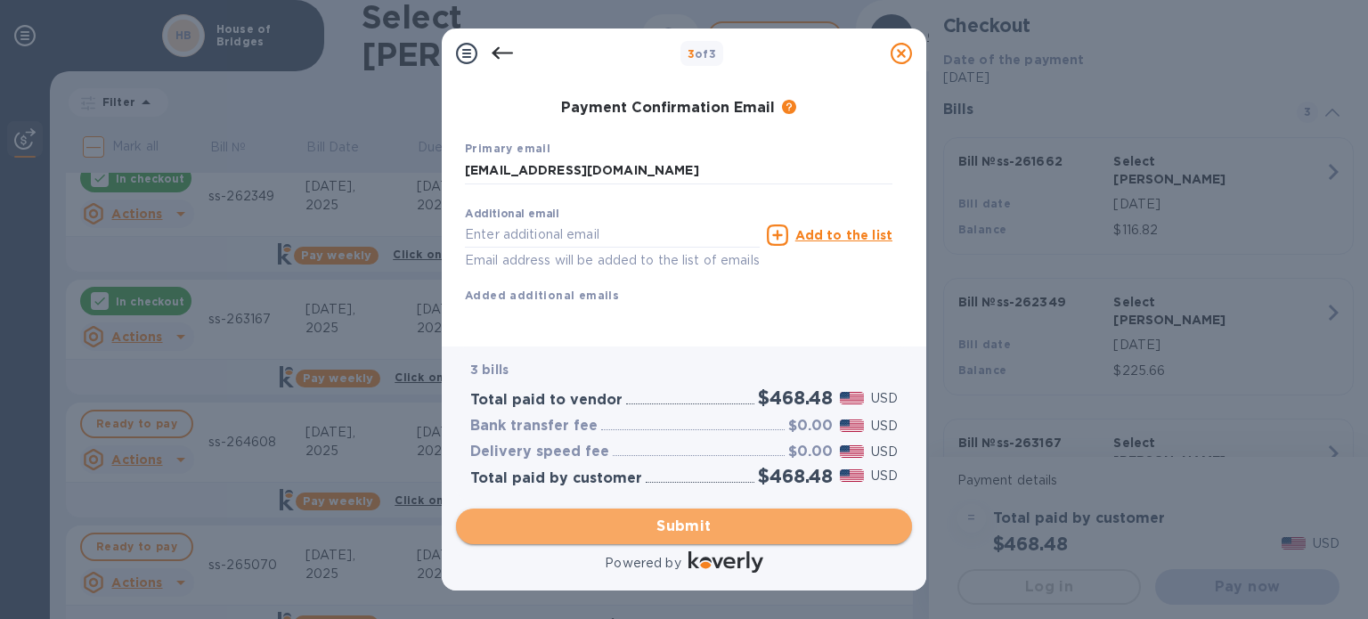
click at [693, 526] on span "Submit" at bounding box center [684, 526] width 428 height 21
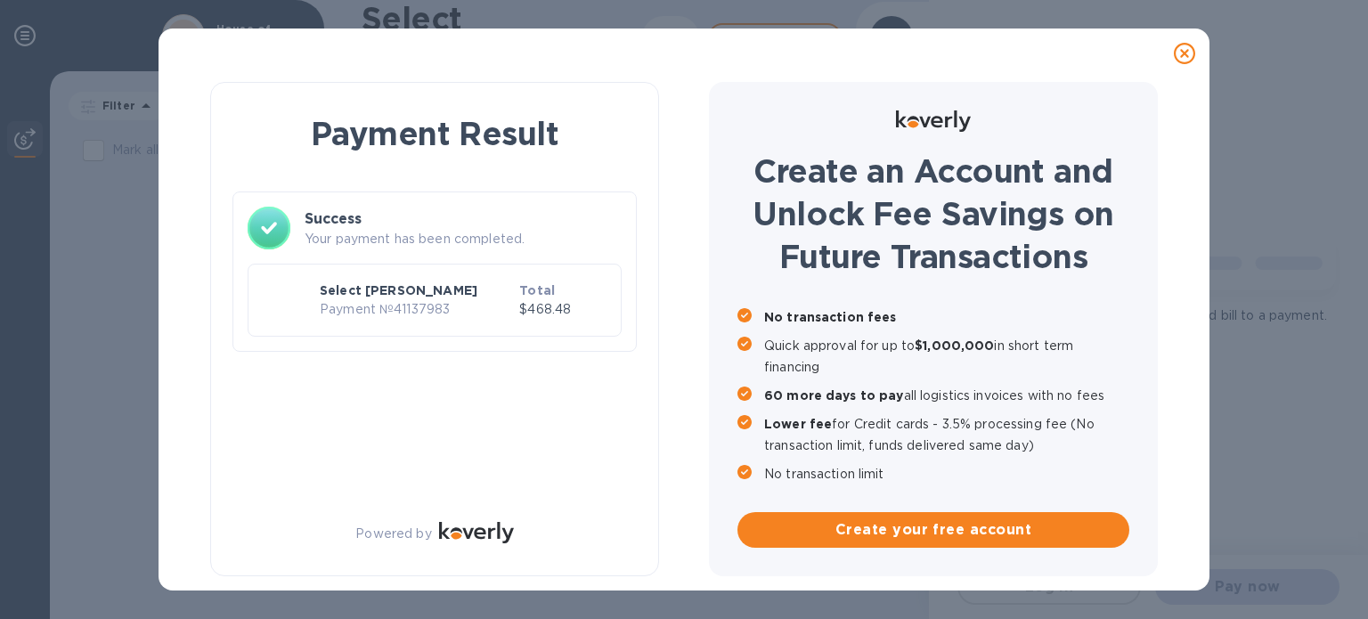
scroll to position [0, 0]
